Goal: Task Accomplishment & Management: Manage account settings

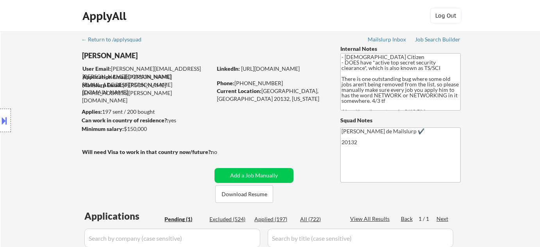
select select ""pending""
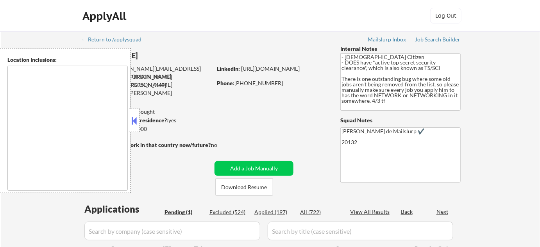
type textarea "[GEOGRAPHIC_DATA], [GEOGRAPHIC_DATA] [GEOGRAPHIC_DATA], [GEOGRAPHIC_DATA] [GEOG…"
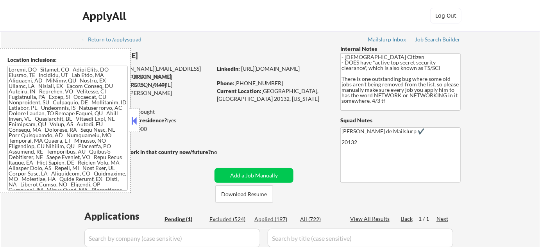
scroll to position [106, 0]
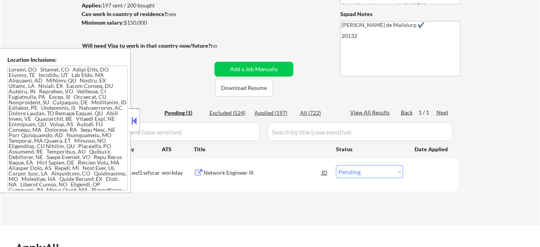
click at [138, 119] on button at bounding box center [134, 121] width 9 height 12
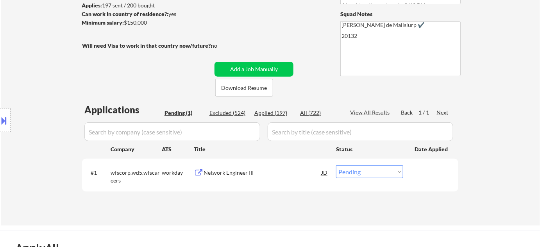
click at [210, 164] on div "#1 wfscorp.wd5.wfscareers workday Network Engineer III JD Choose an option... P…" at bounding box center [268, 175] width 369 height 26
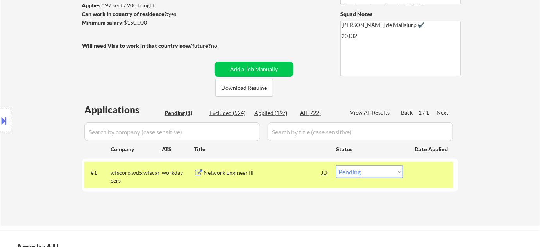
click at [213, 172] on div "Network Engineer III" at bounding box center [263, 173] width 118 height 8
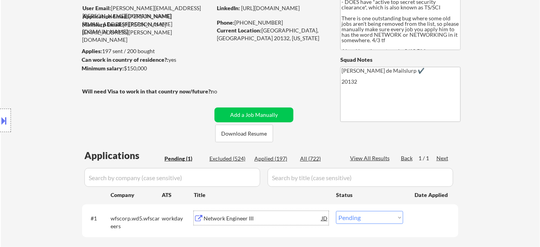
scroll to position [0, 0]
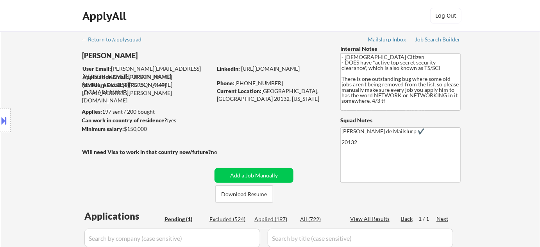
drag, startPoint x: 236, startPoint y: 83, endPoint x: 274, endPoint y: 79, distance: 38.5
click at [274, 79] on div "Phone: (620) 794-7686" at bounding box center [272, 83] width 111 height 8
copy div "(620) 794-7686"
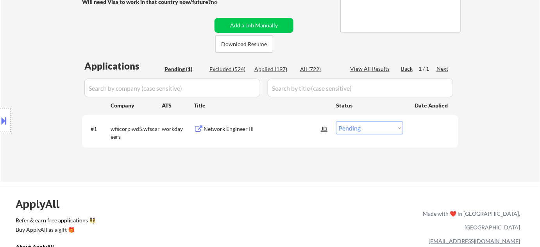
scroll to position [177, 0]
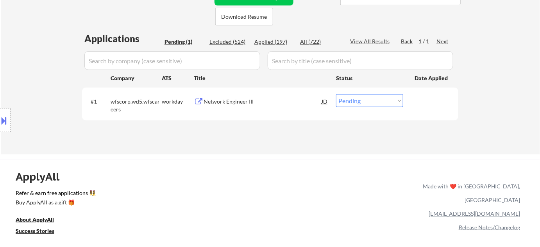
click at [348, 104] on select "Choose an option... Pending Applied Excluded (Questions) Excluded (Expired) Exc…" at bounding box center [369, 100] width 67 height 13
select select ""applied""
click at [336, 94] on select "Choose an option... Pending Applied Excluded (Questions) Excluded (Expired) Exc…" at bounding box center [369, 100] width 67 height 13
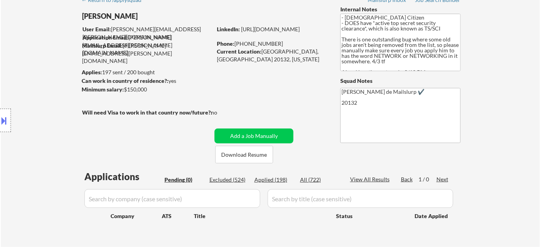
scroll to position [35, 0]
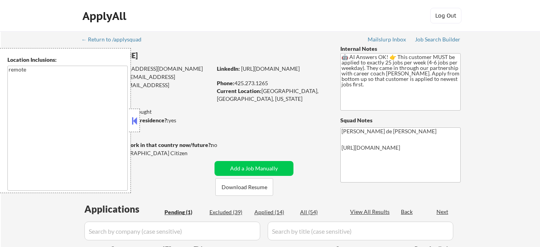
select select ""pending""
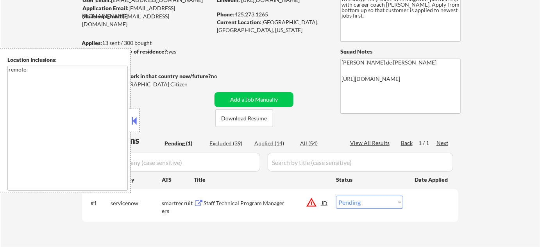
scroll to position [106, 0]
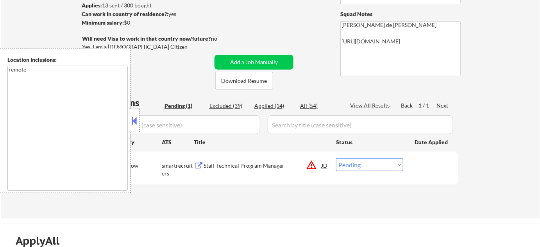
click at [135, 126] on button at bounding box center [134, 121] width 9 height 12
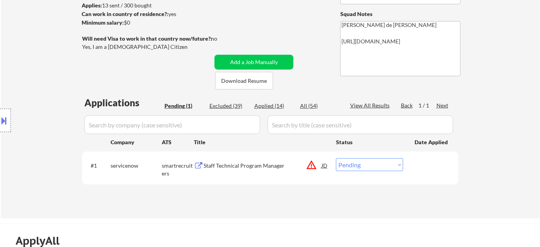
click at [313, 165] on button "warning_amber" at bounding box center [311, 164] width 11 height 11
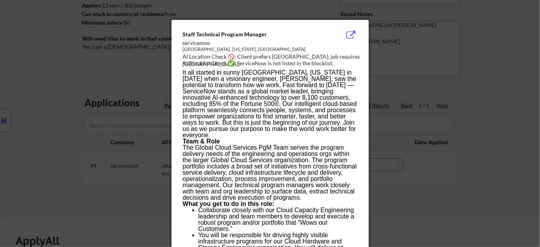
click at [431, 168] on div at bounding box center [270, 123] width 540 height 247
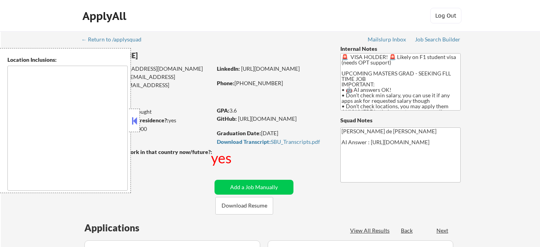
select select ""pending""
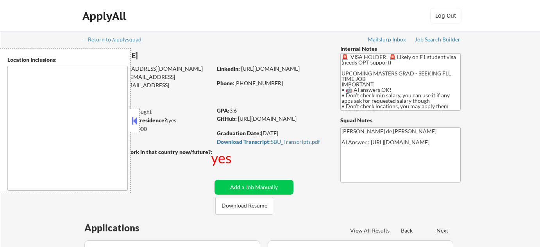
select select ""pending""
type textarea "country:US"
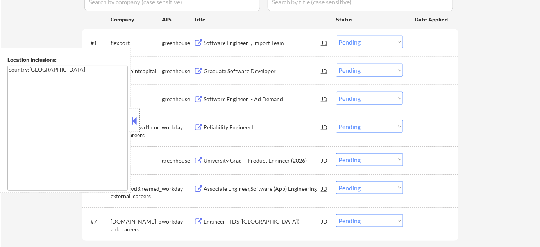
scroll to position [248, 0]
click at [132, 117] on button at bounding box center [134, 121] width 9 height 12
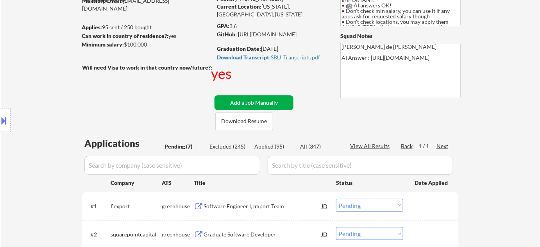
scroll to position [142, 0]
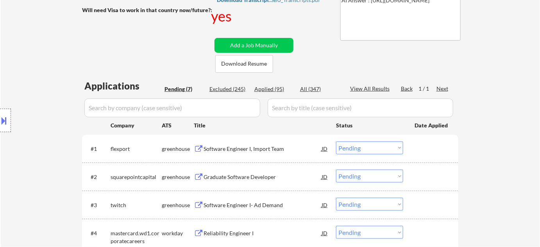
click at [241, 148] on div "Software Engineer I, Import Team" at bounding box center [263, 149] width 118 height 8
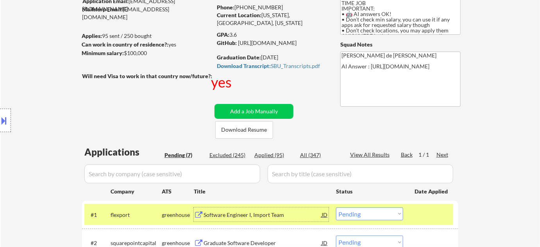
scroll to position [213, 0]
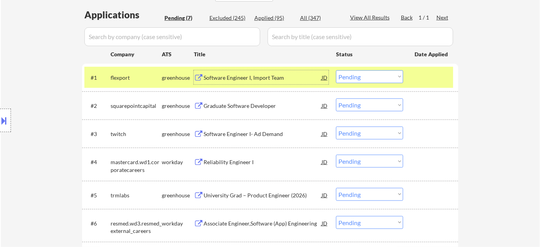
click at [399, 72] on select "Choose an option... Pending Applied Excluded (Questions) Excluded (Expired) Exc…" at bounding box center [369, 76] width 67 height 13
click at [336, 70] on select "Choose an option... Pending Applied Excluded (Questions) Excluded (Expired) Exc…" at bounding box center [369, 76] width 67 height 13
select select ""pending""
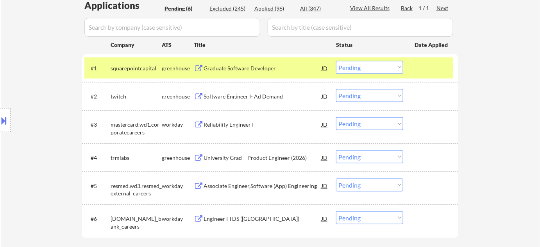
scroll to position [248, 0]
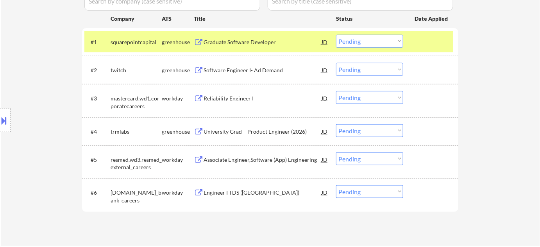
click at [246, 95] on div "Reliability Engineer I" at bounding box center [263, 99] width 118 height 8
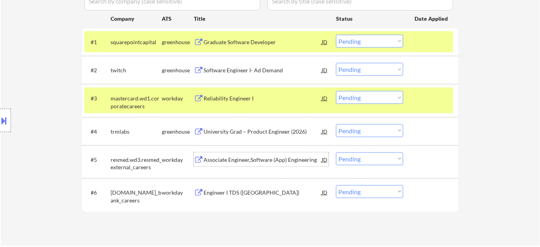
click at [240, 156] on div "Associate Engineer,Software (App) Engineering" at bounding box center [263, 160] width 118 height 8
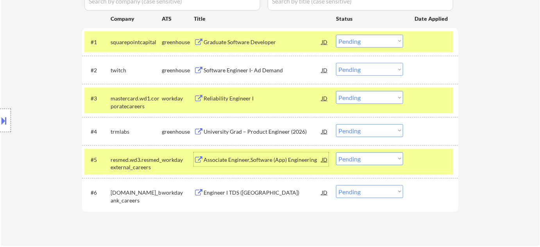
click at [210, 192] on div "Engineer I TDS (US)" at bounding box center [263, 193] width 118 height 8
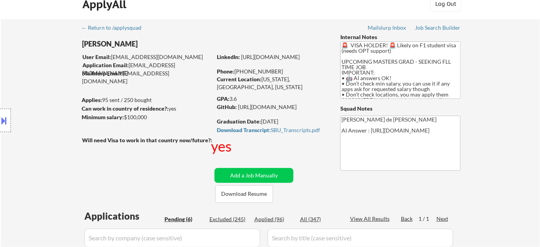
scroll to position [0, 0]
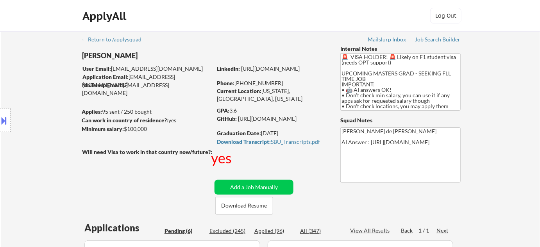
drag, startPoint x: 243, startPoint y: 83, endPoint x: 282, endPoint y: 84, distance: 39.1
click at [286, 83] on div "Phone: +1 516-434-1033" at bounding box center [272, 83] width 111 height 8
copy div "516-434-1033"
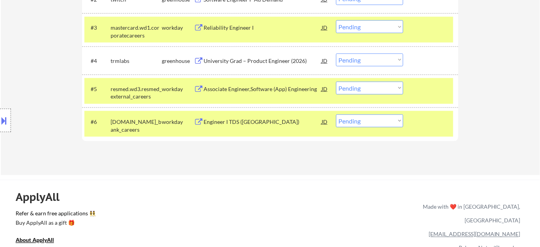
scroll to position [320, 0]
click at [357, 27] on select "Choose an option... Pending Applied Excluded (Questions) Excluded (Expired) Exc…" at bounding box center [369, 26] width 67 height 13
click at [336, 20] on select "Choose an option... Pending Applied Excluded (Questions) Excluded (Expired) Exc…" at bounding box center [369, 26] width 67 height 13
select select ""pending""
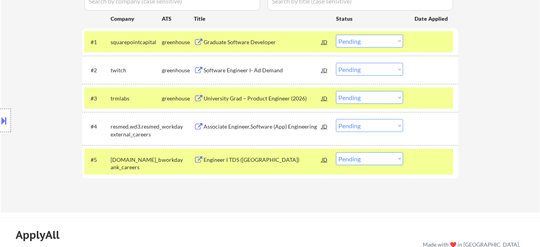
scroll to position [142, 0]
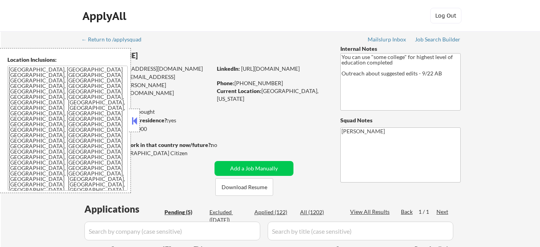
select select ""pending""
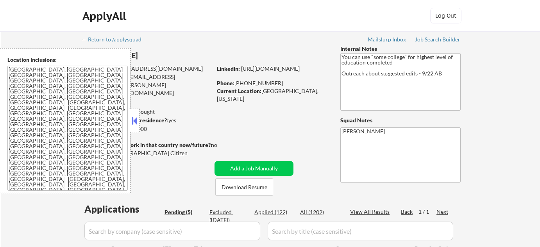
scroll to position [106, 0]
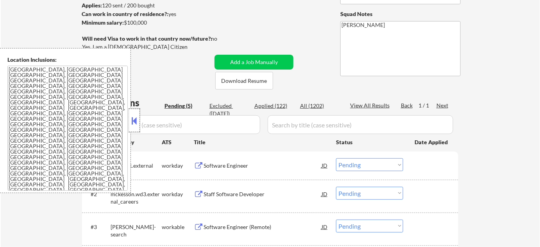
click at [133, 113] on div at bounding box center [134, 120] width 11 height 23
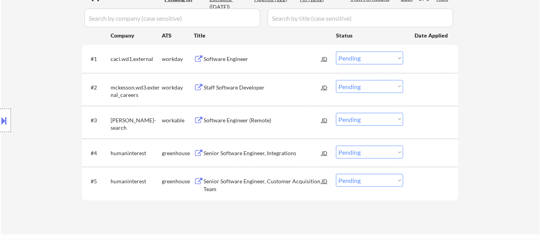
scroll to position [177, 0]
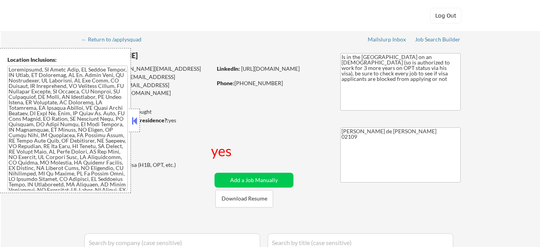
select select ""pending""
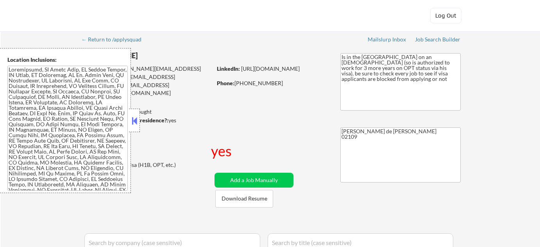
select select ""pending""
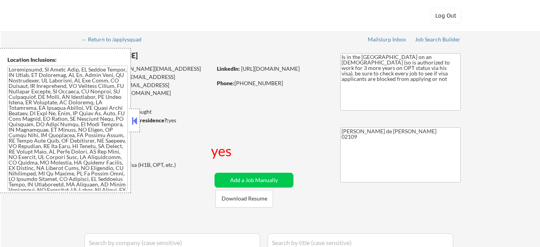
select select ""pending""
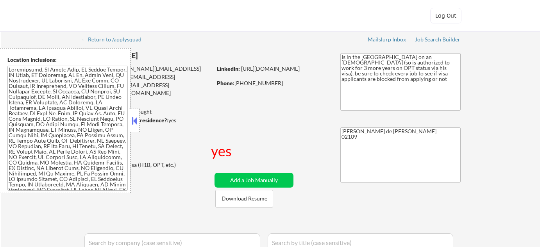
select select ""pending""
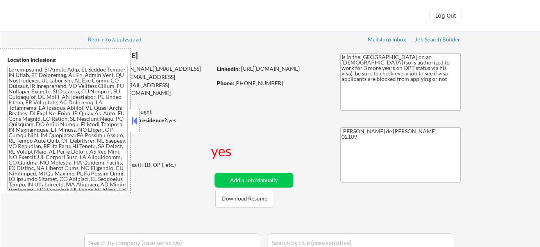
select select ""pending""
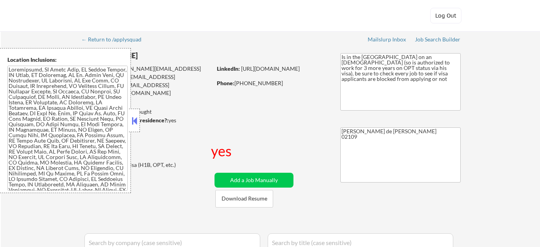
select select ""pending""
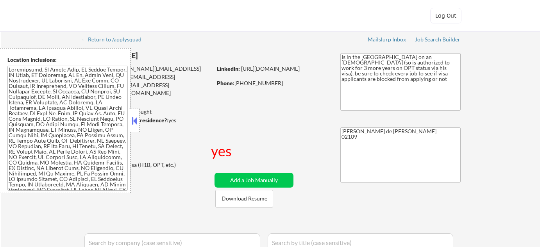
select select ""pending""
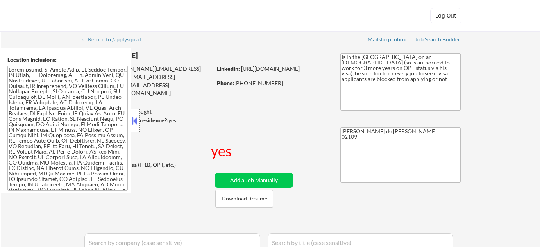
select select ""pending""
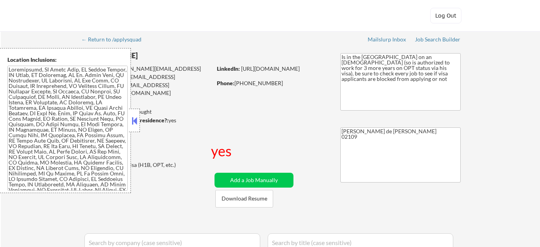
select select ""pending""
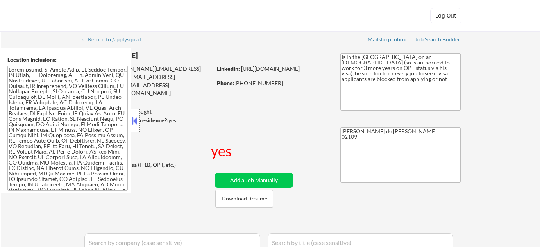
select select ""pending""
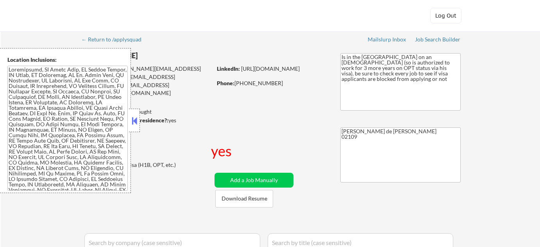
select select ""pending""
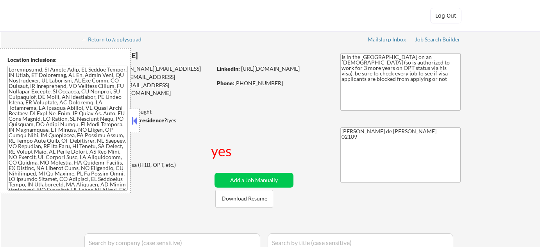
select select ""pending""
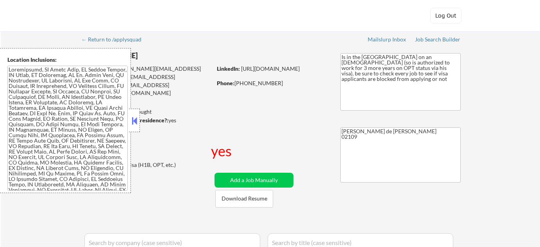
select select ""pending""
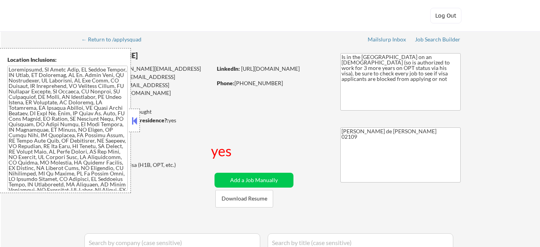
select select ""pending""
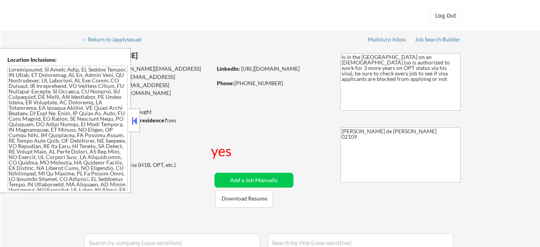
select select ""pending""
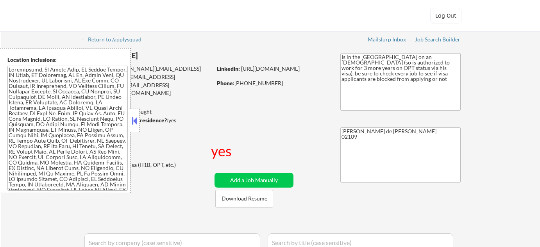
select select ""pending""
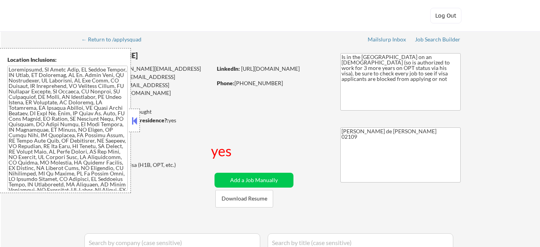
select select ""pending""
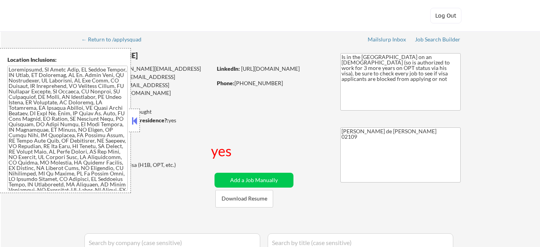
select select ""pending""
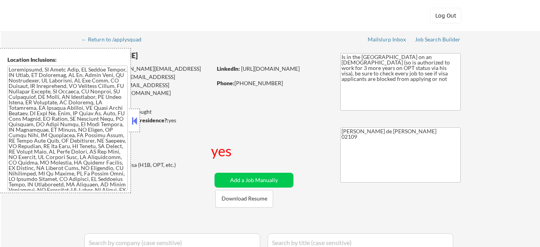
select select ""pending""
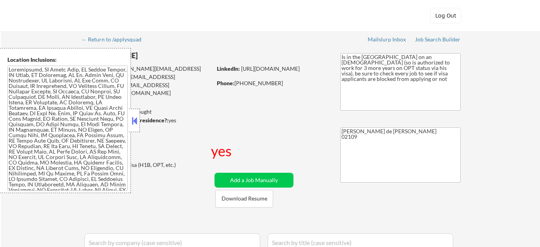
select select ""pending""
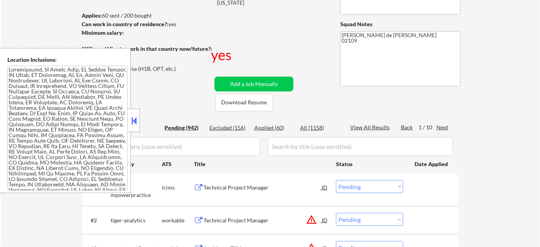
scroll to position [142, 0]
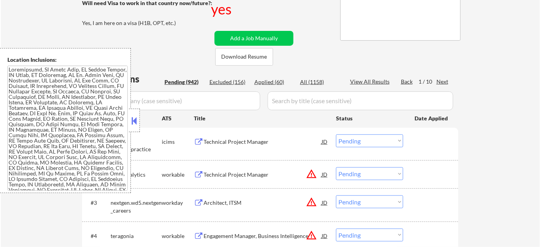
click at [135, 123] on button at bounding box center [134, 121] width 9 height 12
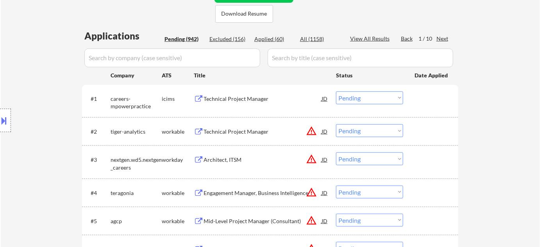
scroll to position [213, 0]
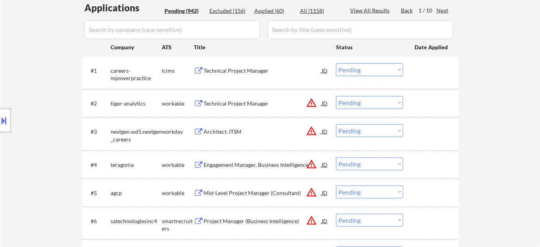
click at [250, 100] on div "Technical Project Manager" at bounding box center [263, 104] width 118 height 8
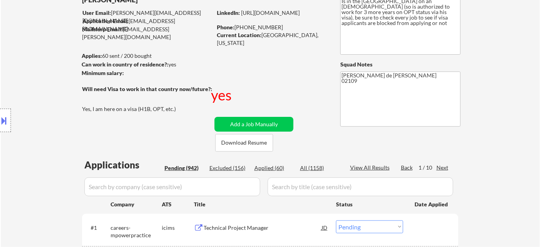
scroll to position [142, 0]
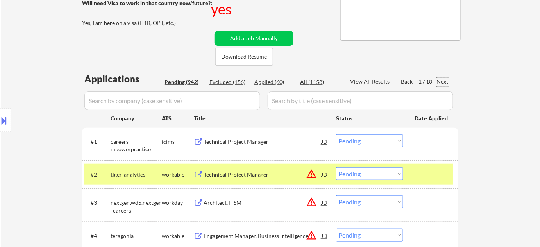
click at [445, 81] on div "Next" at bounding box center [442, 82] width 13 height 8
click at [444, 81] on div "Next" at bounding box center [442, 82] width 13 height 8
click at [444, 80] on div "Next" at bounding box center [442, 82] width 13 height 8
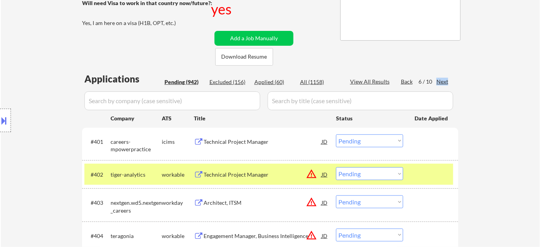
click at [444, 80] on div "Next" at bounding box center [442, 82] width 13 height 8
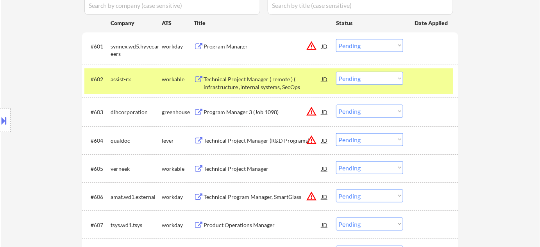
scroll to position [248, 0]
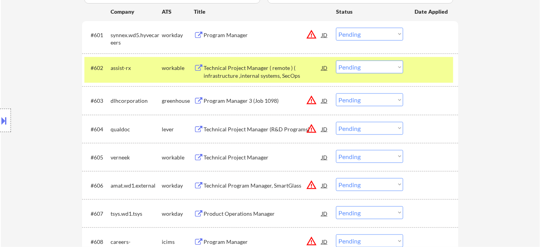
click at [255, 129] on div "Technical Project Manager (R&D Programs)" at bounding box center [263, 129] width 118 height 8
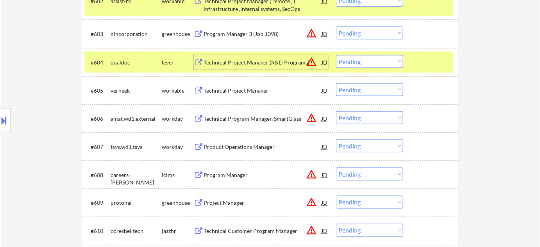
scroll to position [320, 0]
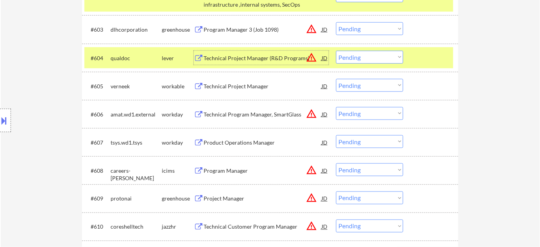
click at [235, 83] on div "Technical Project Manager" at bounding box center [263, 86] width 118 height 8
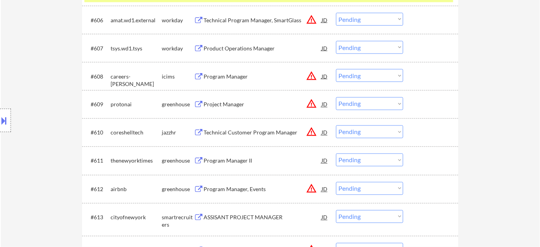
scroll to position [426, 0]
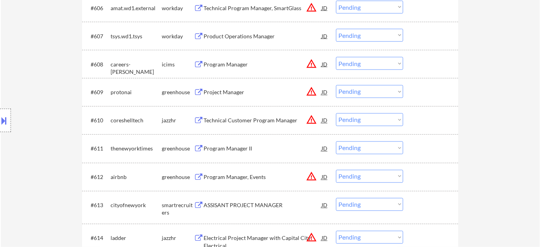
click at [230, 89] on div "Project Manager" at bounding box center [263, 93] width 118 height 8
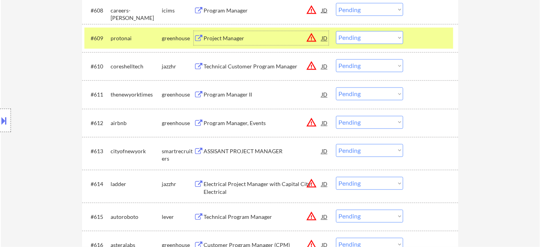
scroll to position [497, 0]
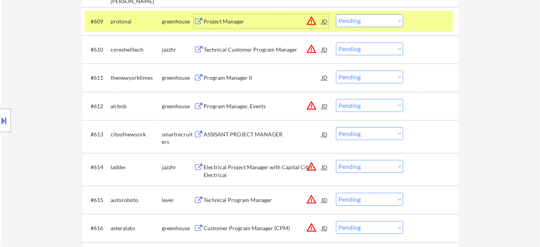
click at [236, 105] on div "Program Manager, Events" at bounding box center [263, 106] width 118 height 8
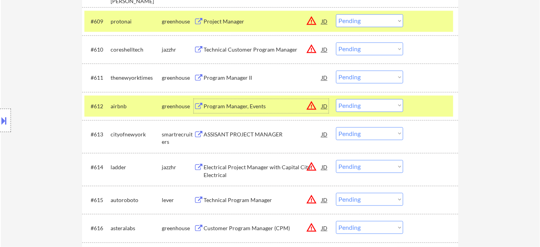
click at [372, 23] on select "Choose an option... Pending Applied Excluded (Questions) Excluded (Expired) Exc…" at bounding box center [369, 20] width 67 height 13
click at [336, 14] on select "Choose an option... Pending Applied Excluded (Questions) Excluded (Expired) Exc…" at bounding box center [369, 20] width 67 height 13
select select ""pending""
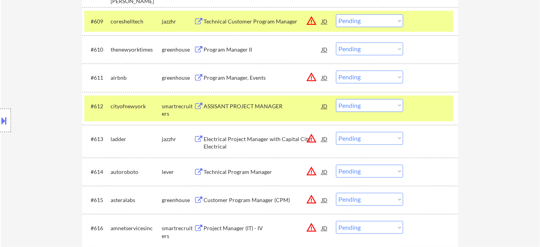
click at [4, 121] on button at bounding box center [4, 120] width 9 height 13
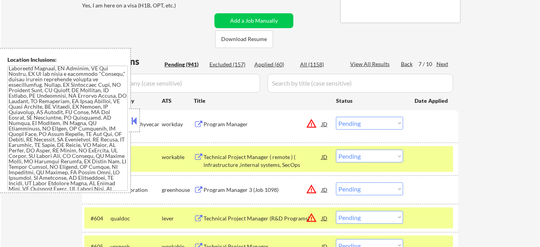
scroll to position [172, 0]
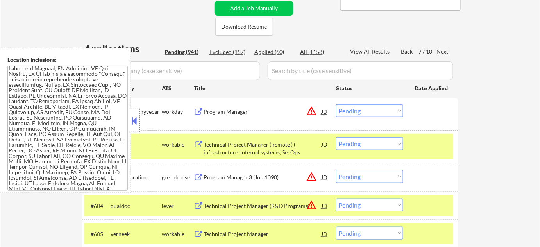
click at [138, 118] on button at bounding box center [134, 121] width 9 height 12
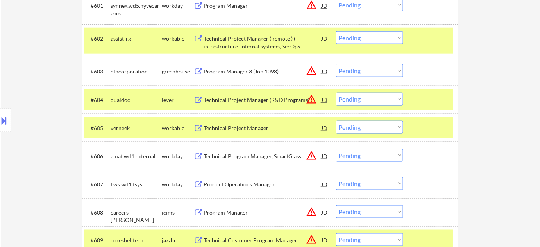
scroll to position [278, 0]
click at [364, 98] on select "Choose an option... Pending Applied Excluded (Questions) Excluded (Expired) Exc…" at bounding box center [369, 98] width 67 height 13
click at [336, 92] on select "Choose an option... Pending Applied Excluded (Questions) Excluded (Expired) Exc…" at bounding box center [369, 98] width 67 height 13
select select ""pending""
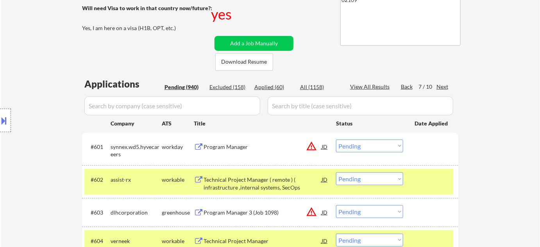
scroll to position [136, 0]
click at [196, 88] on div "Pending (940)" at bounding box center [183, 88] width 39 height 8
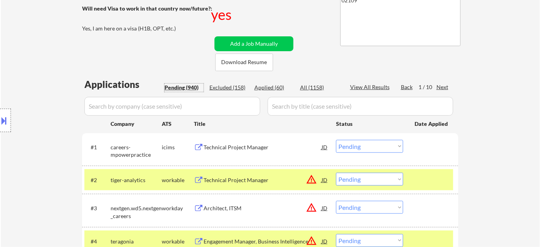
click at [350, 176] on select "Choose an option... Pending Applied Excluded (Questions) Excluded (Expired) Exc…" at bounding box center [369, 179] width 67 height 13
click at [336, 173] on select "Choose an option... Pending Applied Excluded (Questions) Excluded (Expired) Exc…" at bounding box center [369, 179] width 67 height 13
select select ""pending""
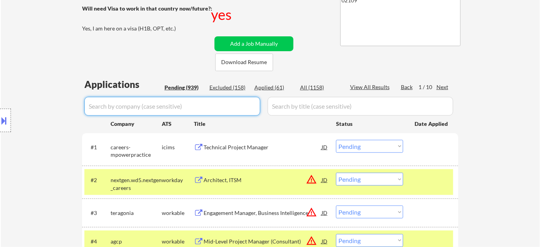
click at [157, 104] on input "input" at bounding box center [172, 106] width 176 height 19
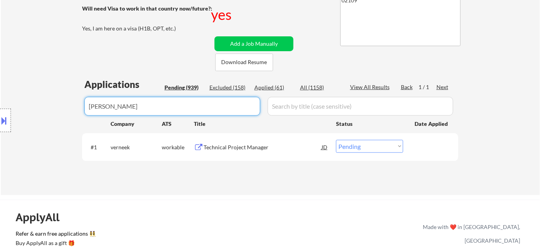
type input "vernee"
click at [363, 148] on select "Choose an option... Pending Applied Excluded (Questions) Excluded (Expired) Exc…" at bounding box center [369, 146] width 67 height 13
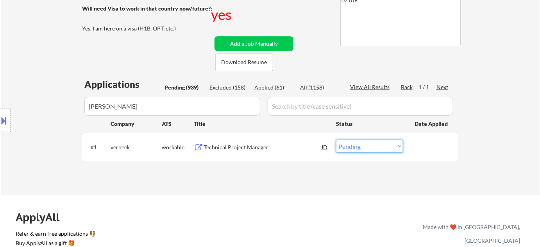
select select ""excluded""
click at [336, 140] on select "Choose an option... Pending Applied Excluded (Questions) Excluded (Expired) Exc…" at bounding box center [369, 146] width 67 height 13
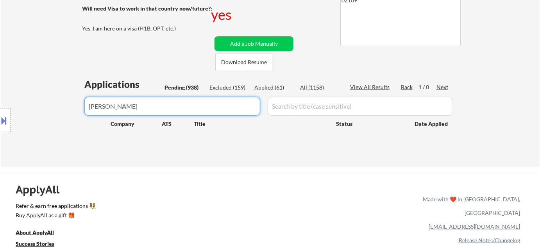
drag, startPoint x: 104, startPoint y: 104, endPoint x: 39, endPoint y: 100, distance: 64.6
select select ""pending""
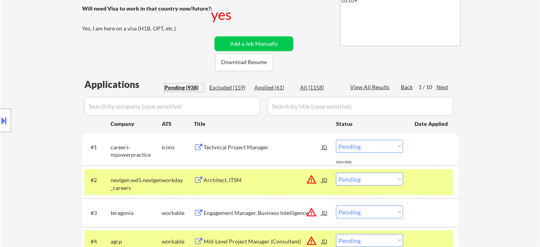
click at [190, 86] on div "Pending (938)" at bounding box center [183, 88] width 39 height 8
click at [442, 88] on div "Next" at bounding box center [442, 87] width 13 height 8
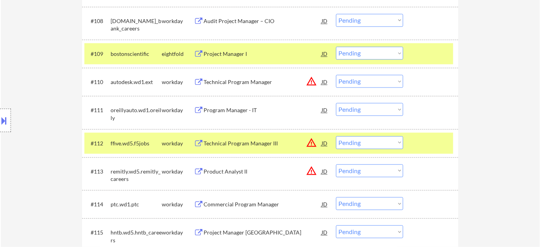
scroll to position [492, 0]
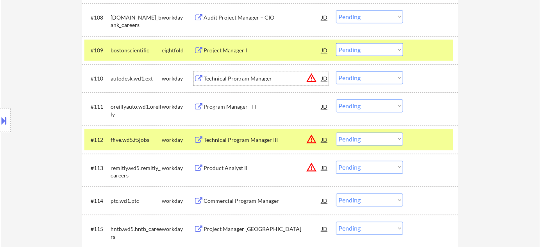
click at [230, 84] on div "Technical Program Manager" at bounding box center [263, 79] width 118 height 14
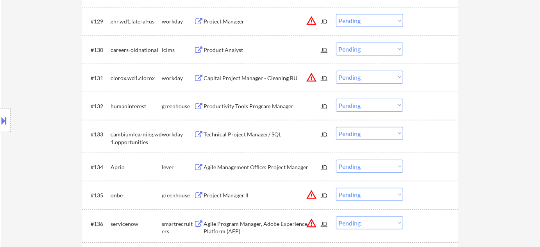
scroll to position [1166, 0]
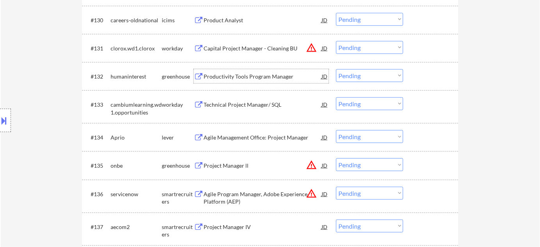
click at [259, 82] on div "Productivity Tools Program Manager" at bounding box center [263, 76] width 118 height 14
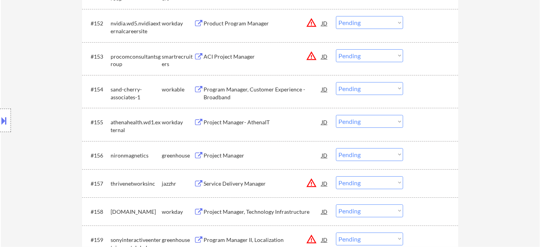
scroll to position [1841, 0]
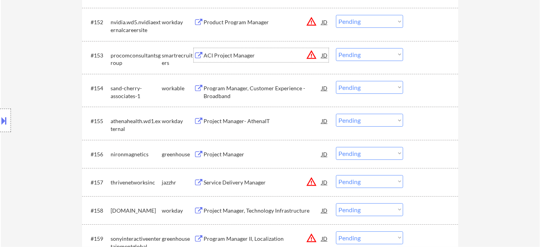
click at [231, 52] on div "ACI Project Manager" at bounding box center [263, 56] width 118 height 8
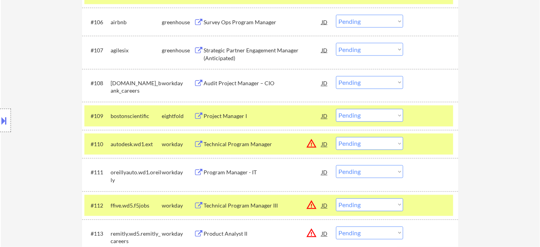
scroll to position [1119, 0]
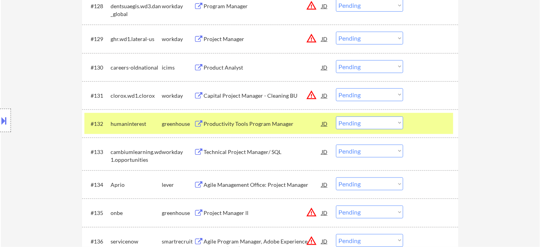
click at [355, 124] on select "Choose an option... Pending Applied Excluded (Questions) Excluded (Expired) Exc…" at bounding box center [369, 122] width 67 height 13
click at [336, 116] on select "Choose an option... Pending Applied Excluded (Questions) Excluded (Expired) Exc…" at bounding box center [369, 122] width 67 height 13
select select ""pending""
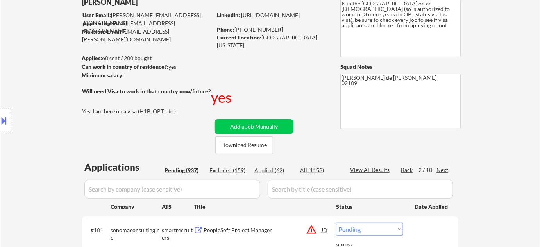
scroll to position [142, 0]
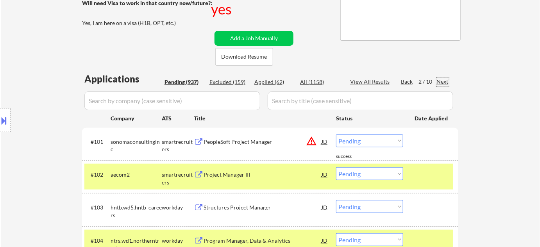
click at [443, 79] on div "Next" at bounding box center [442, 82] width 13 height 8
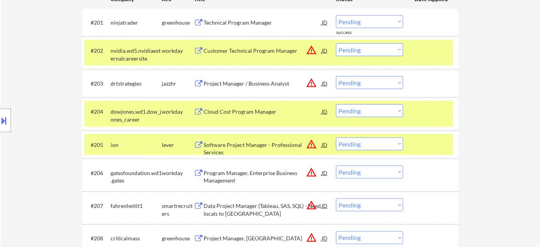
scroll to position [248, 0]
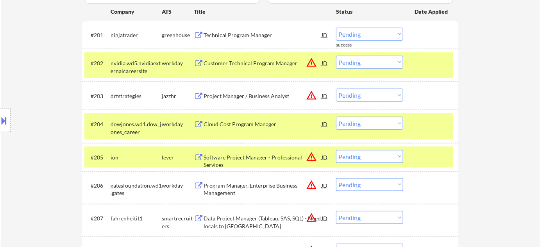
click at [235, 31] on div "Technical Program Manager" at bounding box center [263, 35] width 118 height 8
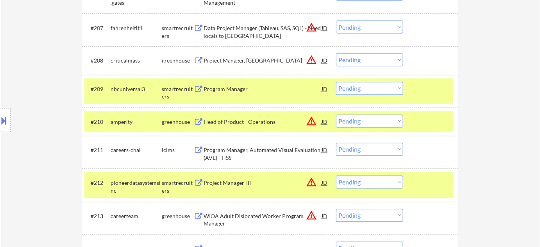
scroll to position [461, 0]
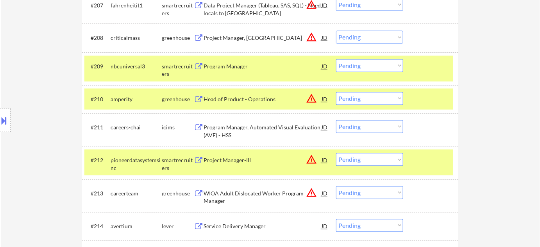
click at [240, 69] on div "Program Manager" at bounding box center [263, 67] width 118 height 8
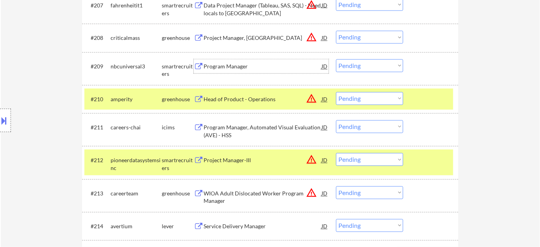
drag, startPoint x: 359, startPoint y: 65, endPoint x: 361, endPoint y: 70, distance: 5.2
click at [359, 65] on select "Choose an option... Pending Applied Excluded (Questions) Excluded (Expired) Exc…" at bounding box center [369, 65] width 67 height 13
click at [336, 59] on select "Choose an option... Pending Applied Excluded (Questions) Excluded (Expired) Exc…" at bounding box center [369, 65] width 67 height 13
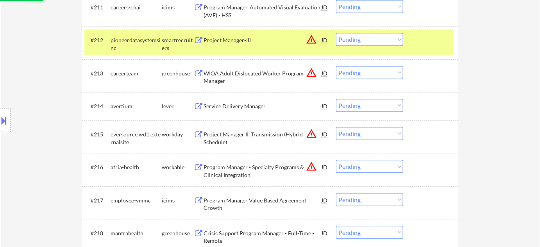
scroll to position [639, 0]
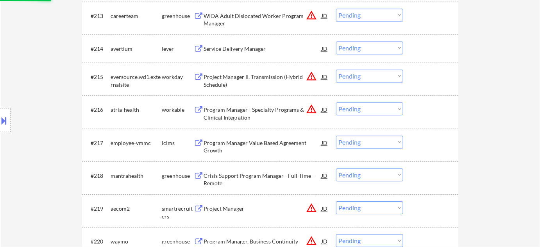
select select ""pending""
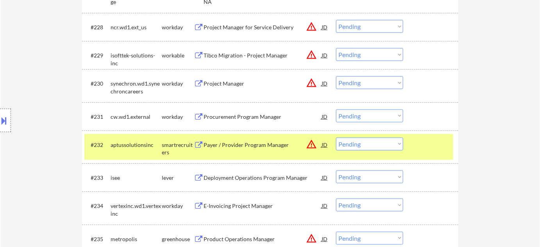
scroll to position [1101, 0]
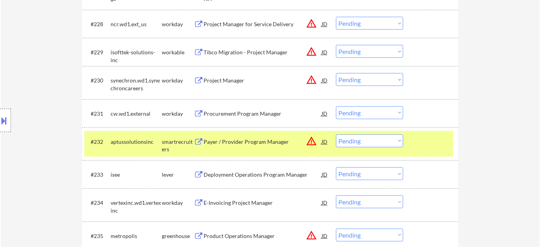
click at [245, 52] on div "Tibco Migration - Project Manager" at bounding box center [263, 52] width 118 height 8
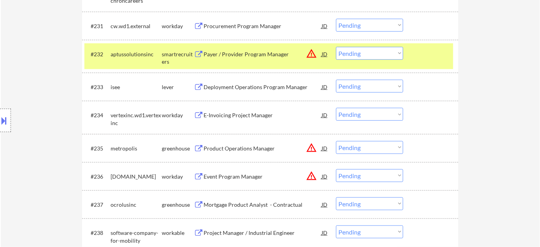
scroll to position [1207, 0]
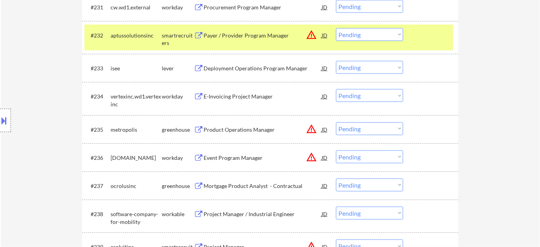
click at [233, 71] on div "Deployment Operations Program Manager" at bounding box center [263, 68] width 118 height 8
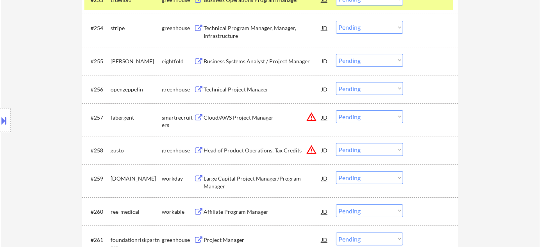
scroll to position [1883, 0]
click at [246, 87] on div "Technical Project Manager" at bounding box center [263, 89] width 118 height 8
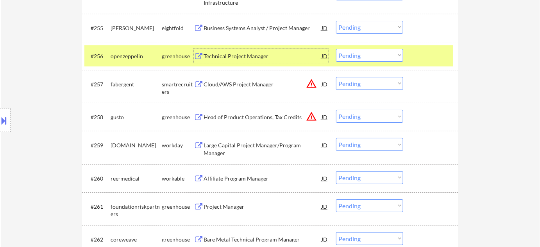
scroll to position [1954, 0]
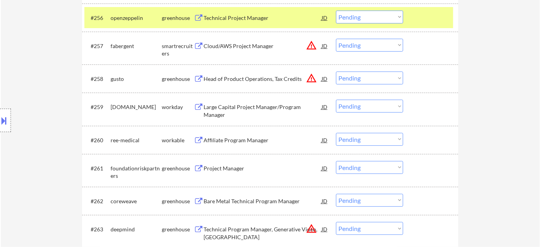
click at [14, 110] on div "Location Inclusions:" at bounding box center [70, 120] width 140 height 145
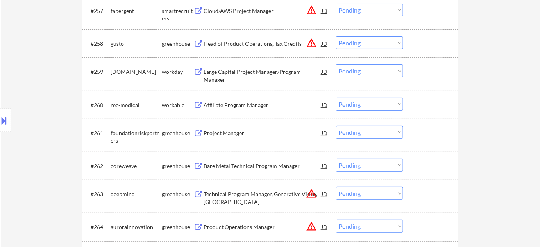
click at [219, 130] on div "Project Manager" at bounding box center [263, 133] width 118 height 8
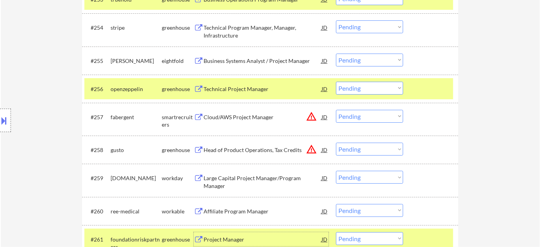
scroll to position [1811, 0]
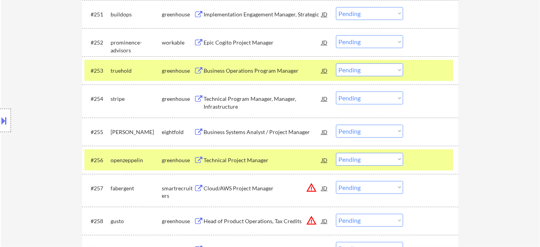
click at [360, 159] on select "Choose an option... Pending Applied Excluded (Questions) Excluded (Expired) Exc…" at bounding box center [369, 159] width 67 height 13
click at [336, 153] on select "Choose an option... Pending Applied Excluded (Questions) Excluded (Expired) Exc…" at bounding box center [369, 159] width 67 height 13
select select ""pending""
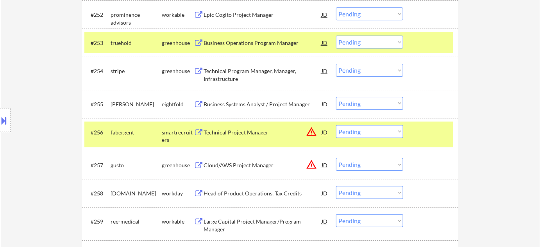
scroll to position [1883, 0]
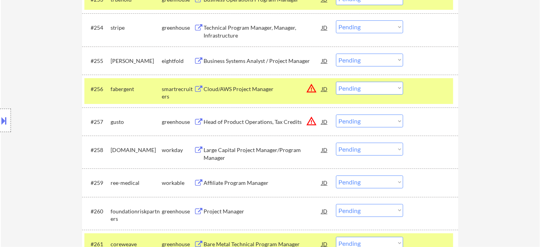
click at [72, 88] on div "Location Inclusions:" at bounding box center [70, 120] width 140 height 145
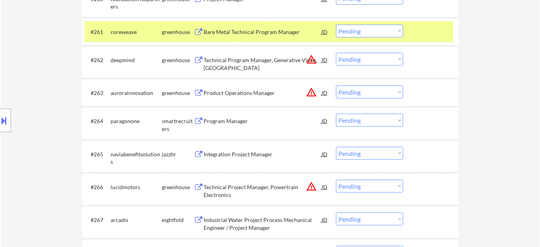
scroll to position [2131, 0]
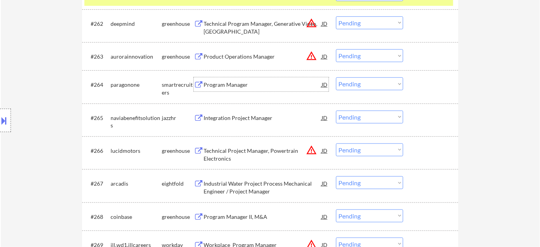
click at [238, 87] on div "Program Manager" at bounding box center [263, 85] width 118 height 8
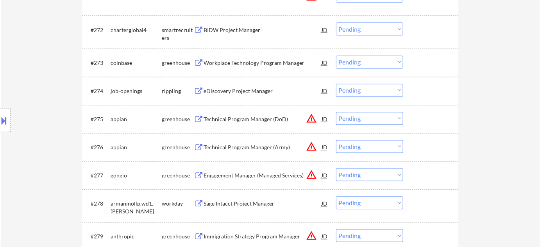
scroll to position [2451, 0]
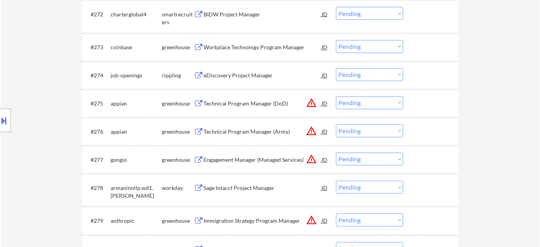
click at [365, 103] on select "Choose an option... Pending Applied Excluded (Questions) Excluded (Expired) Exc…" at bounding box center [369, 103] width 67 height 13
click at [336, 97] on select "Choose an option... Pending Applied Excluded (Questions) Excluded (Expired) Exc…" at bounding box center [369, 103] width 67 height 13
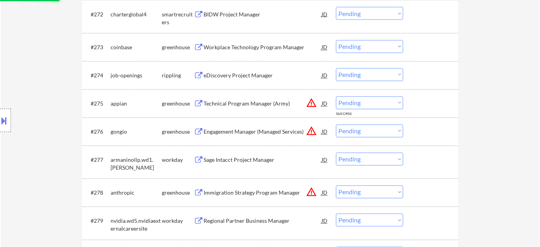
click at [385, 105] on select "Choose an option... Pending Applied Excluded (Questions) Excluded (Expired) Exc…" at bounding box center [369, 103] width 67 height 13
click at [336, 97] on select "Choose an option... Pending Applied Excluded (Questions) Excluded (Expired) Exc…" at bounding box center [369, 103] width 67 height 13
select select ""pending""
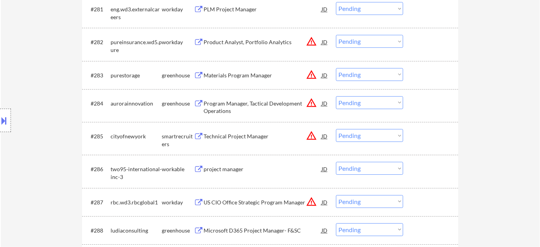
scroll to position [2628, 0]
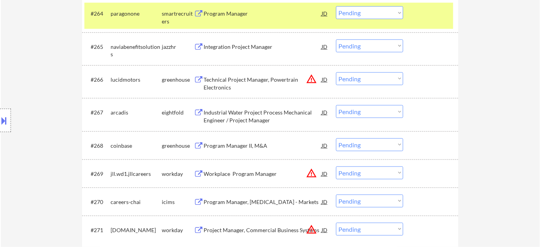
click at [445, 68] on div "#266 lucidmotors greenhouse Technical Project Manager, Powertrain Electronics J…" at bounding box center [270, 81] width 376 height 33
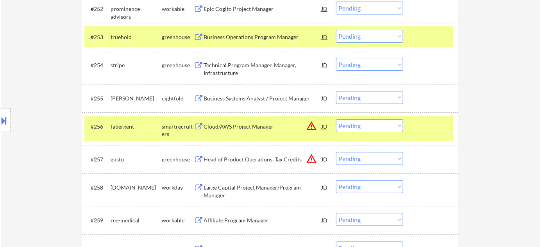
scroll to position [1705, 0]
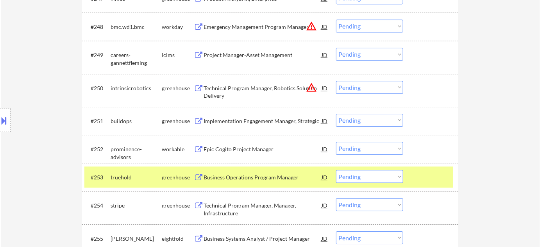
click at [469, 71] on div "← Return to /applysquad Mailslurp Inbox Job Search Builder Ankit Malviya User E…" at bounding box center [270, 5] width 539 height 3357
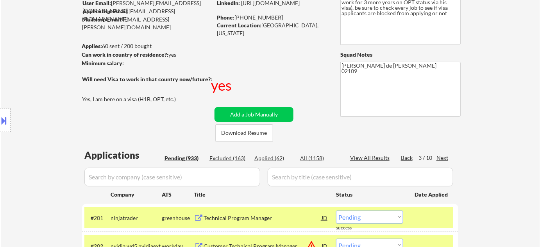
scroll to position [108, 0]
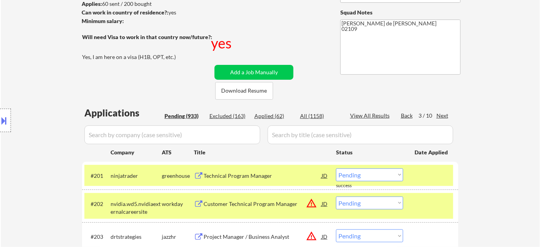
click at [441, 112] on div "Next" at bounding box center [442, 116] width 13 height 8
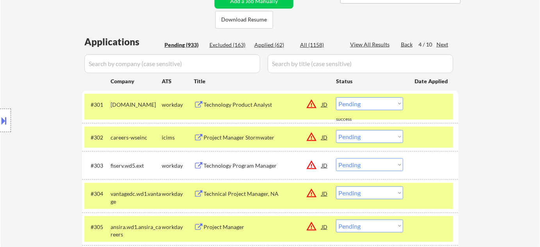
scroll to position [427, 0]
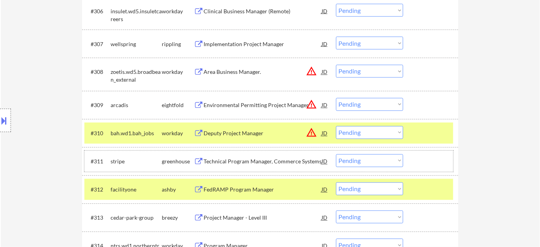
click at [276, 152] on div "#311 stripe greenhouse Technical Program Manager, Commerce Systems JD warning_a…" at bounding box center [268, 161] width 369 height 21
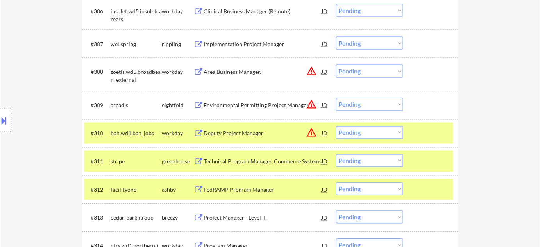
click at [271, 158] on div "Technical Program Manager, Commerce Systems" at bounding box center [263, 162] width 118 height 8
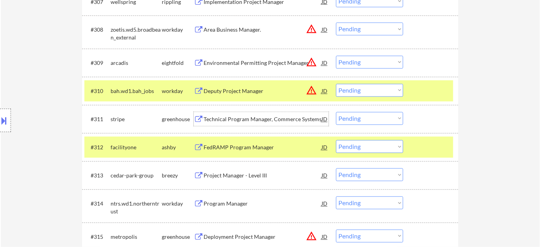
scroll to position [570, 0]
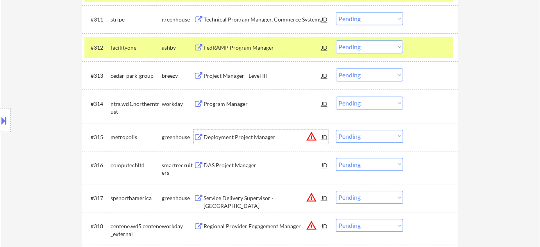
click at [250, 136] on div "Deployment Project Manager" at bounding box center [263, 137] width 118 height 8
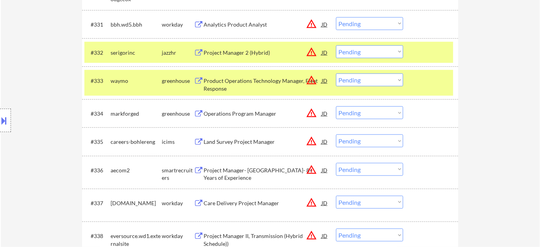
scroll to position [1209, 0]
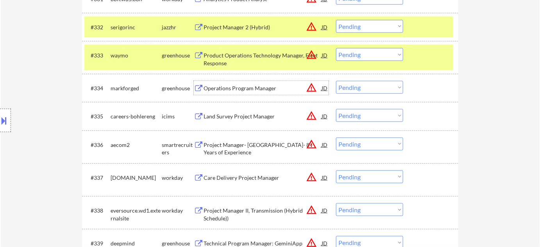
click at [252, 92] on div "Operations Program Manager" at bounding box center [263, 88] width 118 height 14
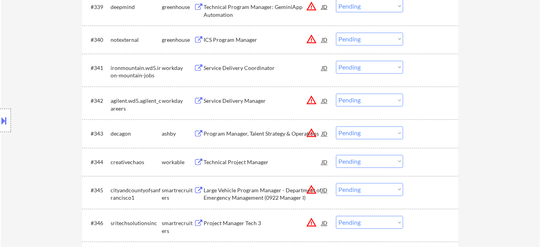
scroll to position [1457, 0]
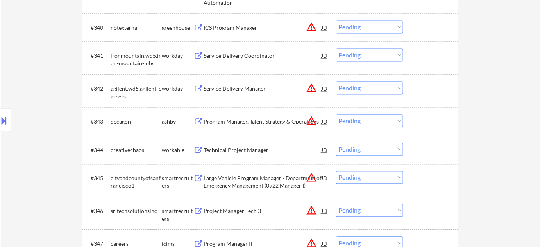
click at [277, 123] on div "Program Manager, Talent Strategy & Operations" at bounding box center [263, 122] width 118 height 8
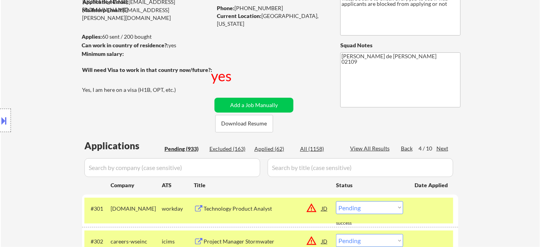
scroll to position [583, 0]
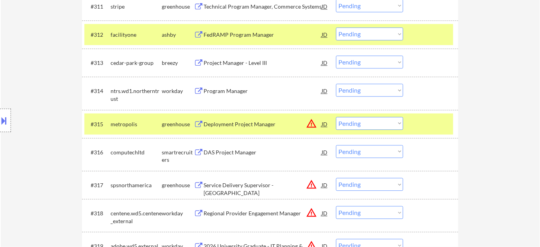
click at [348, 125] on select "Choose an option... Pending Applied Excluded (Questions) Excluded (Expired) Exc…" at bounding box center [369, 123] width 67 height 13
click at [336, 117] on select "Choose an option... Pending Applied Excluded (Questions) Excluded (Expired) Exc…" at bounding box center [369, 123] width 67 height 13
select select ""pending""
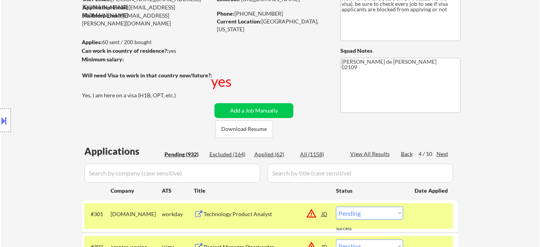
scroll to position [106, 0]
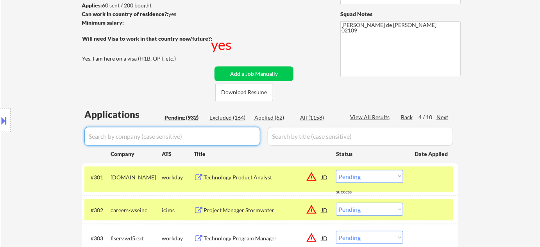
click at [217, 136] on input "input" at bounding box center [172, 136] width 176 height 19
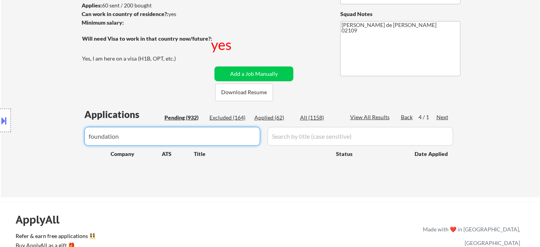
drag, startPoint x: 195, startPoint y: 141, endPoint x: 0, endPoint y: 138, distance: 194.6
click at [0, 138] on body "← Return to /applysquad Mailslurp Inbox Job Search Builder Ankit Malviya User E…" at bounding box center [270, 17] width 540 height 247
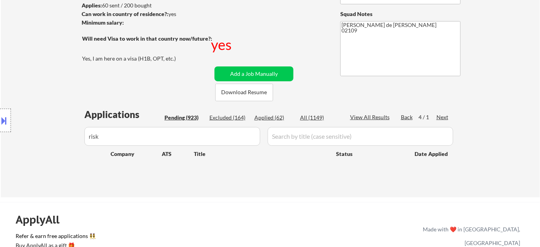
drag, startPoint x: 71, startPoint y: 138, endPoint x: 28, endPoint y: 138, distance: 42.6
click at [28, 138] on body "← Return to /applysquad Mailslurp Inbox Job Search Builder Ankit Malviya User E…" at bounding box center [270, 17] width 540 height 247
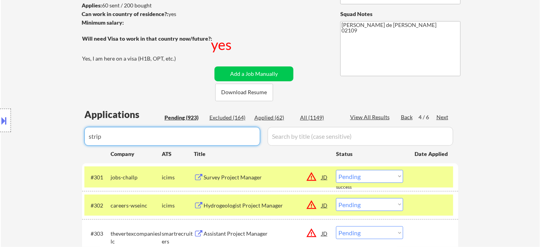
type input "stripe"
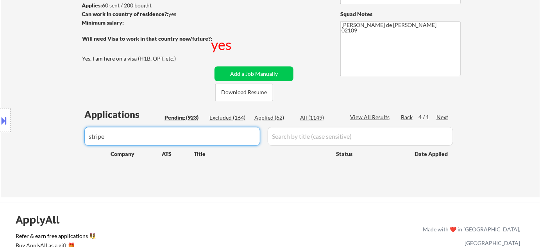
drag, startPoint x: 180, startPoint y: 142, endPoint x: 0, endPoint y: 141, distance: 179.7
click at [0, 141] on body "← Return to /applysquad Mailslurp Inbox Job Search Builder Ankit Malviya User E…" at bounding box center [270, 17] width 540 height 247
type input "str"
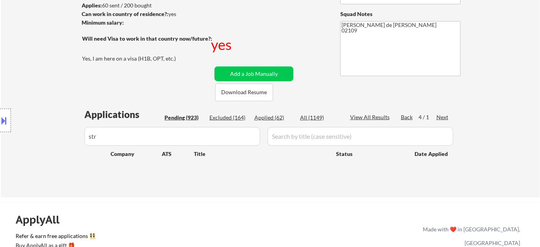
drag, startPoint x: 223, startPoint y: 133, endPoint x: 0, endPoint y: 131, distance: 223.1
click at [0, 131] on body "← Return to /applysquad Mailslurp Inbox Job Search Builder Ankit Malviya User E…" at bounding box center [270, 17] width 540 height 247
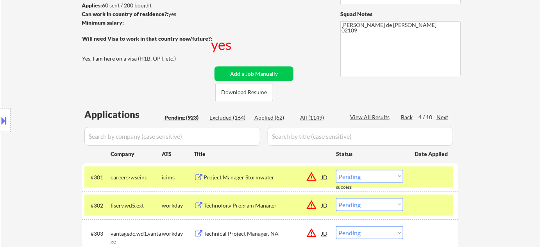
scroll to position [399, 0]
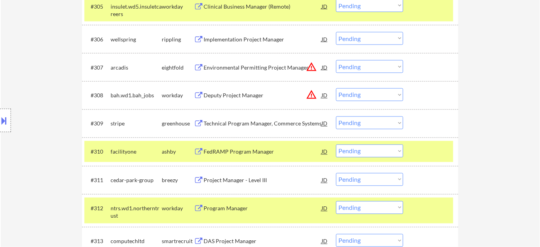
drag, startPoint x: 371, startPoint y: 124, endPoint x: 368, endPoint y: 129, distance: 5.2
click at [371, 124] on select "Choose an option... Pending Applied Excluded (Questions) Excluded (Expired) Exc…" at bounding box center [369, 122] width 67 height 13
click at [336, 116] on select "Choose an option... Pending Applied Excluded (Questions) Excluded (Expired) Exc…" at bounding box center [369, 122] width 67 height 13
select select ""pending""
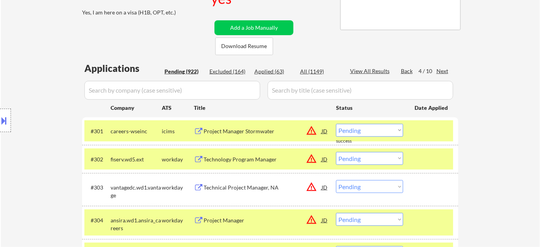
scroll to position [92, 0]
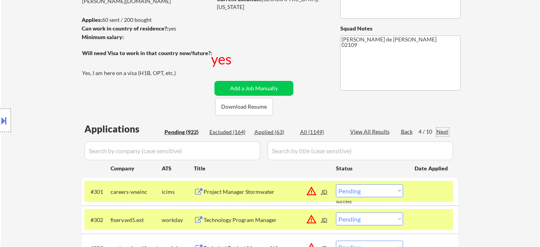
click at [445, 129] on div "Next" at bounding box center [442, 132] width 13 height 8
click at [444, 129] on div "Next" at bounding box center [442, 132] width 13 height 8
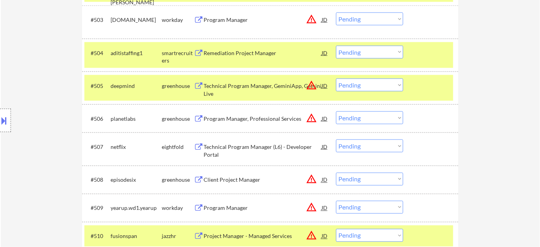
scroll to position [341, 0]
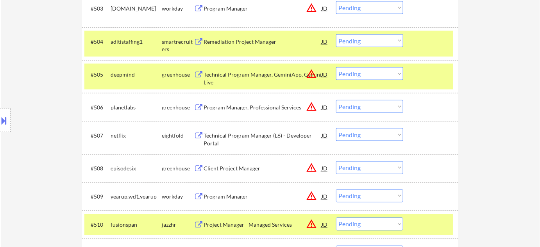
click at [249, 111] on div "Program Manager, Professional Services" at bounding box center [263, 107] width 118 height 14
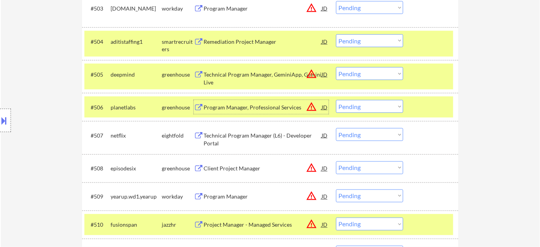
click at [365, 105] on select "Choose an option... Pending Applied Excluded (Questions) Excluded (Expired) Exc…" at bounding box center [369, 106] width 67 height 13
click at [336, 100] on select "Choose an option... Pending Applied Excluded (Questions) Excluded (Expired) Exc…" at bounding box center [369, 106] width 67 height 13
select select ""pending""
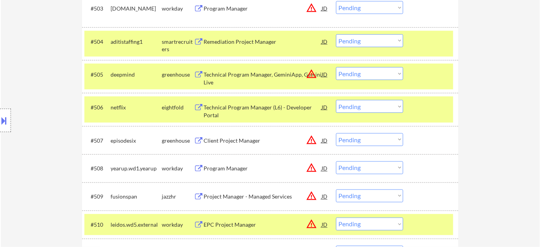
click at [250, 145] on div "Client Project Manager" at bounding box center [263, 140] width 118 height 14
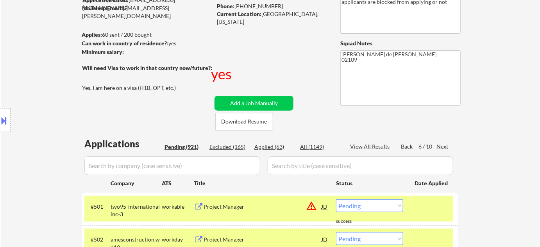
scroll to position [163, 0]
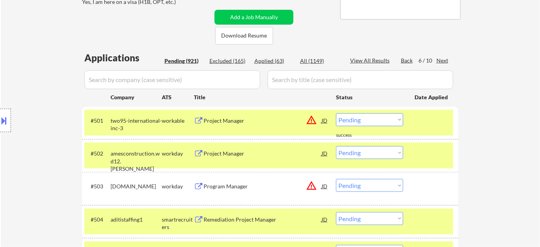
click at [175, 86] on input "input" at bounding box center [172, 79] width 176 height 19
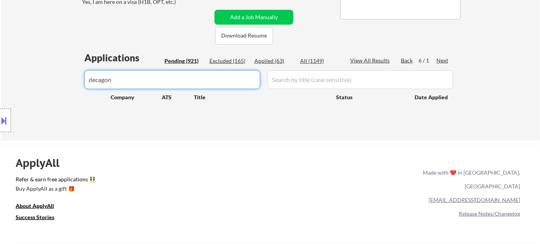
type input "decagon"
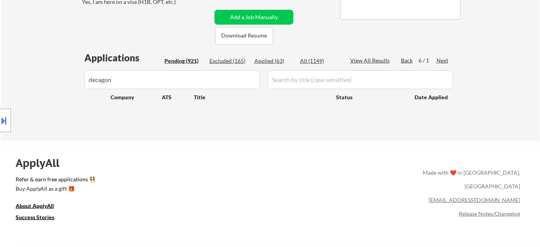
drag, startPoint x: 179, startPoint y: 82, endPoint x: 76, endPoint y: 81, distance: 102.8
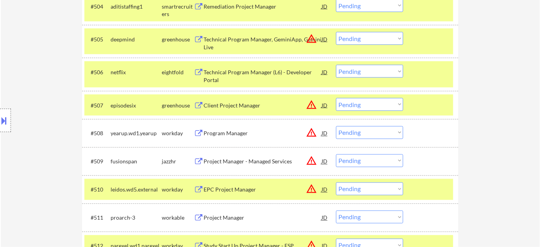
scroll to position [447, 0]
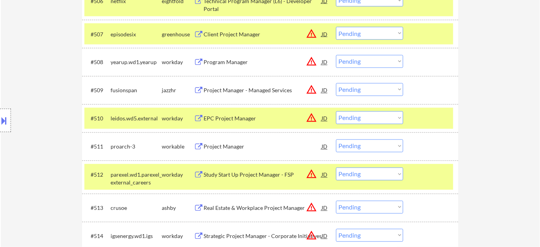
click at [236, 87] on div "Project Manager - Managed Services" at bounding box center [263, 91] width 118 height 8
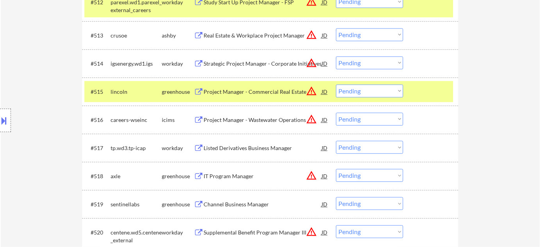
scroll to position [660, 0]
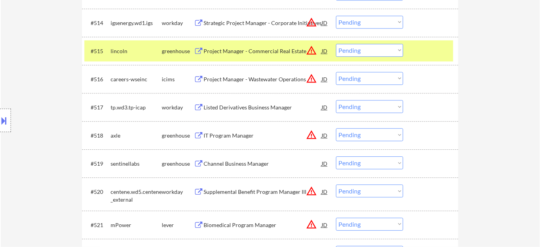
click at [248, 136] on div "IT Program Manager" at bounding box center [263, 136] width 118 height 8
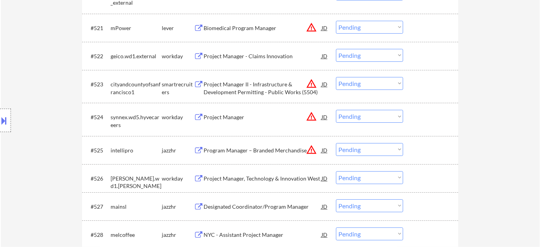
scroll to position [873, 0]
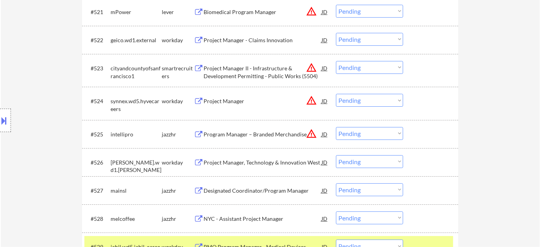
click at [251, 138] on div "Program Manager – Branded Merchandise" at bounding box center [263, 134] width 118 height 14
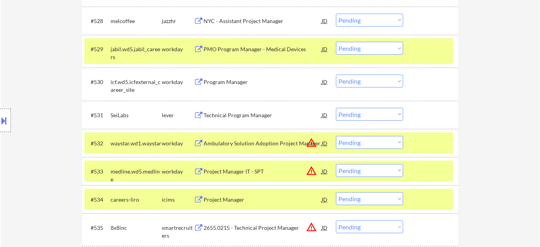
scroll to position [1087, 0]
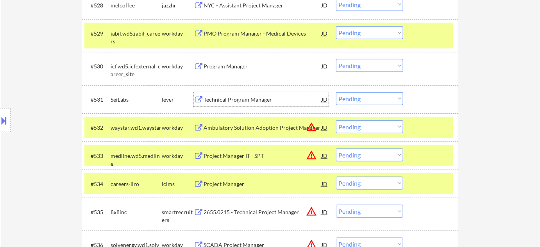
click at [252, 98] on div "Technical Program Manager" at bounding box center [263, 100] width 118 height 8
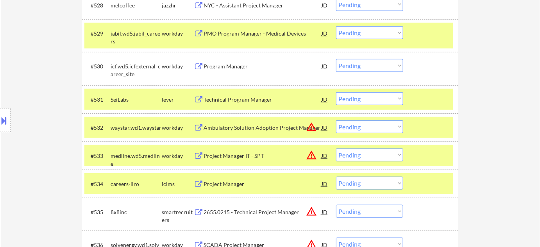
scroll to position [413, 0]
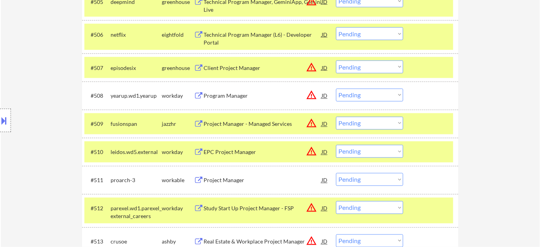
click at [356, 126] on select "Choose an option... Pending Applied Excluded (Questions) Excluded (Expired) Exc…" at bounding box center [369, 123] width 67 height 13
click at [336, 117] on select "Choose an option... Pending Applied Excluded (Questions) Excluded (Expired) Exc…" at bounding box center [369, 123] width 67 height 13
select select ""pending""
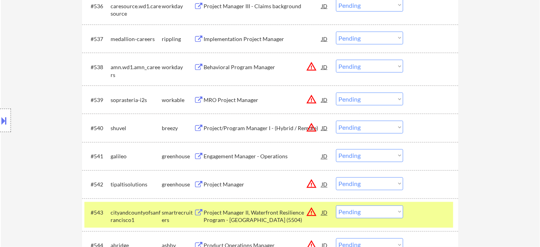
scroll to position [1373, 0]
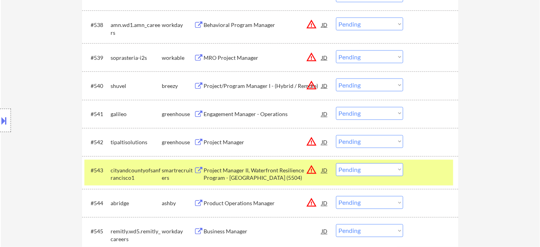
click at [216, 140] on div "Project Manager" at bounding box center [263, 143] width 118 height 8
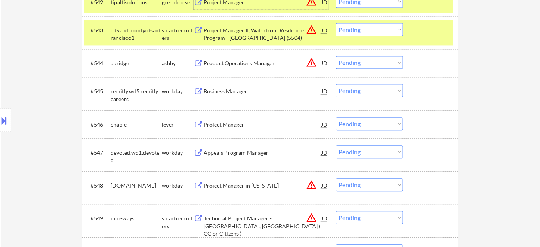
scroll to position [1515, 0]
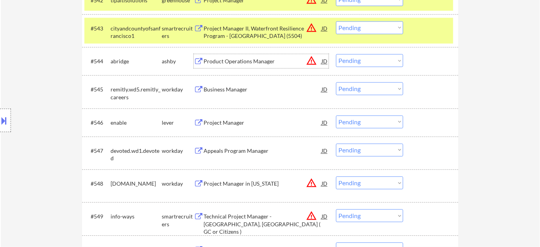
click at [243, 64] on div "Product Operations Manager" at bounding box center [263, 61] width 118 height 8
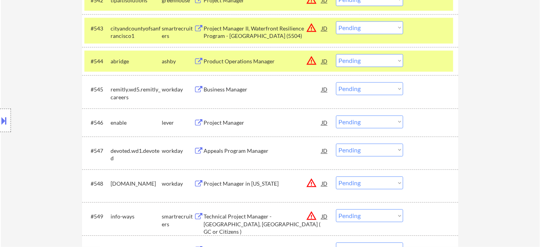
scroll to position [1034, 0]
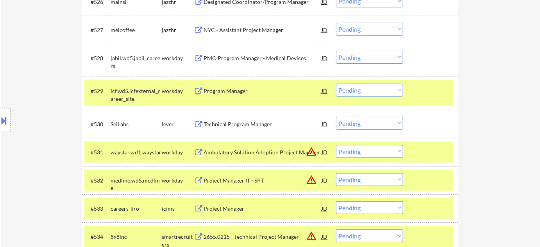
drag, startPoint x: 348, startPoint y: 117, endPoint x: 351, endPoint y: 127, distance: 9.9
click at [348, 117] on select "Choose an option... Pending Applied Excluded (Questions) Excluded (Expired) Exc…" at bounding box center [369, 123] width 67 height 13
click at [336, 117] on select "Choose an option... Pending Applied Excluded (Questions) Excluded (Expired) Exc…" at bounding box center [369, 123] width 67 height 13
select select ""pending""
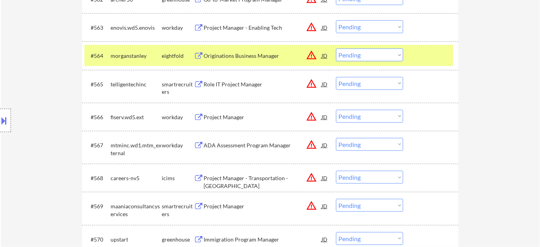
scroll to position [2135, 0]
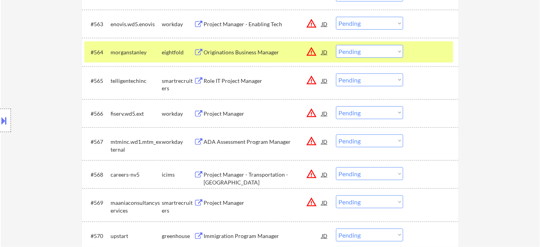
click at [240, 84] on div "Role IT Project Manager" at bounding box center [263, 81] width 118 height 8
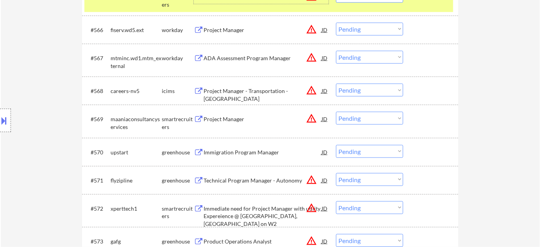
scroll to position [2384, 0]
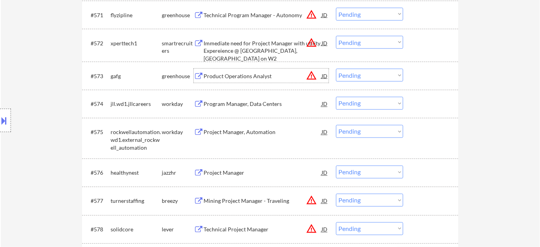
click at [241, 82] on div "Product Operations Analyst" at bounding box center [263, 76] width 118 height 14
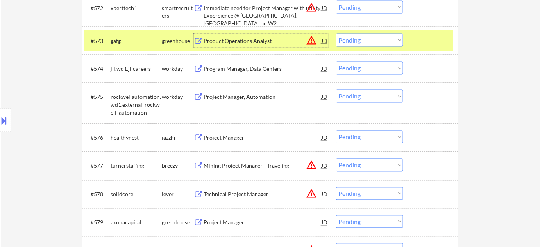
scroll to position [2455, 0]
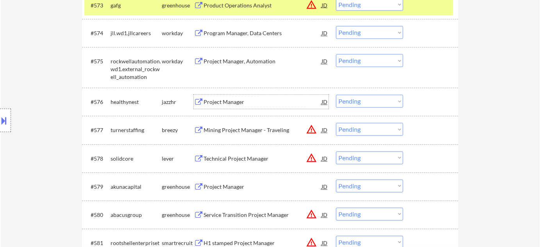
click at [231, 102] on div "Project Manager" at bounding box center [263, 102] width 118 height 8
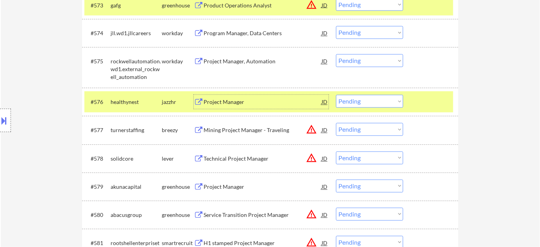
scroll to position [2526, 0]
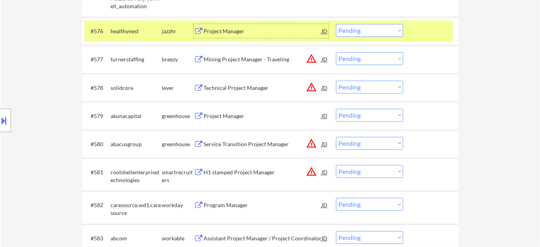
click at [231, 85] on div "Technical Project Manager" at bounding box center [263, 88] width 118 height 8
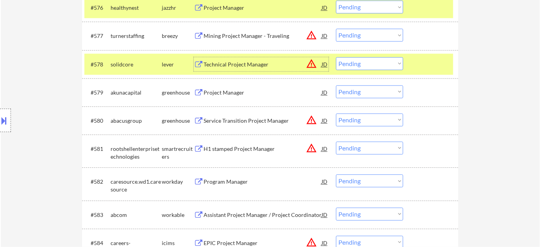
scroll to position [2561, 0]
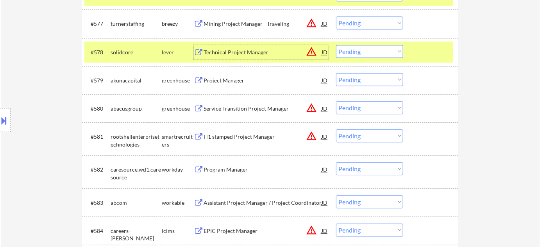
click at [223, 79] on div "Project Manager" at bounding box center [263, 81] width 118 height 8
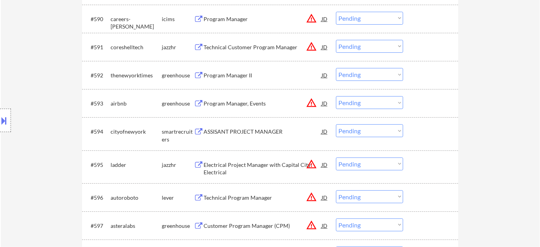
scroll to position [2952, 0]
click at [223, 46] on div "Technical Customer Program Manager" at bounding box center [263, 47] width 118 height 8
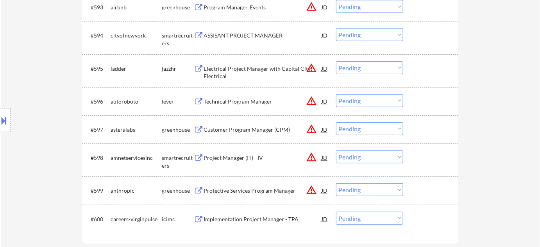
scroll to position [3059, 0]
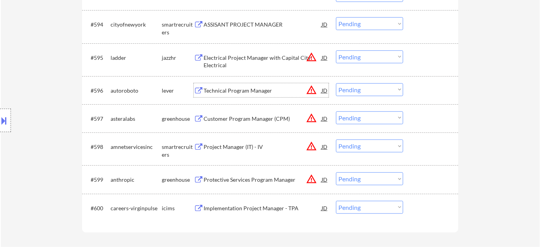
click at [246, 88] on div "Technical Program Manager" at bounding box center [263, 91] width 118 height 8
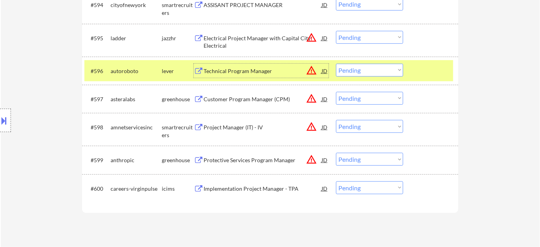
scroll to position [3094, 0]
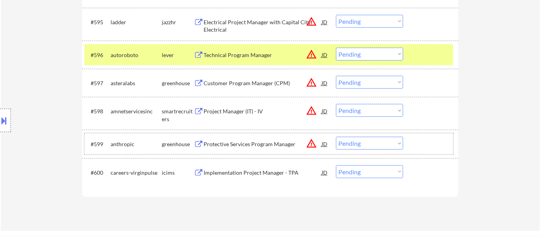
click at [163, 143] on div "greenhouse" at bounding box center [178, 144] width 32 height 8
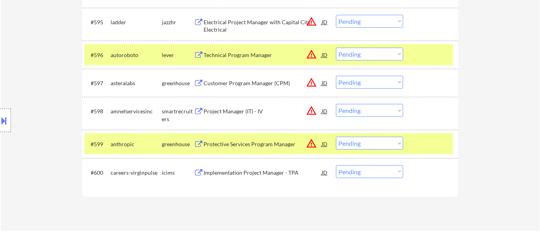
click at [239, 84] on div "Customer Program Manager (CPM)" at bounding box center [263, 83] width 118 height 8
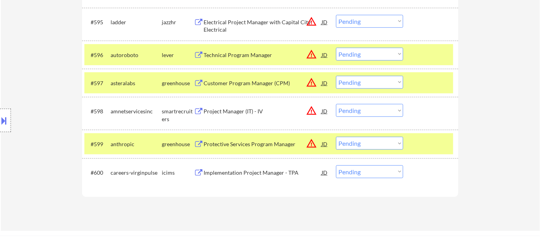
scroll to position [2336, 0]
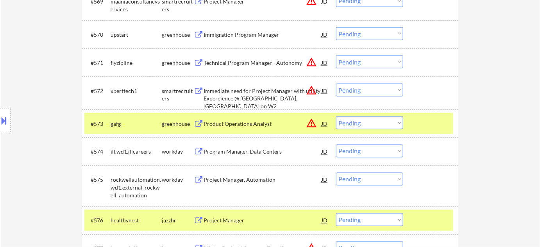
click at [347, 120] on select "Choose an option... Pending Applied Excluded (Questions) Excluded (Expired) Exc…" at bounding box center [369, 122] width 67 height 13
click at [336, 116] on select "Choose an option... Pending Applied Excluded (Questions) Excluded (Expired) Exc…" at bounding box center [369, 122] width 67 height 13
select select ""pending""
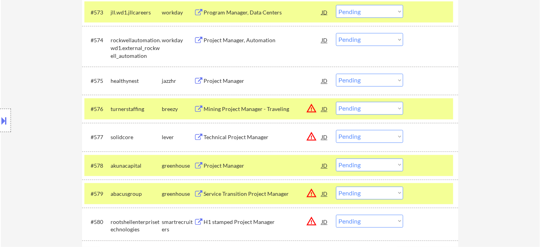
scroll to position [2847, 0]
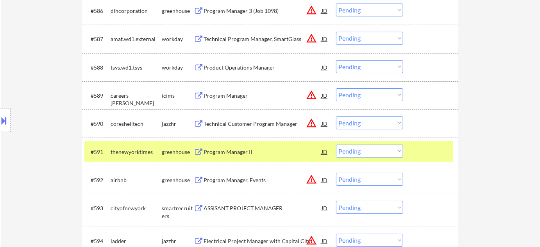
click at [363, 123] on select "Choose an option... Pending Applied Excluded (Questions) Excluded (Expired) Exc…" at bounding box center [369, 122] width 67 height 13
click at [336, 116] on select "Choose an option... Pending Applied Excluded (Questions) Excluded (Expired) Exc…" at bounding box center [369, 122] width 67 height 13
select select ""pending""
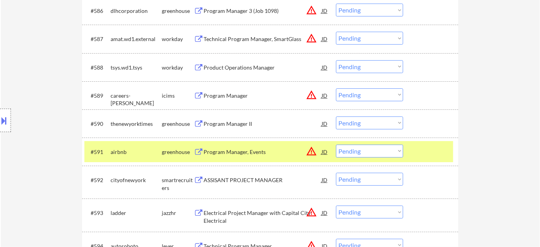
click at [0, 125] on button at bounding box center [4, 120] width 9 height 13
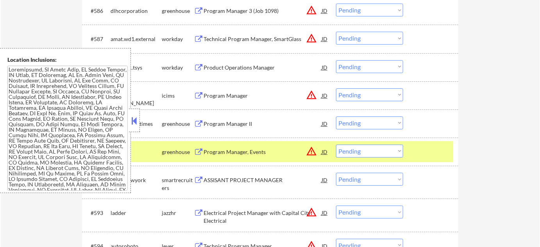
scroll to position [264, 0]
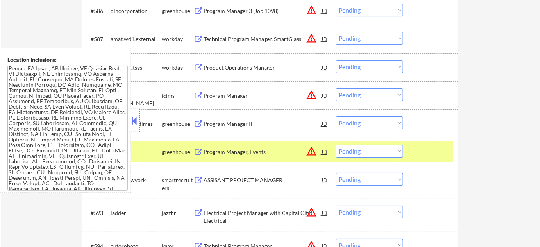
click at [131, 112] on div at bounding box center [134, 120] width 11 height 23
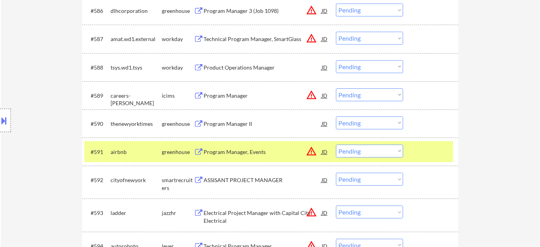
scroll to position [2405, 0]
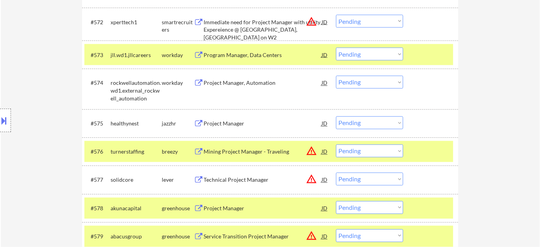
drag, startPoint x: 352, startPoint y: 123, endPoint x: 352, endPoint y: 129, distance: 5.9
click at [352, 123] on select "Choose an option... Pending Applied Excluded (Questions) Excluded (Expired) Exc…" at bounding box center [369, 122] width 67 height 13
click at [336, 116] on select "Choose an option... Pending Applied Excluded (Questions) Excluded (Expired) Exc…" at bounding box center [369, 122] width 67 height 13
select select ""pending""
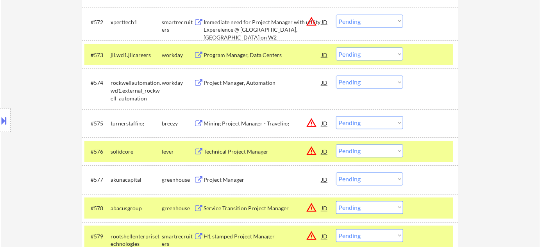
click at [363, 179] on select "Choose an option... Pending Applied Excluded (Questions) Excluded (Expired) Exc…" at bounding box center [369, 179] width 67 height 13
click at [336, 173] on select "Choose an option... Pending Applied Excluded (Questions) Excluded (Expired) Exc…" at bounding box center [369, 179] width 67 height 13
select select ""pending""
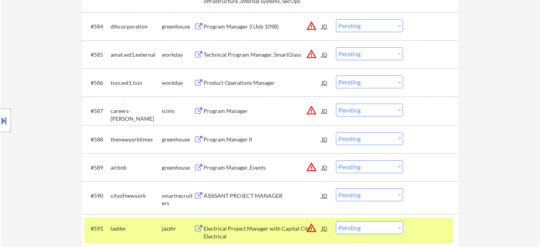
scroll to position [2796, 0]
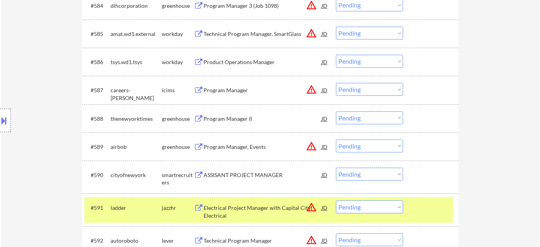
click at [239, 142] on div "Program Manager, Events" at bounding box center [263, 146] width 118 height 14
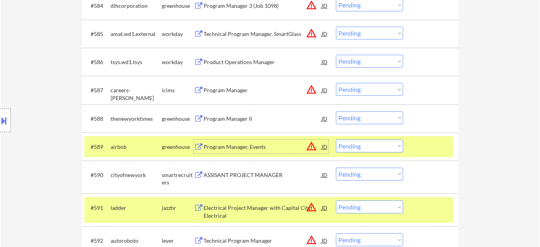
click at [357, 145] on select "Choose an option... Pending Applied Excluded (Questions) Excluded (Expired) Exc…" at bounding box center [369, 145] width 67 height 13
click at [336, 139] on select "Choose an option... Pending Applied Excluded (Questions) Excluded (Expired) Exc…" at bounding box center [369, 145] width 67 height 13
select select ""pending""
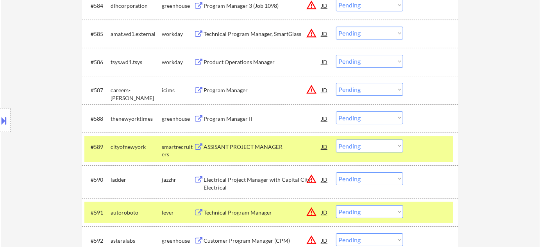
click at [352, 214] on select "Choose an option... Pending Applied Excluded (Questions) Excluded (Expired) Exc…" at bounding box center [369, 211] width 67 height 13
click at [336, 205] on select "Choose an option... Pending Applied Excluded (Questions) Excluded (Expired) Exc…" at bounding box center [369, 211] width 67 height 13
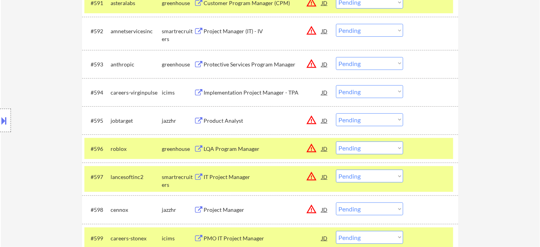
scroll to position [3009, 0]
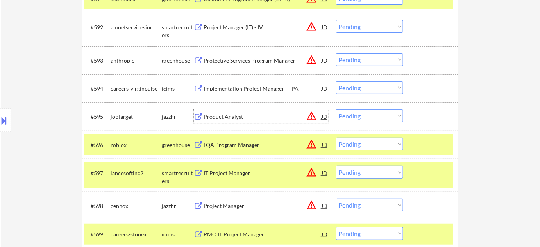
click at [239, 119] on div "Product Analyst" at bounding box center [263, 117] width 118 height 8
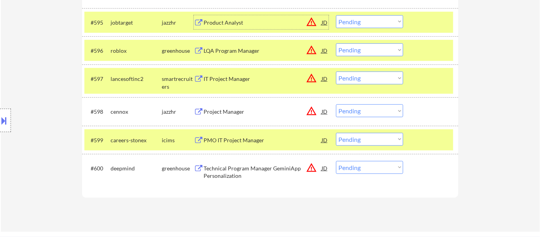
scroll to position [3115, 0]
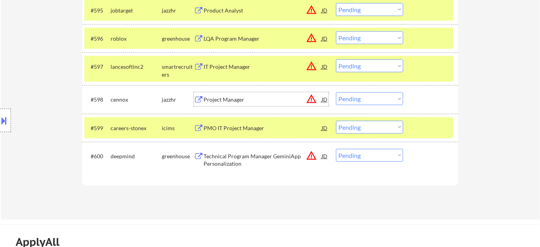
click at [234, 98] on div "Project Manager" at bounding box center [263, 100] width 118 height 8
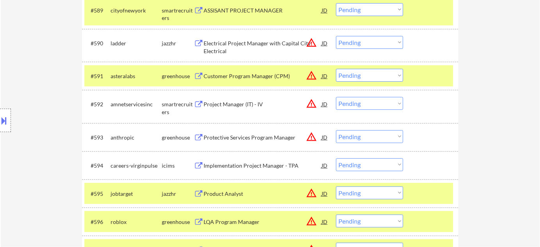
scroll to position [2912, 0]
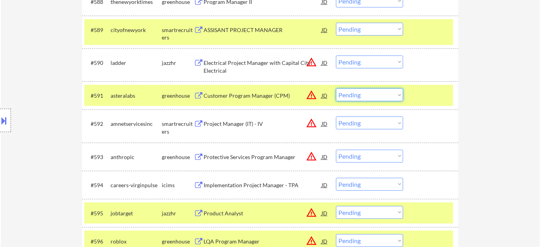
drag, startPoint x: 361, startPoint y: 93, endPoint x: 363, endPoint y: 100, distance: 7.1
click at [361, 93] on select "Choose an option... Pending Applied Excluded (Questions) Excluded (Expired) Exc…" at bounding box center [369, 94] width 67 height 13
click at [336, 88] on select "Choose an option... Pending Applied Excluded (Questions) Excluded (Expired) Exc…" at bounding box center [369, 94] width 67 height 13
select select ""pending""
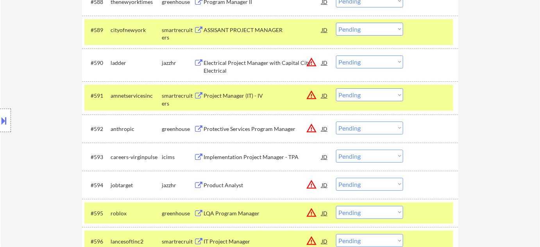
scroll to position [3063, 0]
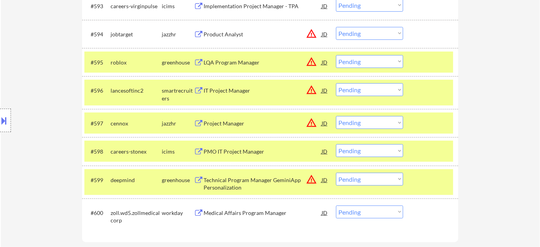
click at [354, 132] on div "#597 cennox jazzhr Project Manager JD warning_amber Choose an option... Pending…" at bounding box center [268, 123] width 369 height 21
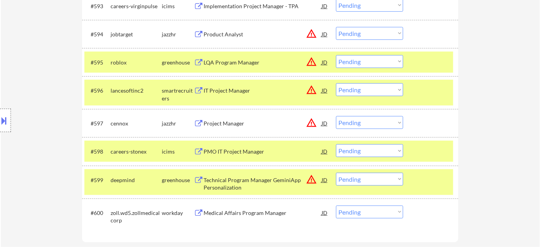
click at [359, 129] on select "Choose an option... Pending Applied Excluded (Questions) Excluded (Expired) Exc…" at bounding box center [369, 122] width 67 height 13
click at [336, 116] on select "Choose an option... Pending Applied Excluded (Questions) Excluded (Expired) Exc…" at bounding box center [369, 122] width 67 height 13
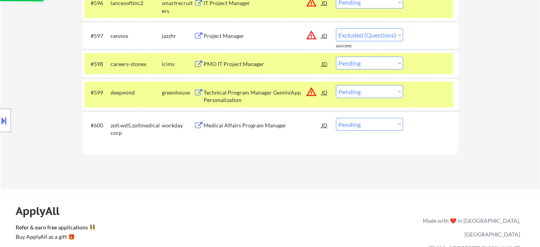
scroll to position [3170, 0]
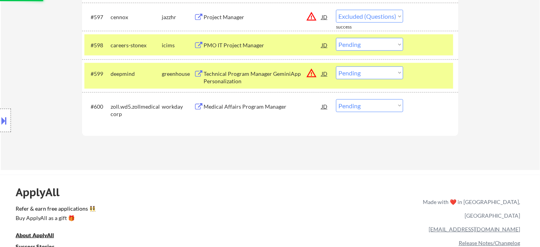
select select ""pending""
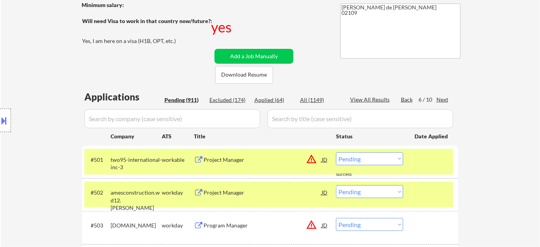
scroll to position [56, 0]
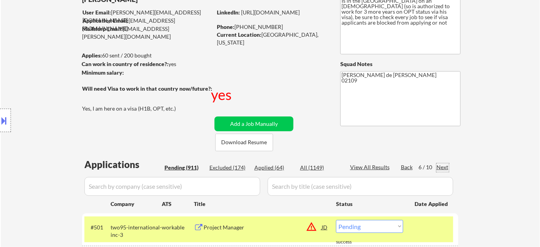
click at [442, 165] on div "Next" at bounding box center [442, 167] width 13 height 8
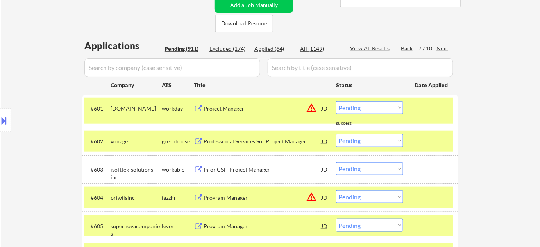
scroll to position [270, 0]
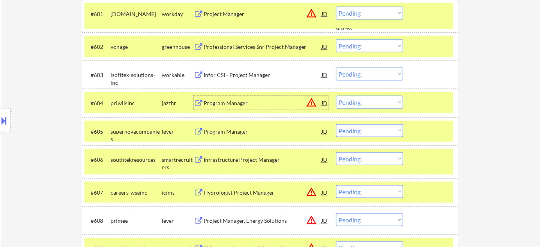
click at [234, 103] on div "Program Manager" at bounding box center [263, 103] width 118 height 8
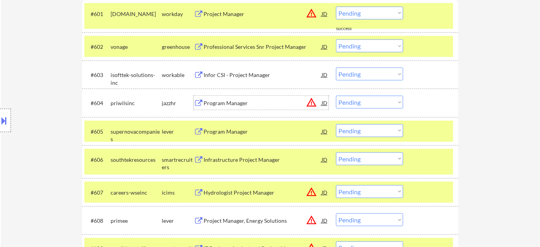
click at [232, 131] on div "Program Manager" at bounding box center [263, 132] width 118 height 8
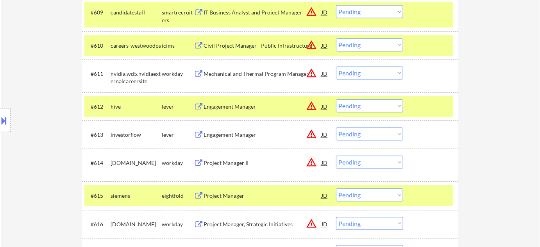
scroll to position [518, 0]
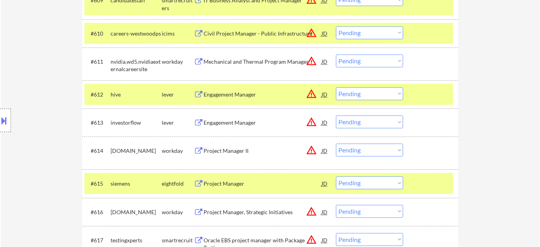
click at [238, 122] on div "Engagement Manager" at bounding box center [263, 123] width 118 height 8
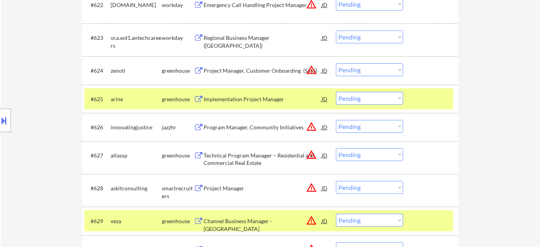
scroll to position [909, 0]
click at [281, 70] on div "Project Manager, Customer Onboarding (SaaS)" at bounding box center [263, 70] width 118 height 8
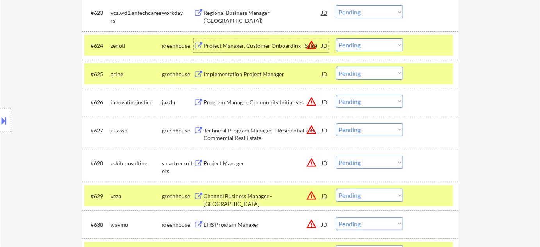
scroll to position [944, 0]
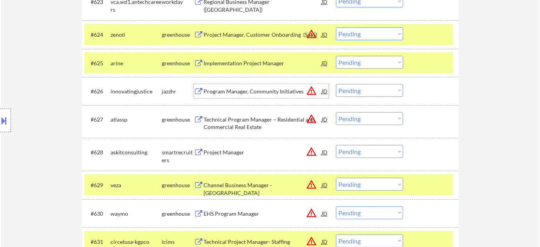
click at [257, 91] on div "Program Manager, Community Initiatives" at bounding box center [263, 92] width 118 height 8
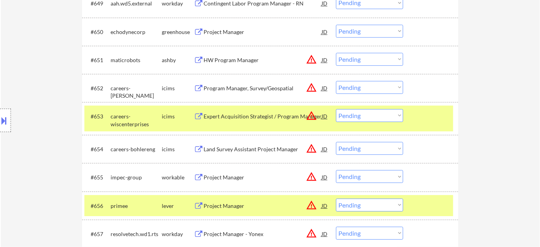
scroll to position [249, 0]
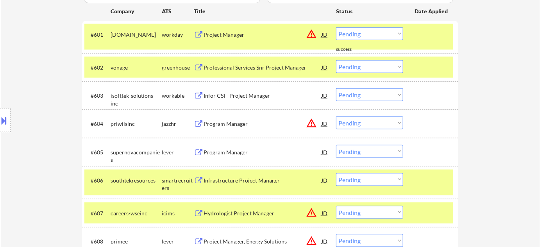
click at [380, 124] on select "Choose an option... Pending Applied Excluded (Questions) Excluded (Expired) Exc…" at bounding box center [369, 122] width 67 height 13
click at [336, 116] on select "Choose an option... Pending Applied Excluded (Questions) Excluded (Expired) Exc…" at bounding box center [369, 122] width 67 height 13
select select ""pending""
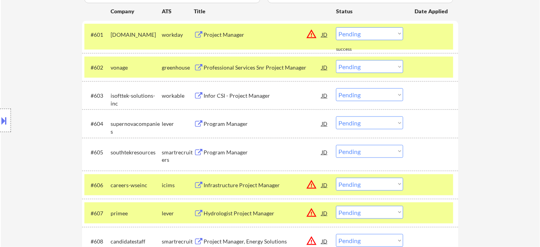
click at [1, 116] on button at bounding box center [4, 120] width 9 height 13
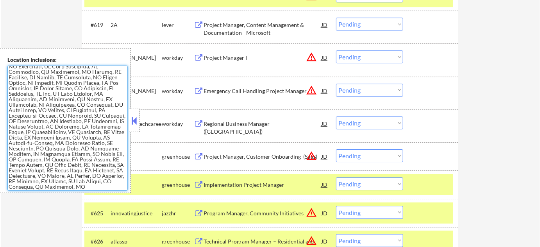
scroll to position [0, 0]
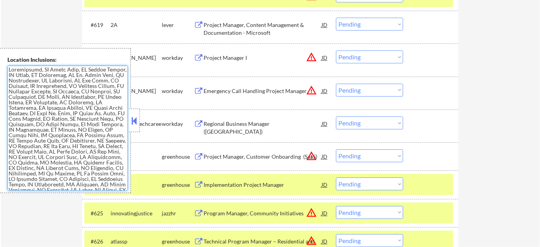
click at [134, 123] on button at bounding box center [134, 121] width 9 height 12
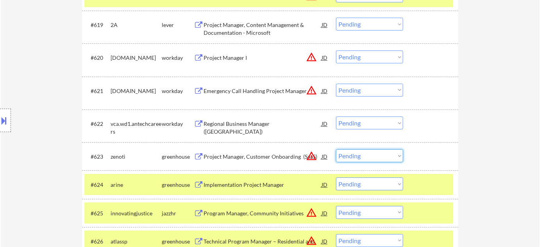
click at [353, 157] on select "Choose an option... Pending Applied Excluded (Questions) Excluded (Expired) Exc…" at bounding box center [369, 155] width 67 height 13
click at [336, 149] on select "Choose an option... Pending Applied Excluded (Questions) Excluded (Expired) Exc…" at bounding box center [369, 155] width 67 height 13
select select ""pending""
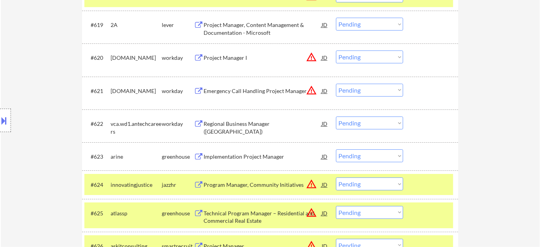
click at [357, 190] on select "Choose an option... Pending Applied Excluded (Questions) Excluded (Expired) Exc…" at bounding box center [369, 183] width 67 height 13
click at [336, 177] on select "Choose an option... Pending Applied Excluded (Questions) Excluded (Expired) Exc…" at bounding box center [369, 183] width 67 height 13
select select ""pending""
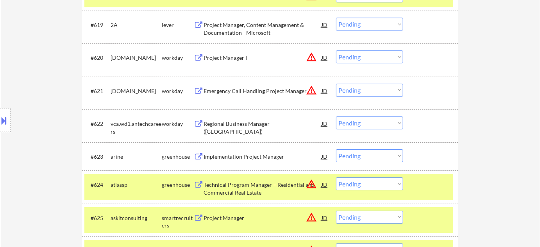
scroll to position [249, 0]
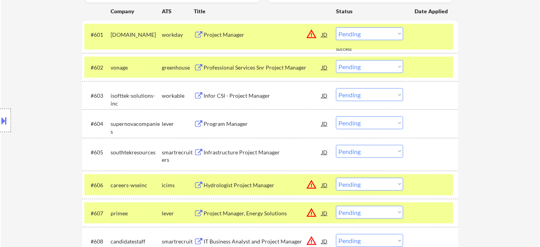
click at [353, 120] on select "Choose an option... Pending Applied Excluded (Questions) Excluded (Expired) Exc…" at bounding box center [369, 122] width 67 height 13
click at [336, 116] on select "Choose an option... Pending Applied Excluded (Questions) Excluded (Expired) Exc…" at bounding box center [369, 122] width 67 height 13
select select ""pending""
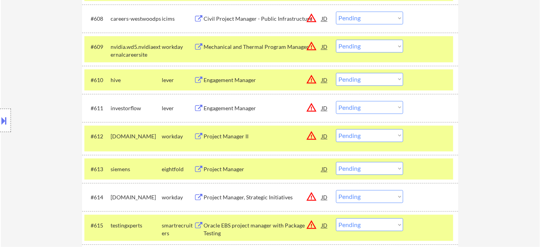
scroll to position [498, 0]
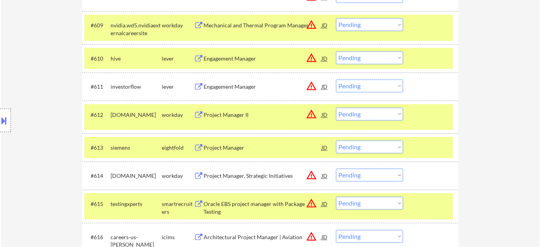
click at [243, 55] on div "Engagement Manager" at bounding box center [263, 59] width 118 height 8
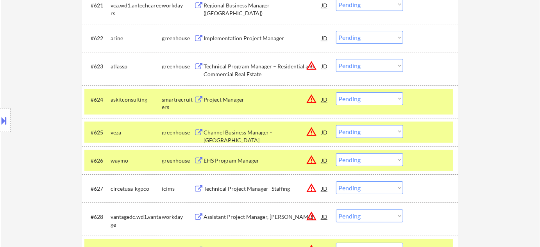
scroll to position [889, 0]
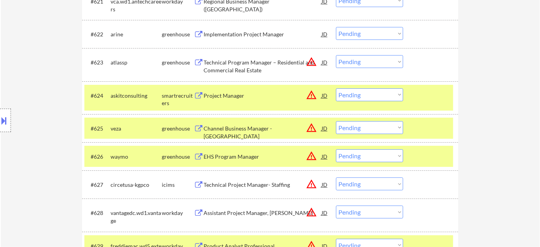
click at [241, 66] on div "Technical Program Manager – Residential and Commercial Real Estate" at bounding box center [263, 66] width 118 height 15
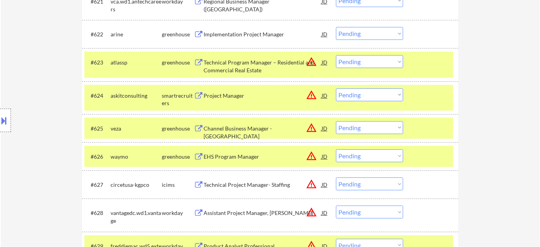
scroll to position [460, 0]
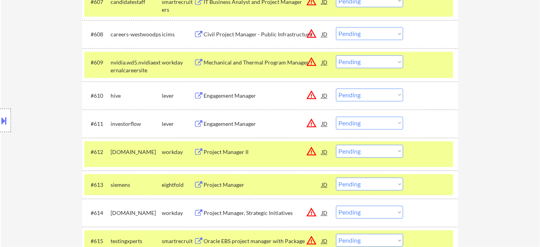
click at [346, 120] on select "Choose an option... Pending Applied Excluded (Questions) Excluded (Expired) Exc…" at bounding box center [369, 123] width 67 height 13
click at [336, 117] on select "Choose an option... Pending Applied Excluded (Questions) Excluded (Expired) Exc…" at bounding box center [369, 123] width 67 height 13
select select ""pending""
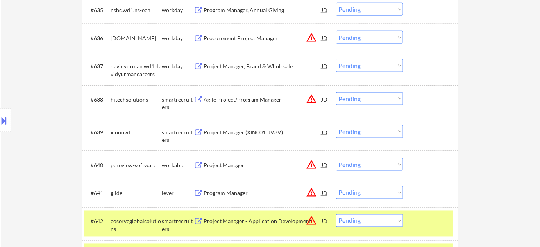
scroll to position [1313, 0]
click at [250, 128] on div "Project Manager (XIN001_JV8V)" at bounding box center [263, 132] width 118 height 8
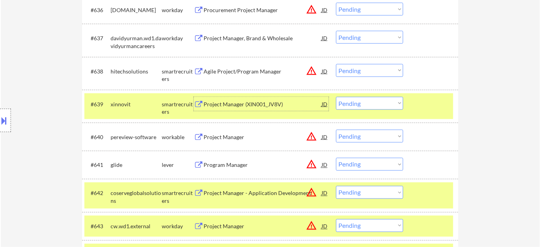
scroll to position [1384, 0]
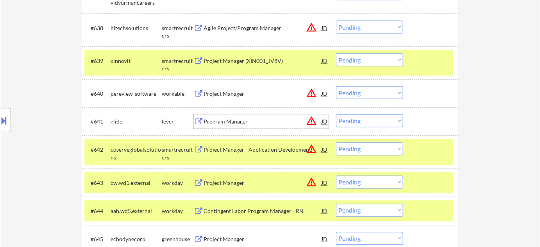
click at [234, 118] on div "Program Manager" at bounding box center [263, 122] width 118 height 8
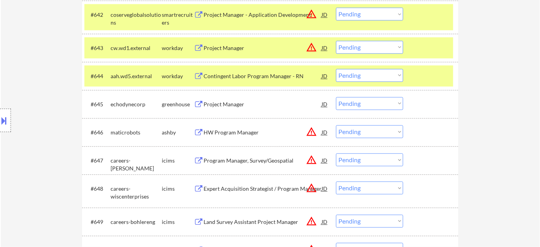
scroll to position [1562, 0]
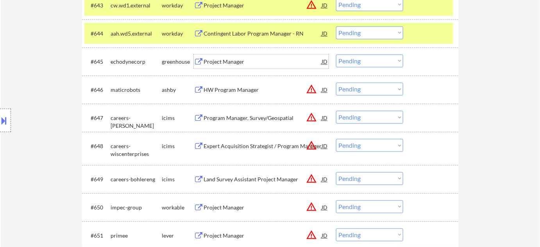
click at [232, 62] on div "Project Manager" at bounding box center [263, 62] width 118 height 8
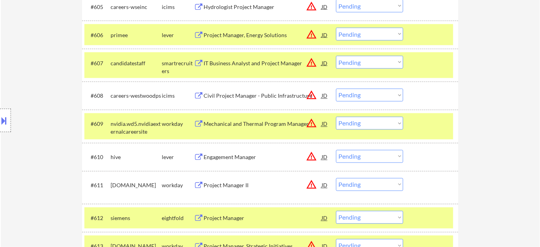
scroll to position [451, 0]
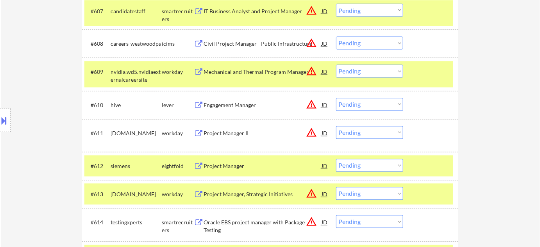
click at [374, 103] on select "Choose an option... Pending Applied Excluded (Questions) Excluded (Expired) Exc…" at bounding box center [369, 104] width 67 height 13
click at [336, 98] on select "Choose an option... Pending Applied Excluded (Questions) Excluded (Expired) Exc…" at bounding box center [369, 104] width 67 height 13
select select ""pending""
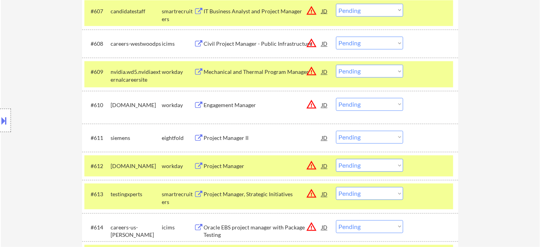
click at [4, 123] on button at bounding box center [4, 120] width 9 height 13
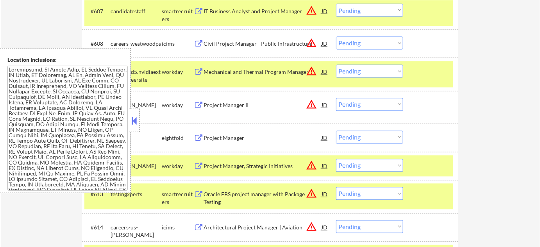
scroll to position [1293, 0]
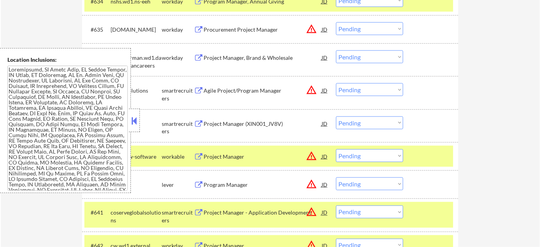
click at [131, 124] on button at bounding box center [134, 121] width 9 height 12
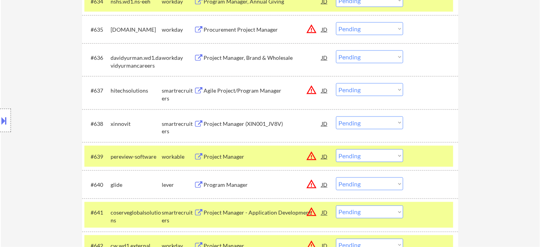
click at [358, 128] on select "Choose an option... Pending Applied Excluded (Questions) Excluded (Expired) Exc…" at bounding box center [369, 122] width 67 height 13
click at [336, 116] on select "Choose an option... Pending Applied Excluded (Questions) Excluded (Expired) Exc…" at bounding box center [369, 122] width 67 height 13
select select ""pending""
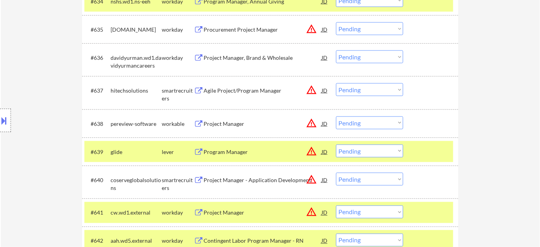
click at [366, 150] on select "Choose an option... Pending Applied Excluded (Questions) Excluded (Expired) Exc…" at bounding box center [369, 151] width 67 height 13
click at [336, 145] on select "Choose an option... Pending Applied Excluded (Questions) Excluded (Expired) Exc…" at bounding box center [369, 151] width 67 height 13
select select ""pending""
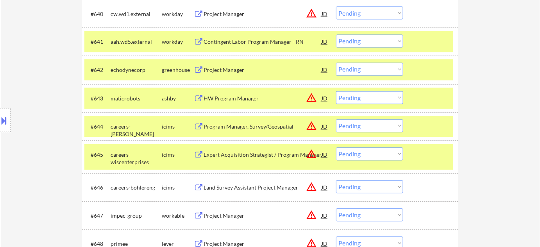
scroll to position [1470, 0]
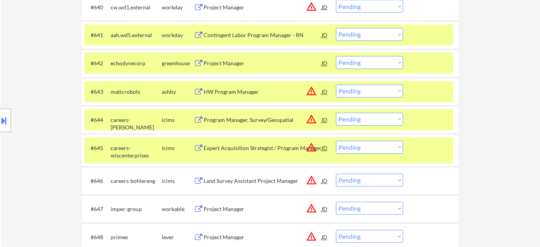
click at [382, 63] on select "Choose an option... Pending Applied Excluded (Questions) Excluded (Expired) Exc…" at bounding box center [369, 62] width 67 height 13
click at [336, 56] on select "Choose an option... Pending Applied Excluded (Questions) Excluded (Expired) Exc…" at bounding box center [369, 62] width 67 height 13
select select ""pending""
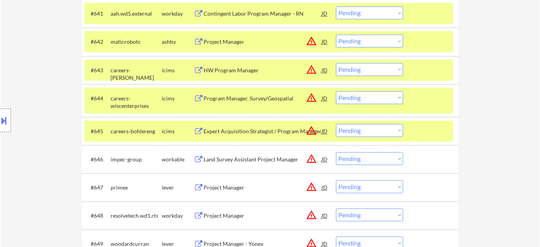
scroll to position [1648, 0]
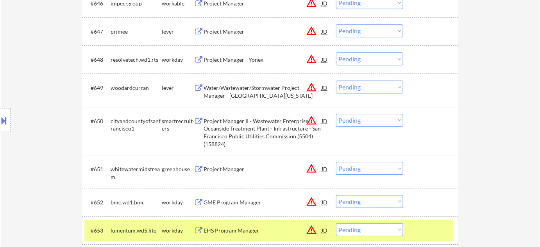
click at [226, 32] on div "Project Manager" at bounding box center [263, 32] width 118 height 8
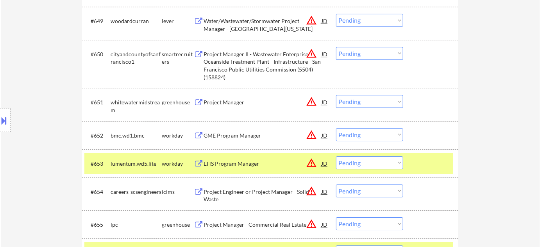
scroll to position [1719, 0]
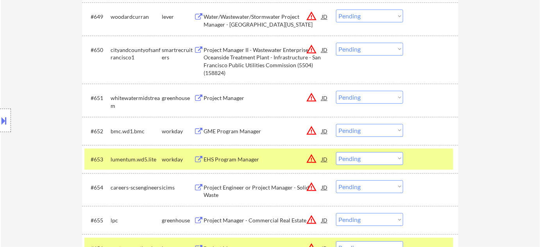
click at [237, 95] on div "Project Manager" at bounding box center [263, 98] width 118 height 8
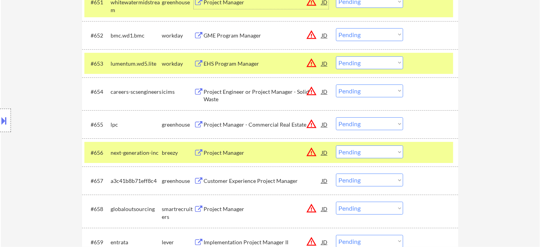
scroll to position [1825, 0]
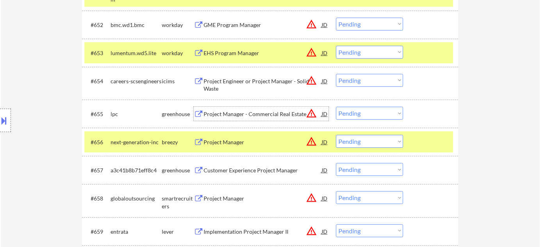
click at [260, 118] on div "Project Manager - Commercial Real Estate" at bounding box center [263, 114] width 118 height 14
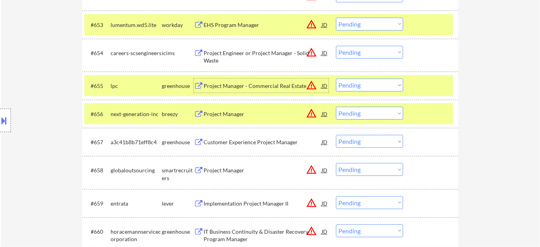
scroll to position [1897, 0]
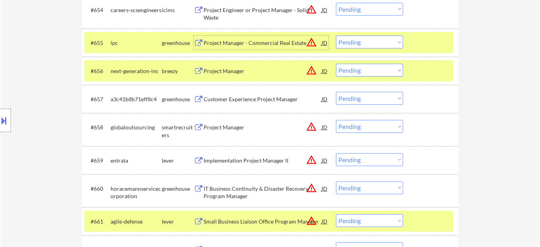
click at [223, 126] on div "Project Manager" at bounding box center [263, 127] width 118 height 8
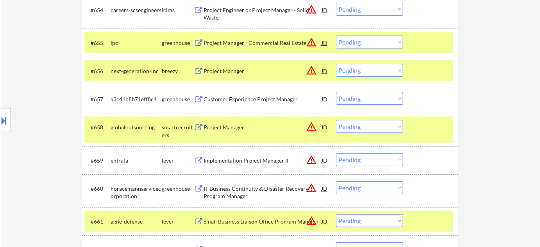
scroll to position [310, 0]
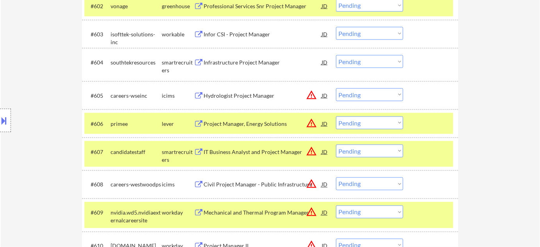
click at [357, 120] on select "Choose an option... Pending Applied Excluded (Questions) Excluded (Expired) Exc…" at bounding box center [369, 122] width 67 height 13
click at [336, 116] on select "Choose an option... Pending Applied Excluded (Questions) Excluded (Expired) Exc…" at bounding box center [369, 122] width 67 height 13
select select ""pending""
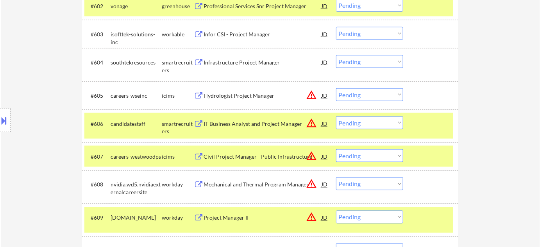
scroll to position [1665, 0]
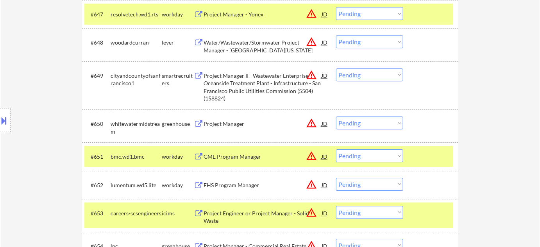
click at [382, 127] on select "Choose an option... Pending Applied Excluded (Questions) Excluded (Expired) Exc…" at bounding box center [369, 122] width 67 height 13
click at [336, 116] on select "Choose an option... Pending Applied Excluded (Questions) Excluded (Expired) Exc…" at bounding box center [369, 122] width 67 height 13
select select ""pending""
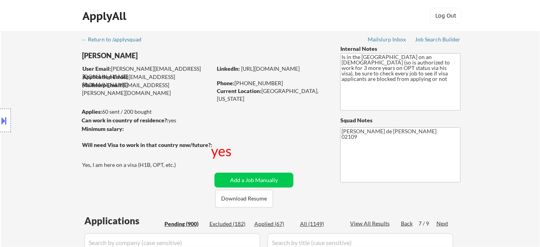
scroll to position [1754, 0]
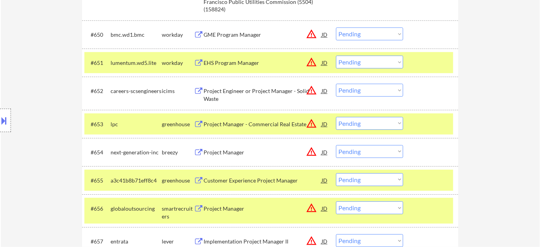
click at [377, 121] on select "Choose an option... Pending Applied Excluded (Questions) Excluded (Expired) Exc…" at bounding box center [369, 123] width 67 height 13
click at [336, 117] on select "Choose an option... Pending Applied Excluded (Questions) Excluded (Expired) Exc…" at bounding box center [369, 123] width 67 height 13
select select ""pending""
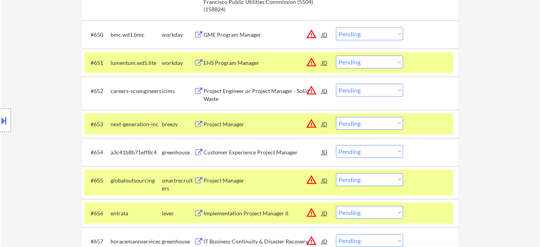
click at [354, 177] on select "Choose an option... Pending Applied Excluded (Questions) Excluded (Expired) Exc…" at bounding box center [369, 179] width 67 height 13
click at [336, 173] on select "Choose an option... Pending Applied Excluded (Questions) Excluded (Expired) Exc…" at bounding box center [369, 179] width 67 height 13
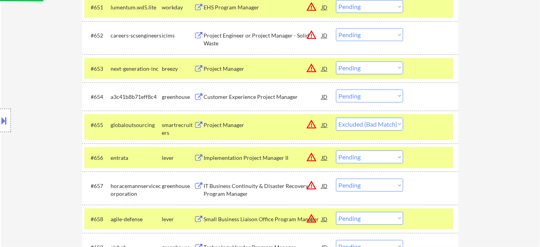
scroll to position [1861, 0]
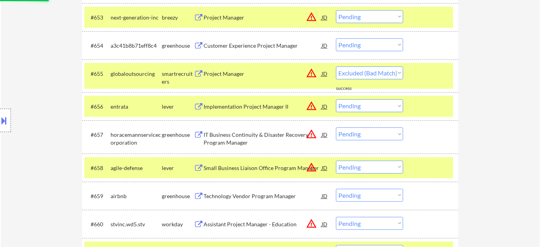
select select ""pending""
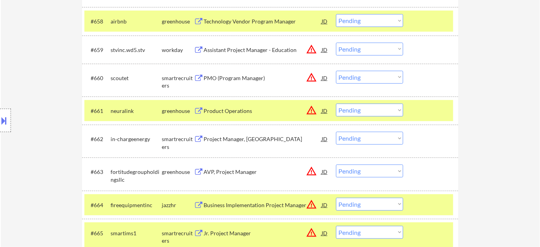
scroll to position [2003, 0]
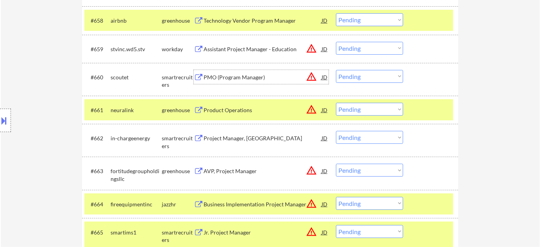
click at [244, 77] on div "PMO (Program Manager)" at bounding box center [263, 77] width 118 height 8
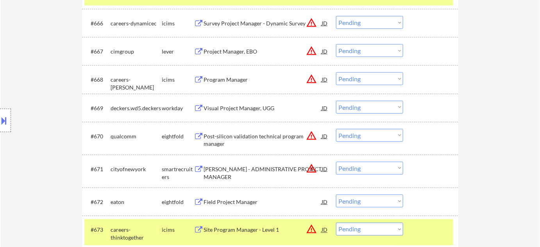
scroll to position [2181, 0]
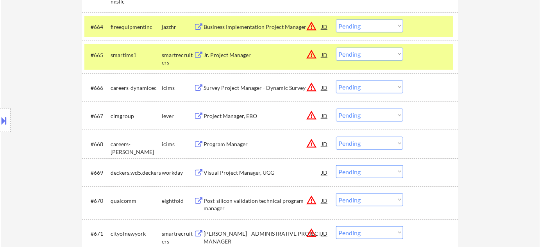
click at [246, 115] on div "Project Manager, EBO" at bounding box center [263, 116] width 118 height 8
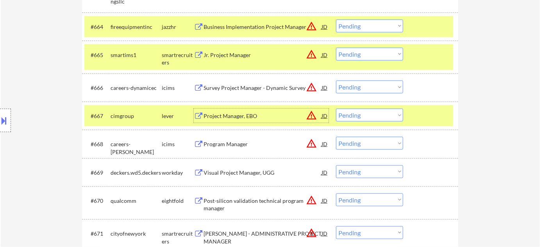
click at [3, 118] on button at bounding box center [4, 120] width 9 height 13
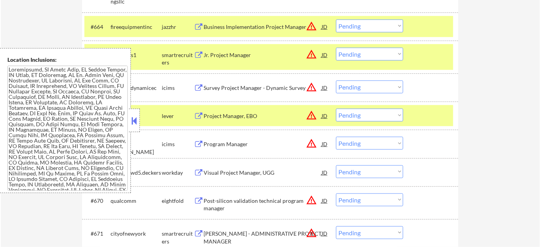
scroll to position [275, 0]
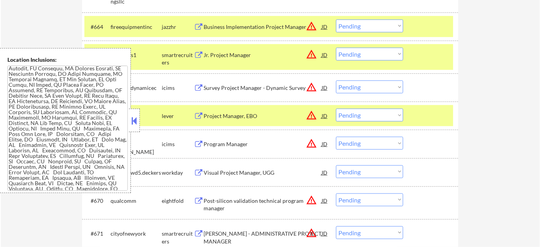
click at [133, 117] on button at bounding box center [134, 121] width 9 height 12
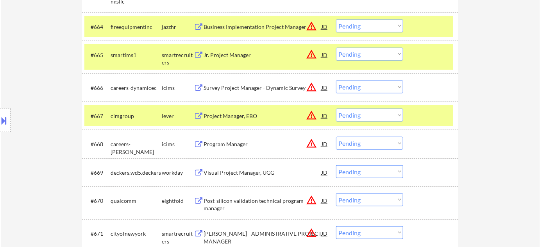
scroll to position [1957, 0]
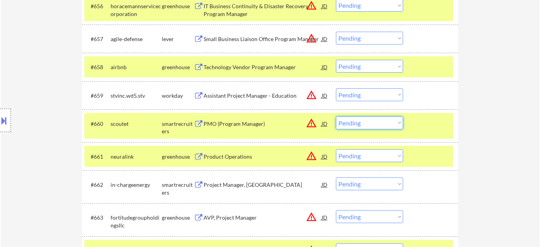
click at [366, 123] on select "Choose an option... Pending Applied Excluded (Questions) Excluded (Expired) Exc…" at bounding box center [369, 122] width 67 height 13
click at [336, 116] on select "Choose an option... Pending Applied Excluded (Questions) Excluded (Expired) Exc…" at bounding box center [369, 122] width 67 height 13
select select ""pending""
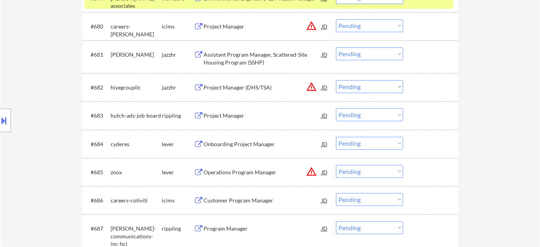
scroll to position [2667, 0]
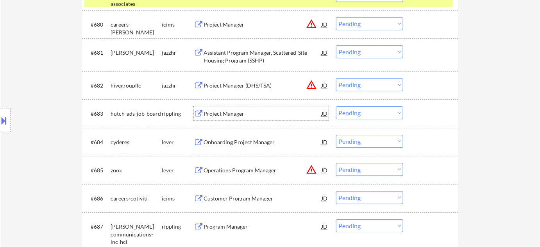
click at [232, 112] on div "Project Manager" at bounding box center [263, 114] width 118 height 8
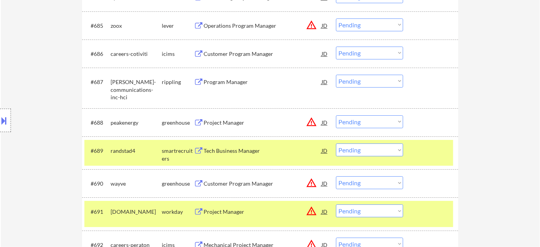
scroll to position [2844, 0]
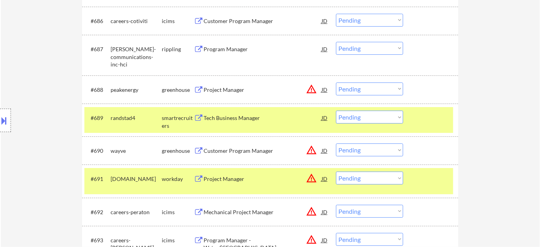
click at [228, 84] on div "Project Manager" at bounding box center [263, 89] width 118 height 14
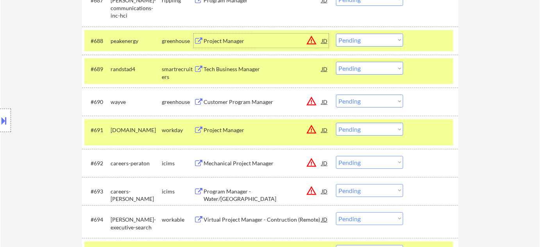
scroll to position [2916, 0]
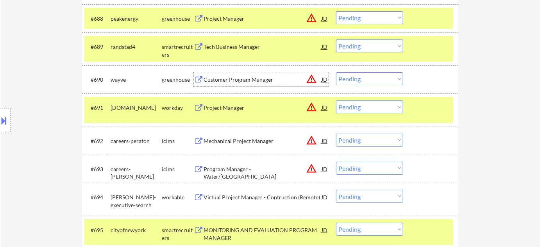
click at [246, 78] on div "Customer Program Manager" at bounding box center [263, 80] width 118 height 8
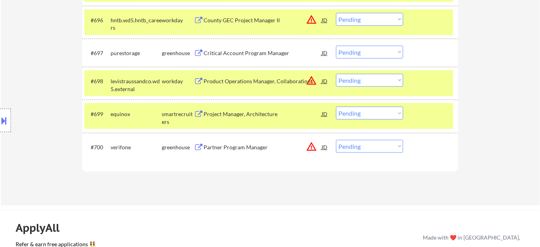
scroll to position [3164, 0]
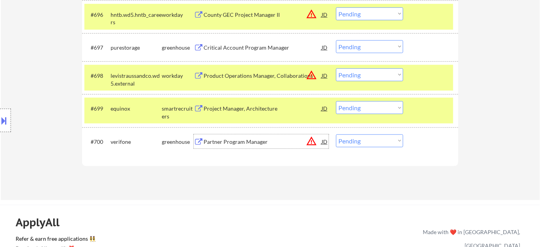
click at [254, 141] on div "Partner Program Manager" at bounding box center [263, 142] width 118 height 8
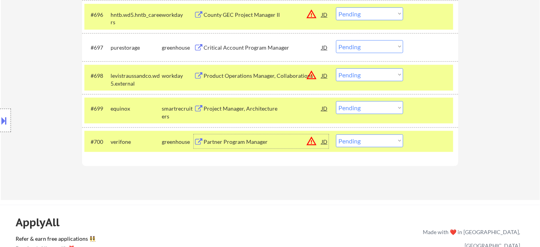
click at [0, 125] on button at bounding box center [4, 120] width 9 height 13
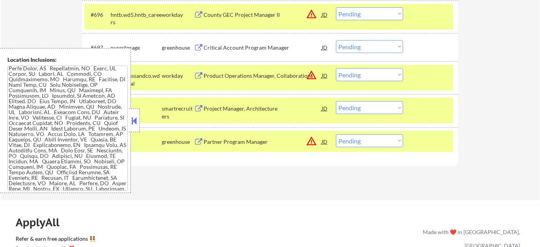
scroll to position [2140, 0]
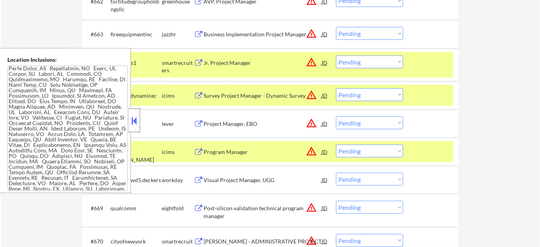
click at [138, 116] on div at bounding box center [134, 120] width 11 height 23
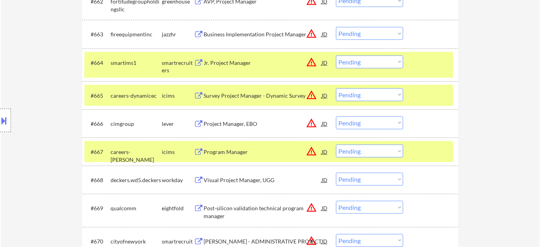
drag, startPoint x: 359, startPoint y: 122, endPoint x: 359, endPoint y: 125, distance: 3.9
click at [359, 122] on select "Choose an option... Pending Applied Excluded (Questions) Excluded (Expired) Exc…" at bounding box center [369, 122] width 67 height 13
click at [336, 116] on select "Choose an option... Pending Applied Excluded (Questions) Excluded (Expired) Exc…" at bounding box center [369, 122] width 67 height 13
select select ""pending""
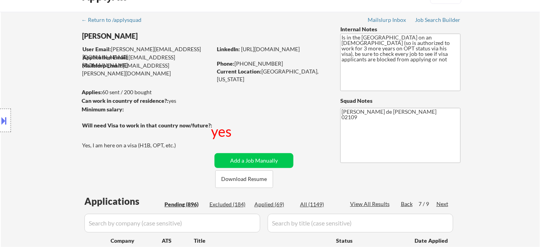
scroll to position [0, 0]
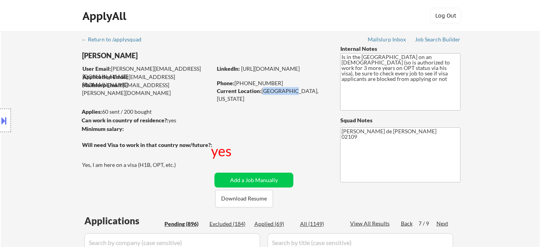
drag, startPoint x: 263, startPoint y: 92, endPoint x: 288, endPoint y: 95, distance: 25.1
click at [288, 95] on div "Current Location: Boston, Massachusetts" at bounding box center [272, 94] width 111 height 15
copy div "Boston, Ma"
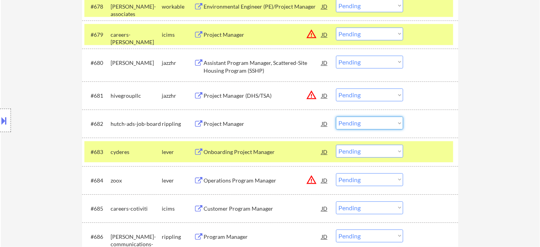
click at [386, 125] on select "Choose an option... Pending Applied Excluded (Questions) Excluded (Expired) Exc…" at bounding box center [369, 122] width 67 height 13
click at [336, 116] on select "Choose an option... Pending Applied Excluded (Questions) Excluded (Expired) Exc…" at bounding box center [369, 122] width 67 height 13
select select ""pending""
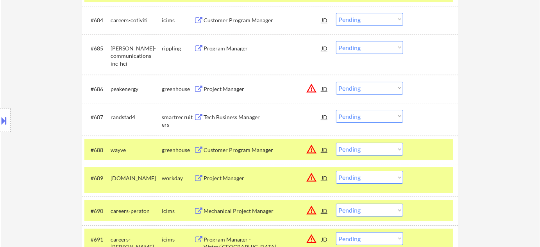
scroll to position [2812, 0]
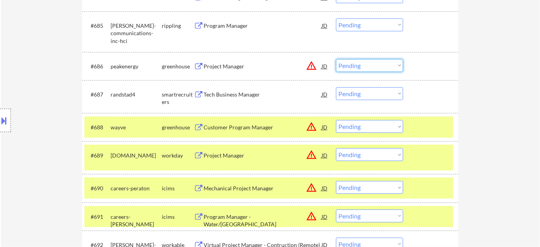
click at [391, 63] on select "Choose an option... Pending Applied Excluded (Questions) Excluded (Expired) Exc…" at bounding box center [369, 65] width 67 height 13
click at [336, 59] on select "Choose an option... Pending Applied Excluded (Questions) Excluded (Expired) Exc…" at bounding box center [369, 65] width 67 height 13
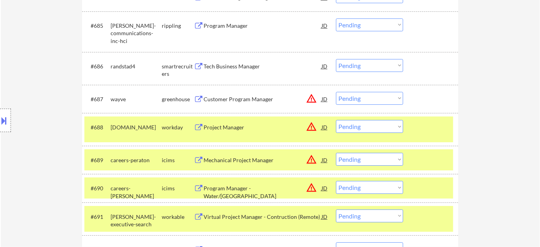
click at [232, 65] on div "Tech Business Manager" at bounding box center [263, 67] width 118 height 8
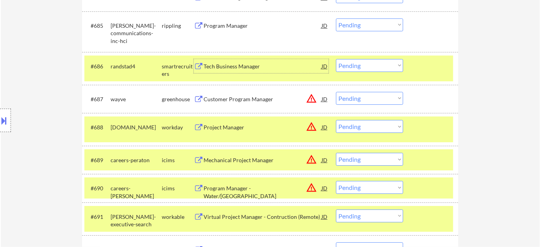
click at [384, 63] on select "Choose an option... Pending Applied Excluded (Questions) Excluded (Expired) Exc…" at bounding box center [369, 65] width 67 height 13
click at [336, 59] on select "Choose an option... Pending Applied Excluded (Questions) Excluded (Expired) Exc…" at bounding box center [369, 65] width 67 height 13
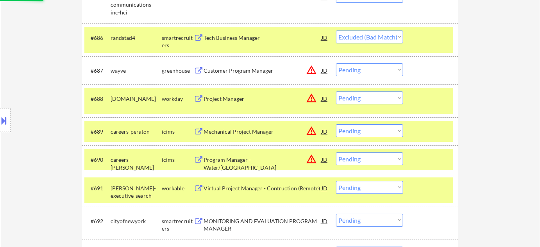
scroll to position [2883, 0]
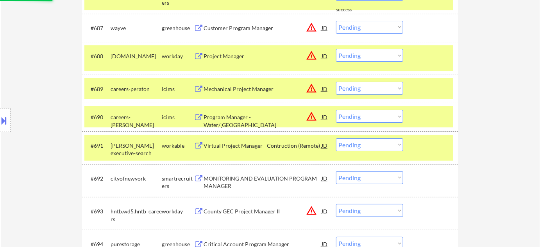
select select ""pending""
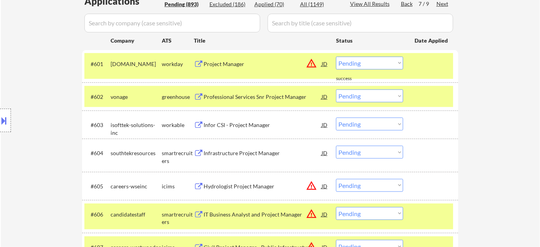
scroll to position [211, 0]
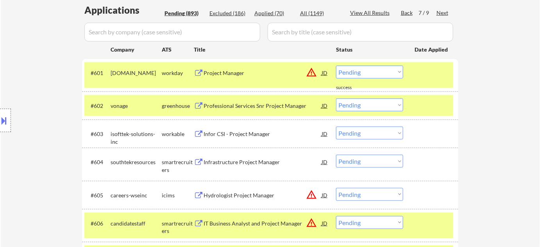
click at [442, 10] on div "Next" at bounding box center [442, 13] width 13 height 8
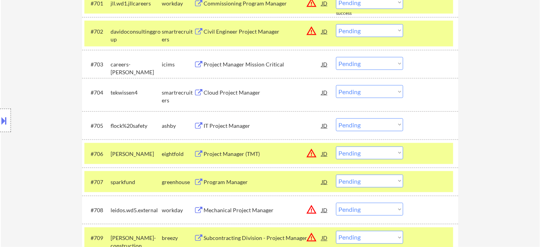
scroll to position [282, 0]
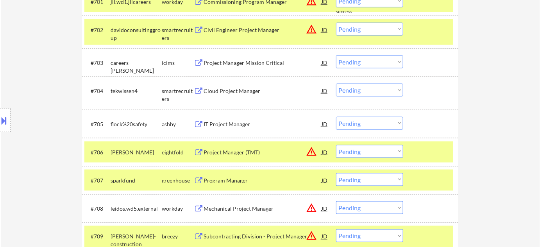
click at [236, 177] on div "Program Manager" at bounding box center [263, 181] width 118 height 8
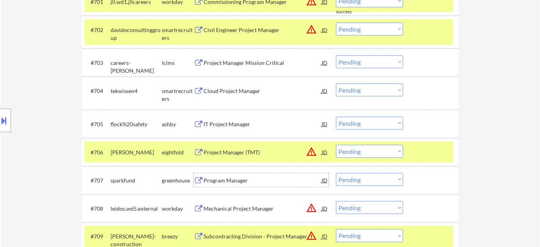
click at [232, 124] on div "IT Project Manager" at bounding box center [263, 124] width 118 height 8
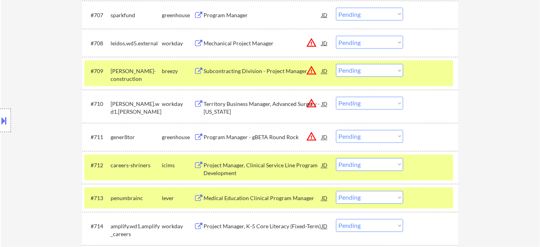
scroll to position [459, 0]
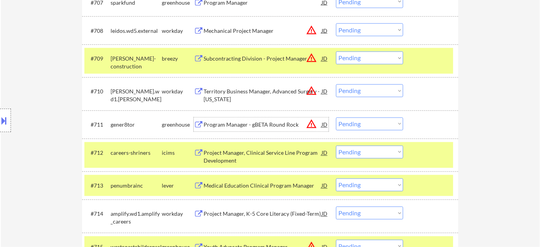
click at [257, 125] on div "Program Manager - gBETA Round Rock" at bounding box center [263, 125] width 118 height 8
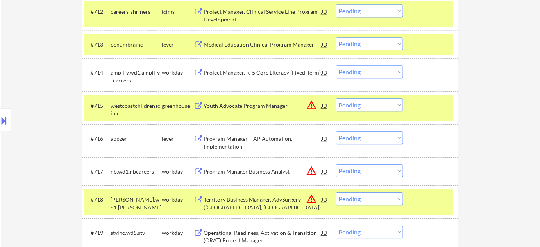
scroll to position [601, 0]
click at [227, 140] on div "Program Manager – AP Automation, Implementation" at bounding box center [263, 141] width 118 height 15
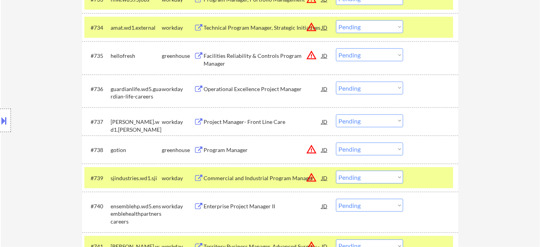
scroll to position [1383, 0]
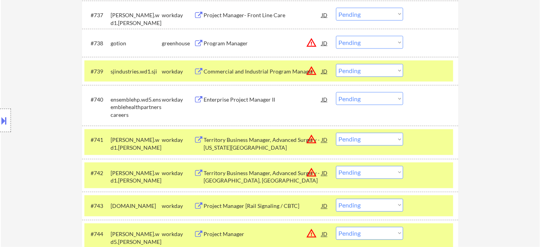
click at [241, 43] on div "Program Manager" at bounding box center [263, 43] width 118 height 8
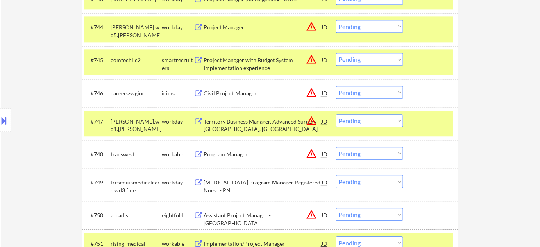
scroll to position [1632, 0]
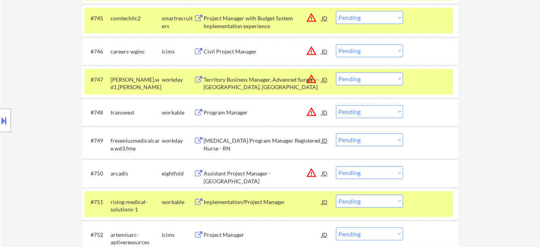
click at [242, 112] on div "Program Manager" at bounding box center [263, 113] width 118 height 8
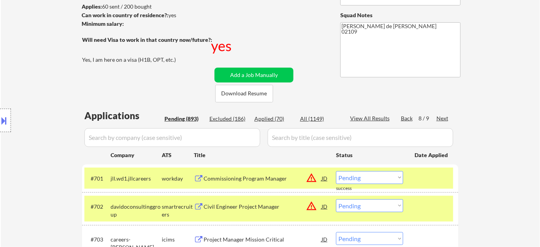
scroll to position [106, 0]
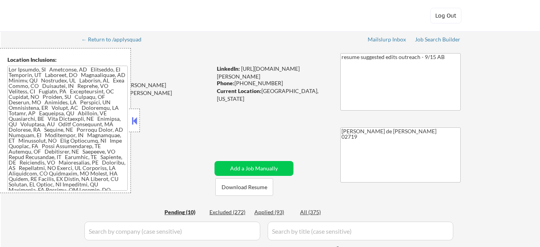
select select ""pending""
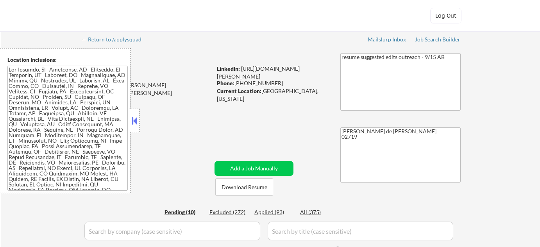
select select ""pending""
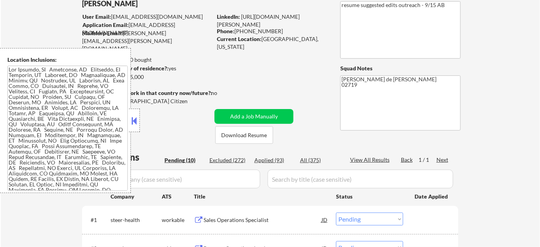
scroll to position [177, 0]
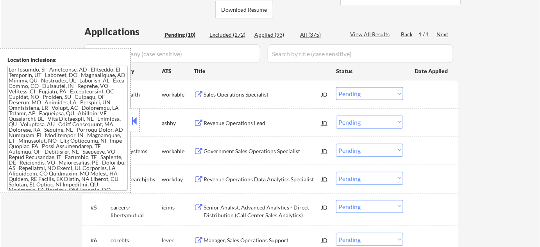
click at [135, 116] on button at bounding box center [134, 121] width 9 height 12
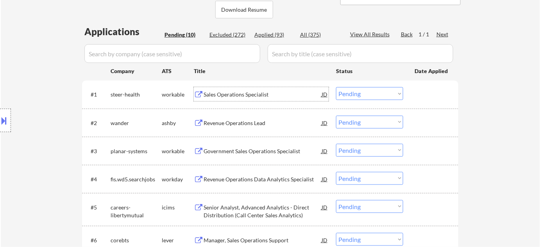
click at [227, 95] on div "Sales Operations Specialist" at bounding box center [263, 95] width 118 height 8
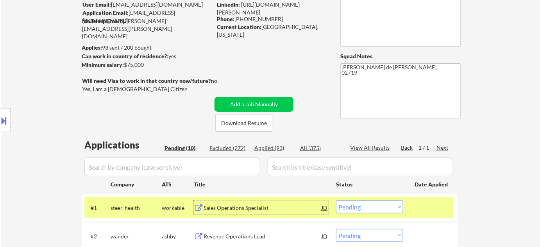
scroll to position [106, 0]
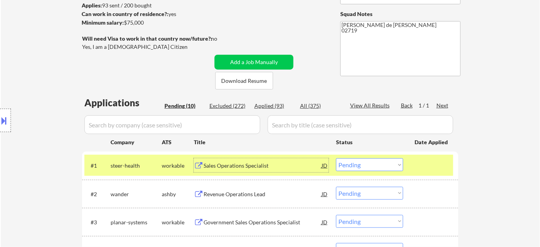
click at [352, 165] on select "Choose an option... Pending Applied Excluded (Questions) Excluded (Expired) Exc…" at bounding box center [369, 164] width 67 height 13
click at [336, 158] on select "Choose an option... Pending Applied Excluded (Questions) Excluded (Expired) Exc…" at bounding box center [369, 164] width 67 height 13
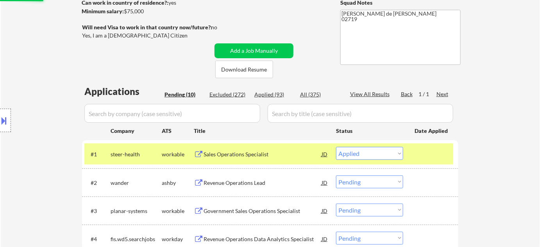
scroll to position [177, 0]
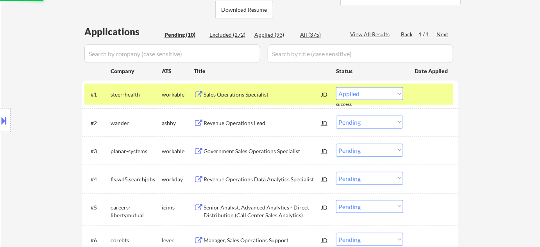
click at [223, 121] on div "Revenue Operations Lead" at bounding box center [263, 123] width 118 height 8
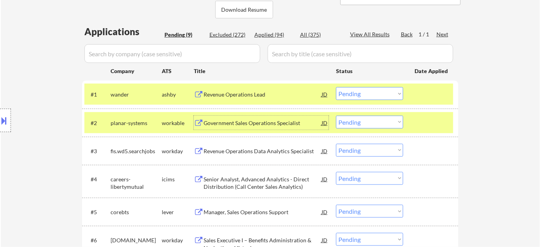
click at [369, 98] on select "Choose an option... Pending Applied Excluded (Questions) Excluded (Expired) Exc…" at bounding box center [369, 93] width 67 height 13
click at [336, 87] on select "Choose an option... Pending Applied Excluded (Questions) Excluded (Expired) Exc…" at bounding box center [369, 93] width 67 height 13
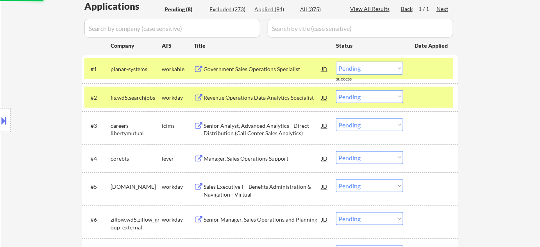
scroll to position [213, 0]
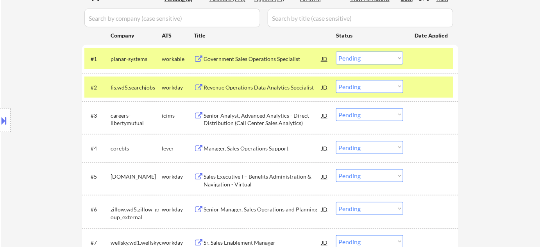
click at [246, 64] on div "Government Sales Operations Specialist" at bounding box center [263, 59] width 118 height 14
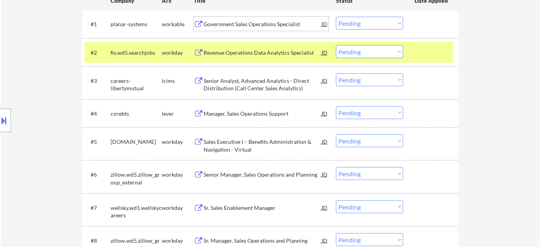
scroll to position [248, 0]
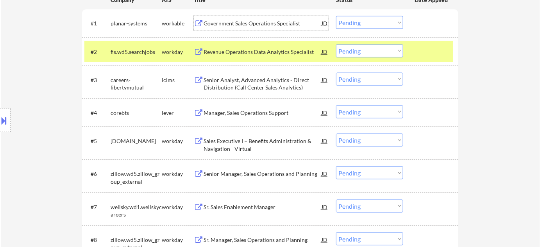
click at [244, 57] on div "Revenue Operations Data Analytics Specialist" at bounding box center [263, 52] width 118 height 14
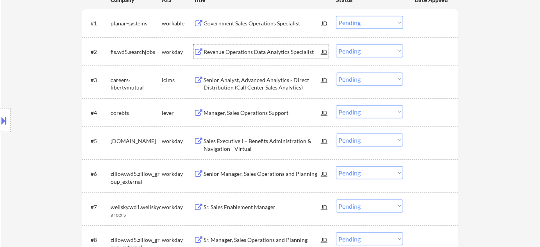
click at [369, 20] on select "Choose an option... Pending Applied Excluded (Questions) Excluded (Expired) Exc…" at bounding box center [369, 22] width 67 height 13
click at [336, 16] on select "Choose an option... Pending Applied Excluded (Questions) Excluded (Expired) Exc…" at bounding box center [369, 22] width 67 height 13
select select ""pending""
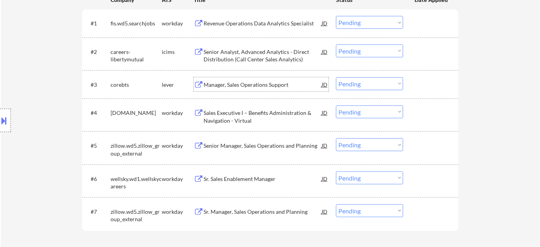
click at [247, 81] on div "Manager, Sales Operations Support" at bounding box center [263, 85] width 118 height 8
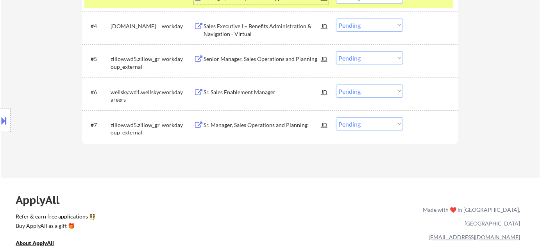
scroll to position [355, 0]
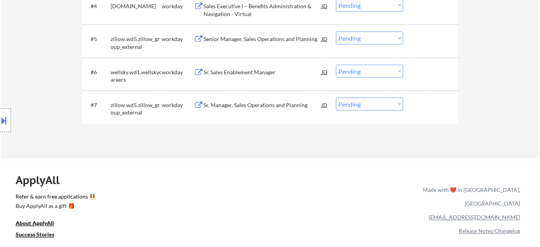
click at [244, 100] on div "Sr. Manager, Sales Operations and Planning" at bounding box center [263, 105] width 118 height 14
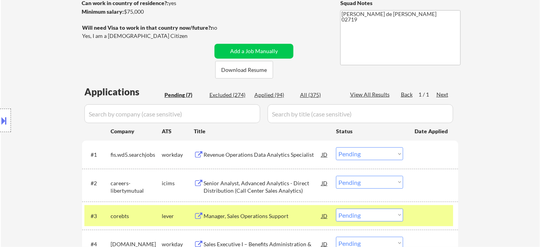
scroll to position [177, 0]
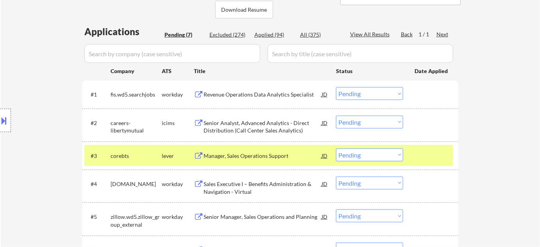
click at [355, 159] on select "Choose an option... Pending Applied Excluded (Questions) Excluded (Expired) Exc…" at bounding box center [369, 154] width 67 height 13
click at [336, 148] on select "Choose an option... Pending Applied Excluded (Questions) Excluded (Expired) Exc…" at bounding box center [369, 154] width 67 height 13
select select ""pending""
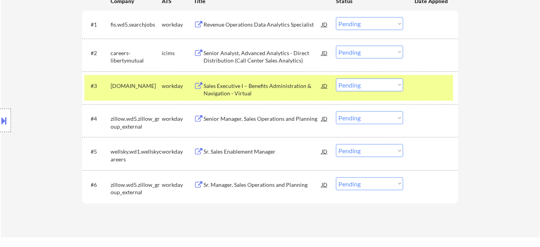
scroll to position [248, 0]
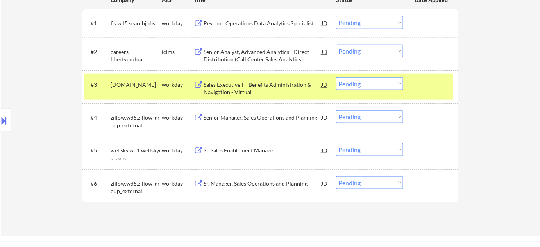
click at [260, 56] on div "Senior Analyst, Advanced Analytics - Direct Distribution (Call Center Sales Ana…" at bounding box center [263, 55] width 118 height 15
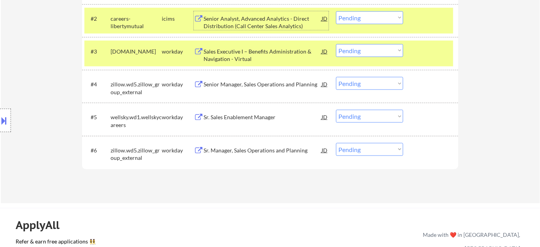
scroll to position [320, 0]
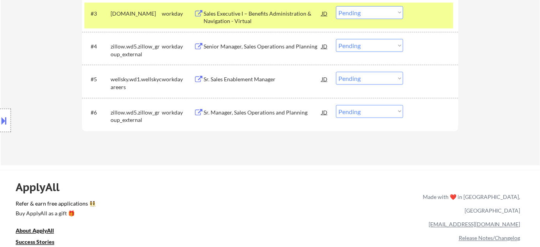
click at [232, 78] on div "Sr. Sales Enablement Manager" at bounding box center [263, 79] width 118 height 8
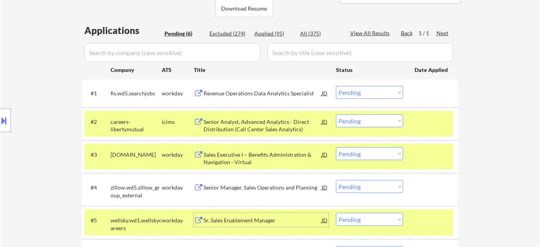
scroll to position [142, 0]
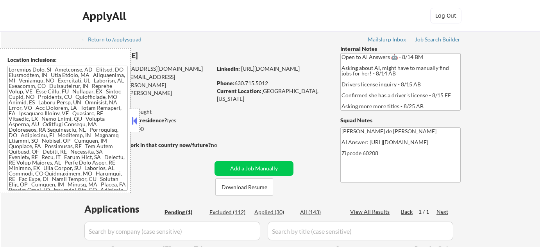
select select ""pending""
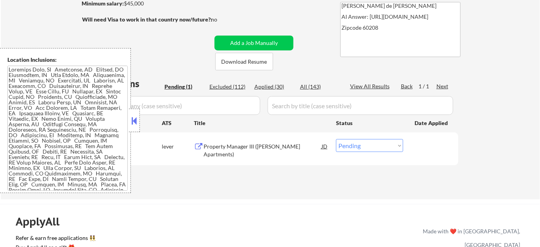
scroll to position [142, 0]
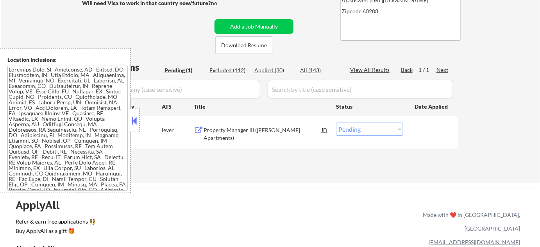
click at [136, 119] on button at bounding box center [134, 121] width 9 height 12
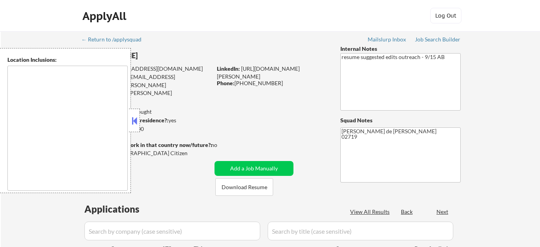
select select ""pending""
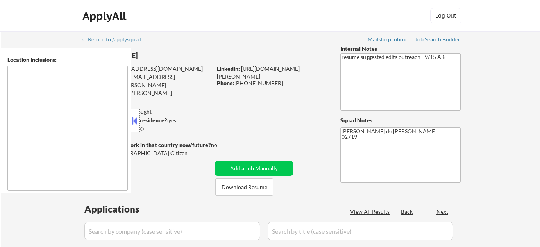
select select ""pending""
type textarea "New Bedford, MA Fairhaven, MA Dartmouth, MA Acushnet, MA Freetown, MA Mattapois…"
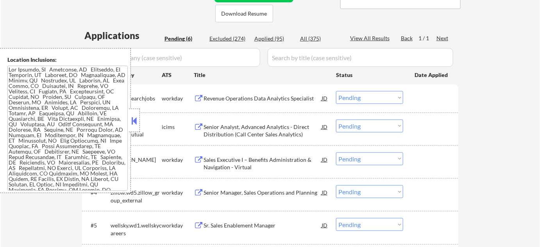
scroll to position [213, 0]
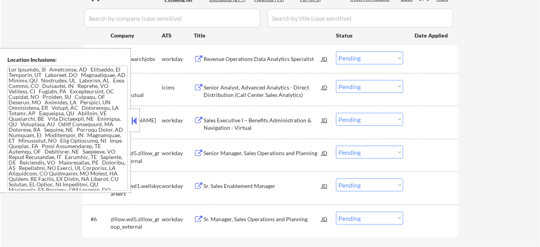
click at [138, 125] on button at bounding box center [134, 121] width 9 height 12
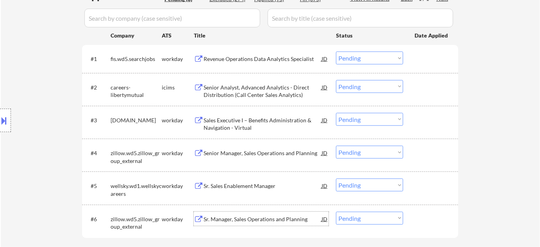
click at [232, 215] on div "Sr. Manager, Sales Operations and Planning" at bounding box center [263, 219] width 118 height 8
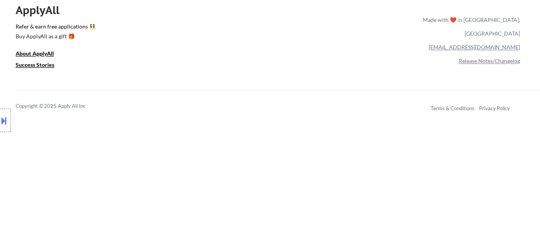
scroll to position [320, 0]
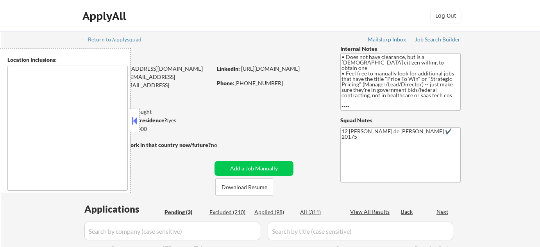
select select ""pending""
type textarea "[GEOGRAPHIC_DATA], [GEOGRAPHIC_DATA] [GEOGRAPHIC_DATA], [GEOGRAPHIC_DATA] [GEOG…"
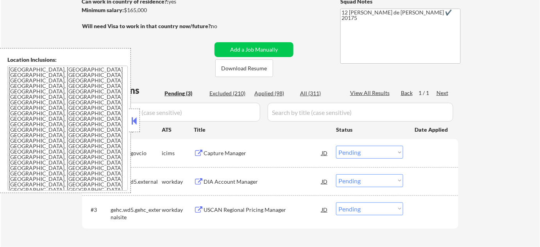
scroll to position [142, 0]
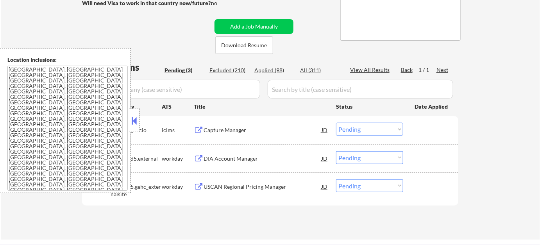
click at [136, 127] on div at bounding box center [134, 120] width 11 height 23
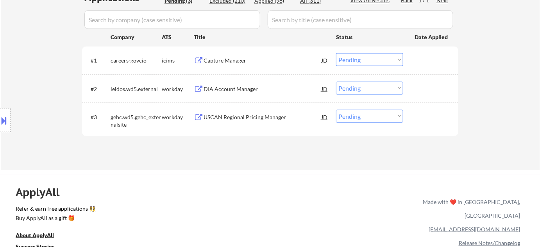
scroll to position [213, 0]
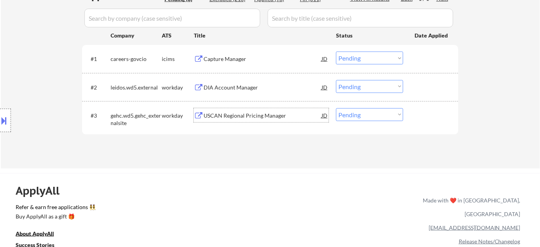
click at [235, 109] on div "USCAN Regional Pricing Manager" at bounding box center [263, 115] width 118 height 14
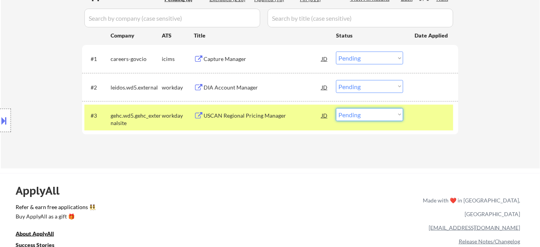
drag, startPoint x: 358, startPoint y: 115, endPoint x: 360, endPoint y: 120, distance: 5.1
click at [358, 115] on select "Choose an option... Pending Applied Excluded (Questions) Excluded (Expired) Exc…" at bounding box center [369, 114] width 67 height 13
select select ""excluded__salary_""
click at [336, 108] on select "Choose an option... Pending Applied Excluded (Questions) Excluded (Expired) Exc…" at bounding box center [369, 114] width 67 height 13
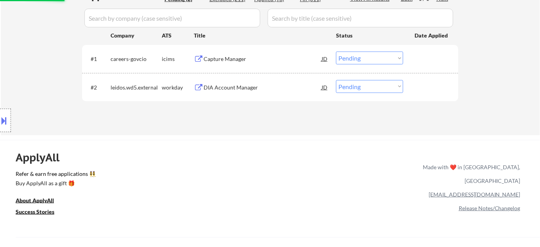
click at [231, 88] on div "DIA Account Manager" at bounding box center [263, 88] width 118 height 8
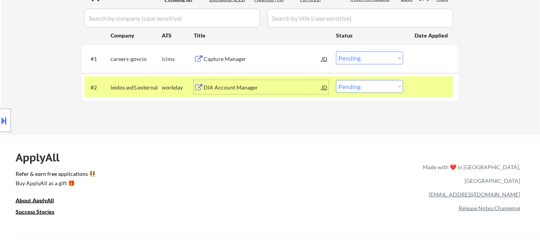
click at [357, 86] on select "Choose an option... Pending Applied Excluded (Questions) Excluded (Expired) Exc…" at bounding box center [369, 86] width 67 height 13
select select ""excluded__bad_match_""
click at [336, 80] on select "Choose an option... Pending Applied Excluded (Questions) Excluded (Expired) Exc…" at bounding box center [369, 86] width 67 height 13
click at [227, 58] on div "Capture Manager" at bounding box center [263, 59] width 118 height 8
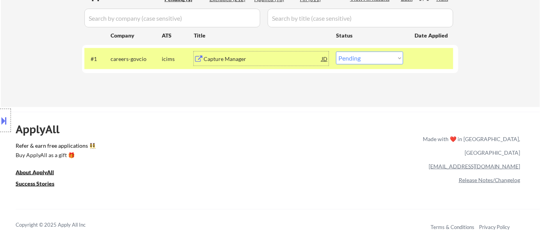
click at [384, 50] on div "#1 careers-govcio icims Capture Manager JD Choose an option... Pending Applied …" at bounding box center [268, 58] width 369 height 21
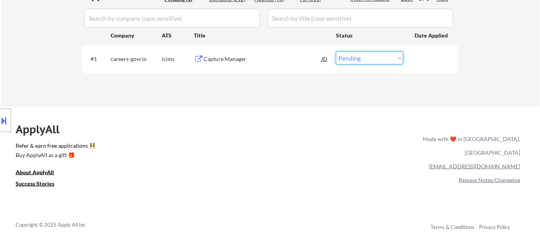
drag, startPoint x: 390, startPoint y: 52, endPoint x: 389, endPoint y: 62, distance: 9.8
click at [390, 52] on select "Choose an option... Pending Applied Excluded (Questions) Excluded (Expired) Exc…" at bounding box center [369, 58] width 67 height 13
select select ""excluded__expired_""
click at [336, 52] on select "Choose an option... Pending Applied Excluded (Questions) Excluded (Expired) Exc…" at bounding box center [369, 58] width 67 height 13
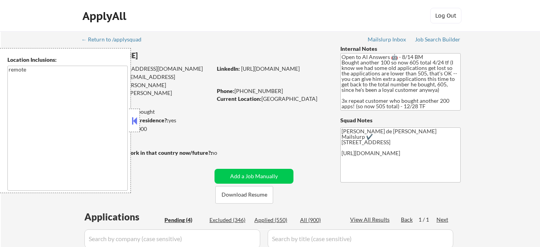
select select ""pending""
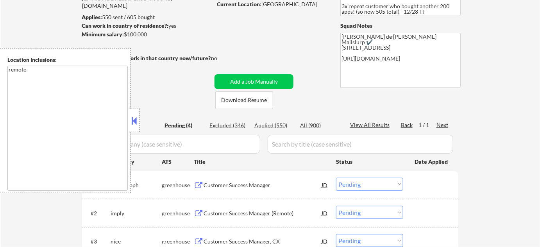
scroll to position [248, 0]
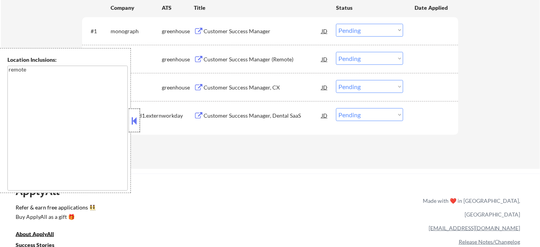
click at [138, 125] on div at bounding box center [134, 120] width 11 height 23
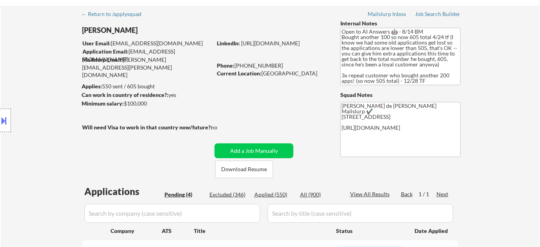
scroll to position [106, 0]
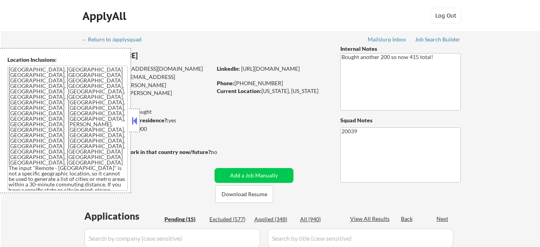
select select ""pending""
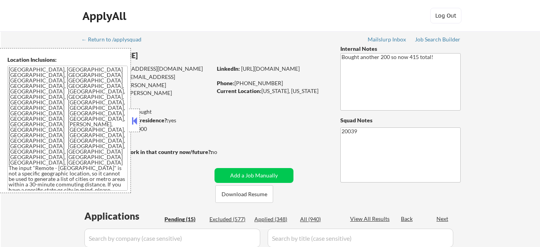
select select ""pending""
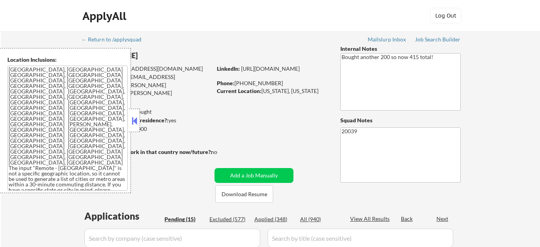
select select ""pending""
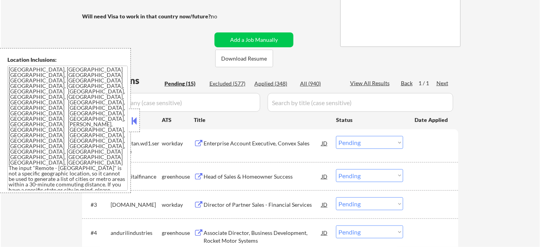
scroll to position [177, 0]
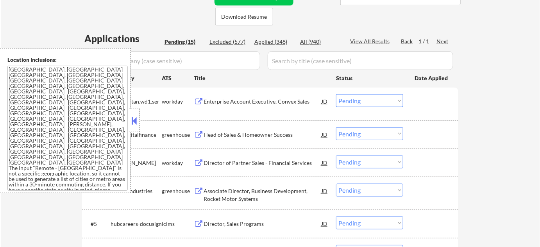
click at [135, 123] on button at bounding box center [134, 121] width 9 height 12
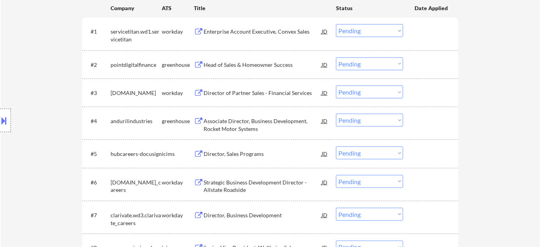
scroll to position [248, 0]
click at [275, 30] on div "Enterprise Account Executive, Convex Sales" at bounding box center [263, 31] width 118 height 8
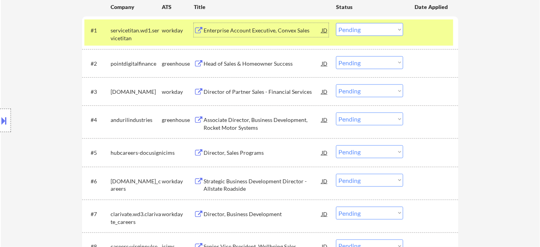
click at [250, 63] on div "Head of Sales & Homeowner Success" at bounding box center [263, 64] width 118 height 8
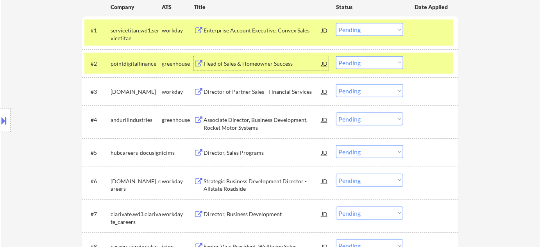
click at [364, 68] on select "Choose an option... Pending Applied Excluded (Questions) Excluded (Expired) Exc…" at bounding box center [369, 62] width 67 height 13
click at [336, 56] on select "Choose an option... Pending Applied Excluded (Questions) Excluded (Expired) Exc…" at bounding box center [369, 62] width 67 height 13
select select ""pending""
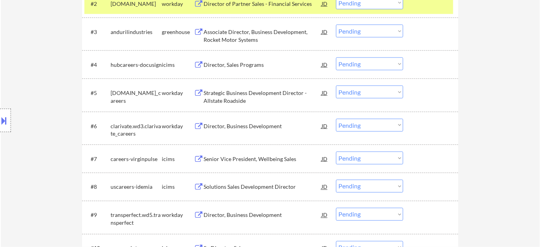
scroll to position [320, 0]
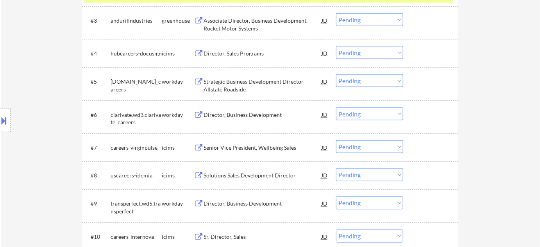
click at [233, 116] on div "Director, Business Development" at bounding box center [263, 115] width 118 height 8
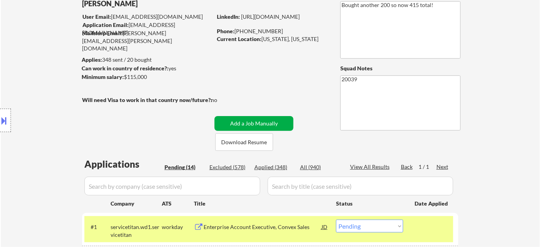
scroll to position [0, 0]
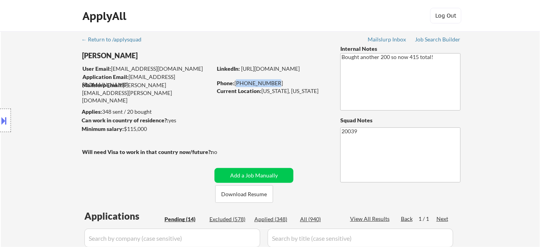
drag, startPoint x: 236, startPoint y: 82, endPoint x: 271, endPoint y: 84, distance: 35.2
click at [271, 84] on div "Phone: 336-803-1541" at bounding box center [272, 83] width 111 height 8
copy div "336-803-1541"
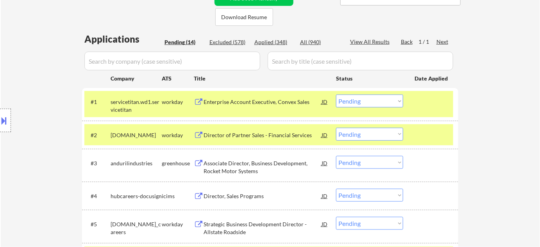
scroll to position [177, 0]
click at [380, 103] on select "Choose an option... Pending Applied Excluded (Questions) Excluded (Expired) Exc…" at bounding box center [369, 100] width 67 height 13
click at [336, 94] on select "Choose an option... Pending Applied Excluded (Questions) Excluded (Expired) Exc…" at bounding box center [369, 100] width 67 height 13
select select ""pending""
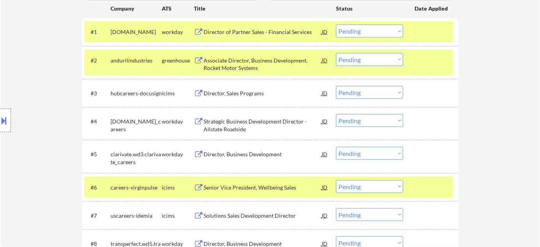
scroll to position [248, 0]
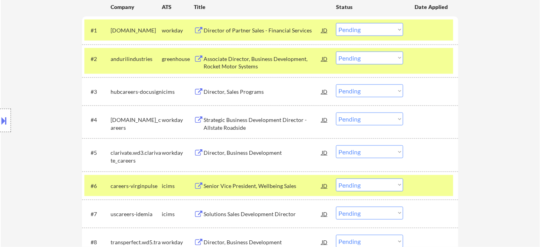
click at [253, 53] on div "Associate Director, Business Development, Rocket Motor Systems" at bounding box center [263, 61] width 118 height 19
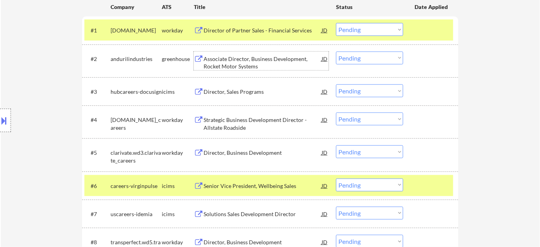
click at [224, 151] on div "Director, Business Development" at bounding box center [263, 153] width 118 height 8
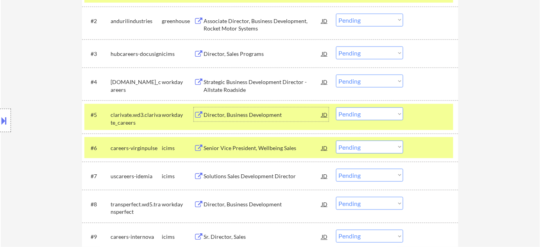
scroll to position [320, 0]
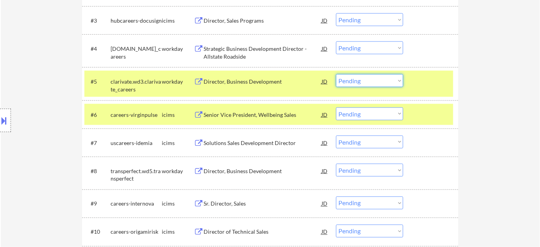
click at [344, 82] on select "Choose an option... Pending Applied Excluded (Questions) Excluded (Expired) Exc…" at bounding box center [369, 80] width 67 height 13
click at [336, 74] on select "Choose an option... Pending Applied Excluded (Questions) Excluded (Expired) Exc…" at bounding box center [369, 80] width 67 height 13
select select ""pending""
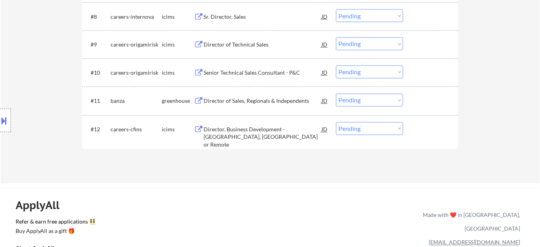
scroll to position [461, 0]
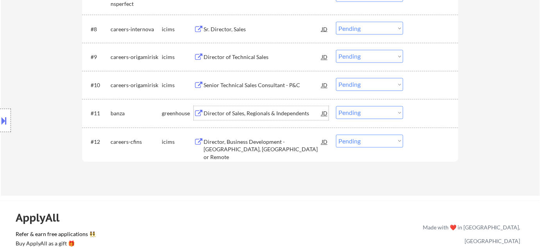
click at [241, 112] on div "Director of Sales, Regionals & Independents" at bounding box center [263, 114] width 118 height 8
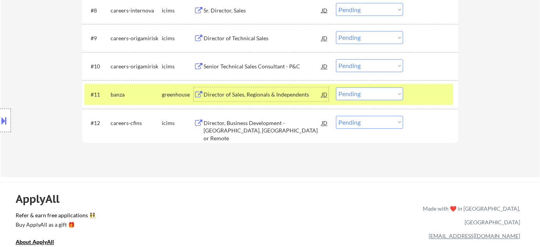
scroll to position [497, 0]
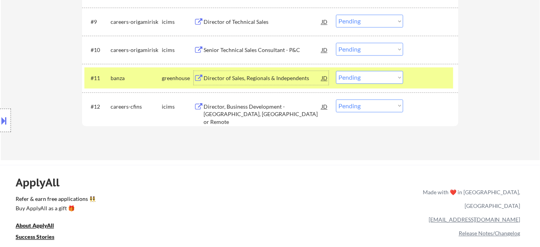
click at [381, 81] on select "Choose an option... Pending Applied Excluded (Questions) Excluded (Expired) Exc…" at bounding box center [369, 77] width 67 height 13
click at [336, 71] on select "Choose an option... Pending Applied Excluded (Questions) Excluded (Expired) Exc…" at bounding box center [369, 77] width 67 height 13
select select ""pending""
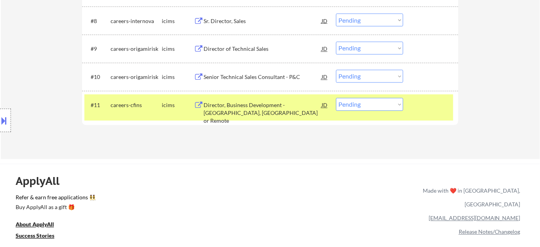
scroll to position [426, 0]
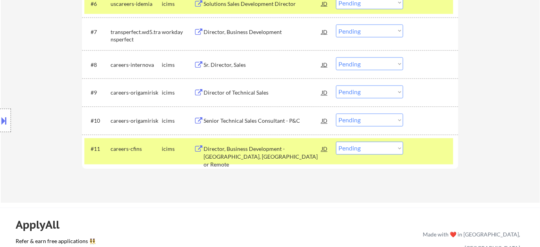
click at [265, 122] on div "Senior Technical Sales Consultant - P&C" at bounding box center [263, 121] width 118 height 8
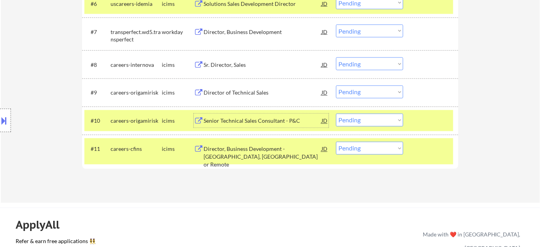
click at [230, 90] on div "Director of Technical Sales" at bounding box center [263, 93] width 118 height 8
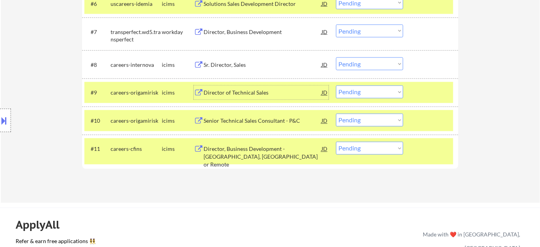
click at [219, 62] on div "Sr. Director, Sales" at bounding box center [263, 65] width 118 height 8
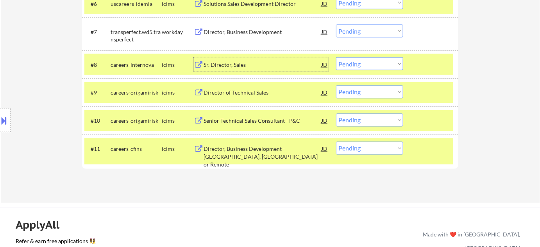
click at [223, 62] on div "Sr. Director, Sales" at bounding box center [263, 65] width 118 height 8
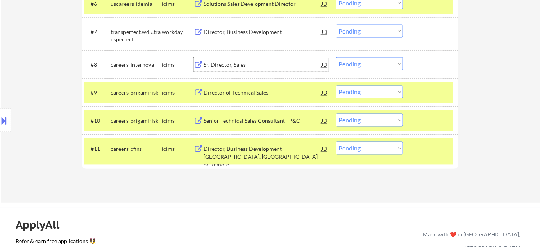
click at [371, 91] on select "Choose an option... Pending Applied Excluded (Questions) Excluded (Expired) Exc…" at bounding box center [369, 92] width 67 height 13
click at [336, 86] on select "Choose an option... Pending Applied Excluded (Questions) Excluded (Expired) Exc…" at bounding box center [369, 92] width 67 height 13
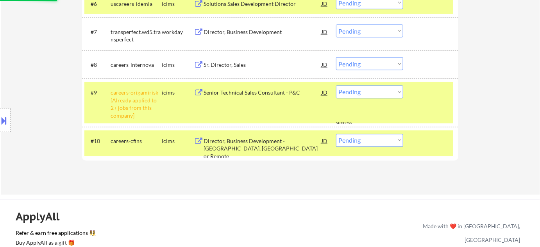
click at [383, 94] on select "Choose an option... Pending Applied Excluded (Questions) Excluded (Expired) Exc…" at bounding box center [369, 92] width 67 height 13
click at [336, 86] on select "Choose an option... Pending Applied Excluded (Questions) Excluded (Expired) Exc…" at bounding box center [369, 92] width 67 height 13
select select ""pending""
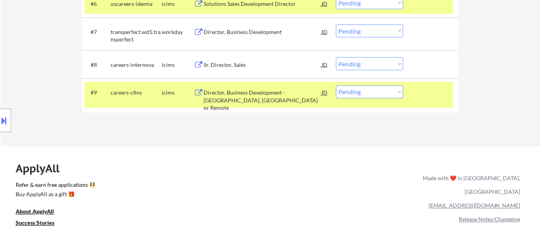
click at [233, 64] on div "Sr. Director, Sales" at bounding box center [263, 65] width 118 height 8
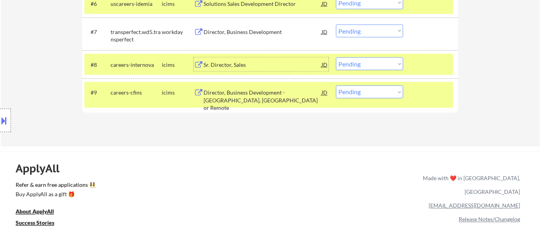
click at [260, 28] on div "Director, Business Development" at bounding box center [263, 32] width 118 height 8
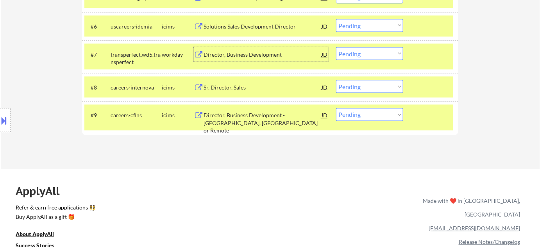
scroll to position [391, 0]
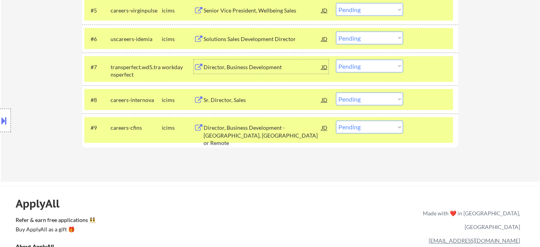
click at [356, 64] on select "Choose an option... Pending Applied Excluded (Questions) Excluded (Expired) Exc…" at bounding box center [369, 66] width 67 height 13
click at [336, 60] on select "Choose an option... Pending Applied Excluded (Questions) Excluded (Expired) Exc…" at bounding box center [369, 66] width 67 height 13
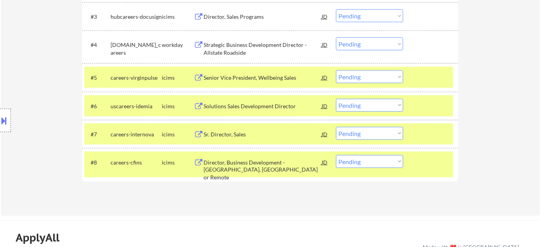
scroll to position [320, 0]
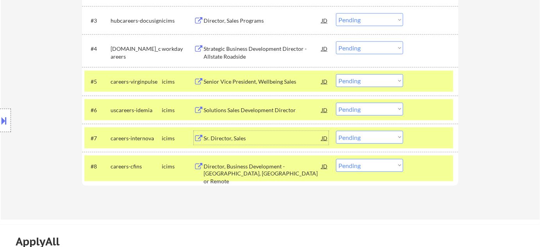
click at [236, 134] on div "Sr. Director, Sales" at bounding box center [263, 138] width 118 height 8
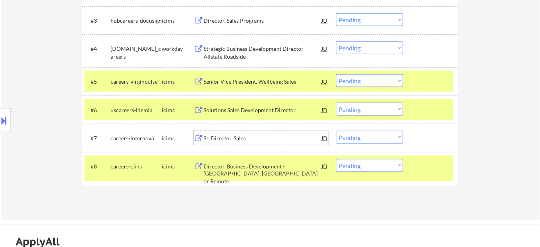
click at [241, 78] on div "Senior Vice President, Wellbeing Sales" at bounding box center [263, 82] width 118 height 8
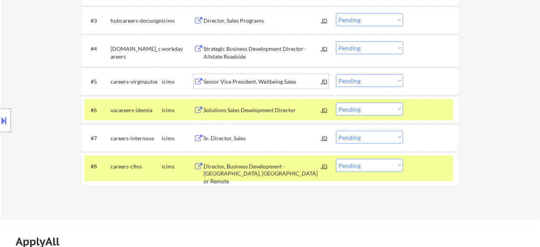
click at [365, 131] on select "Choose an option... Pending Applied Excluded (Questions) Excluded (Expired) Exc…" at bounding box center [369, 137] width 67 height 13
click at [336, 131] on select "Choose an option... Pending Applied Excluded (Questions) Excluded (Expired) Exc…" at bounding box center [369, 137] width 67 height 13
select select ""pending""
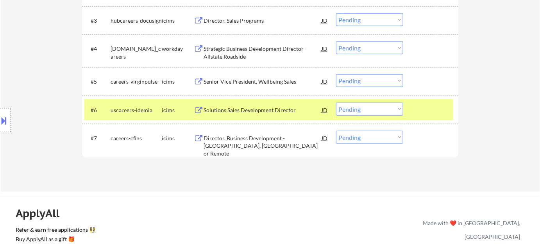
drag, startPoint x: 373, startPoint y: 74, endPoint x: 374, endPoint y: 79, distance: 5.1
click at [373, 74] on select "Choose an option... Pending Applied Excluded (Questions) Excluded (Expired) Exc…" at bounding box center [369, 80] width 67 height 13
click at [336, 74] on select "Choose an option... Pending Applied Excluded (Questions) Excluded (Expired) Exc…" at bounding box center [369, 80] width 67 height 13
select select ""pending""
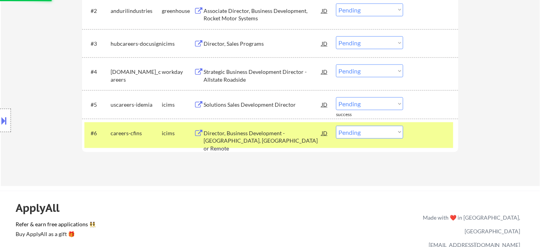
scroll to position [284, 0]
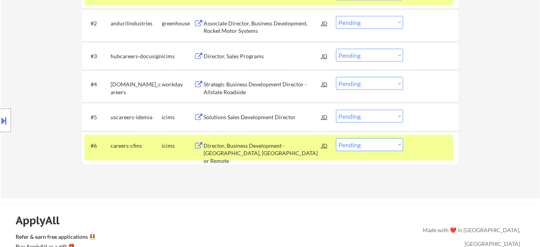
click at [231, 151] on div "Director, Business Development - Eatontown, NJ or Remote" at bounding box center [263, 153] width 118 height 23
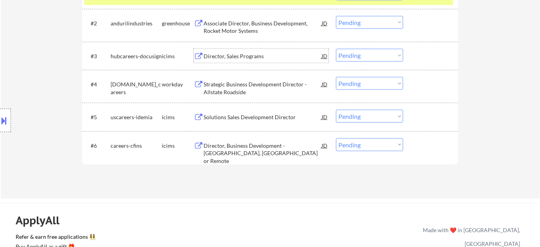
click at [223, 55] on div "Director, Sales Programs" at bounding box center [263, 56] width 118 height 8
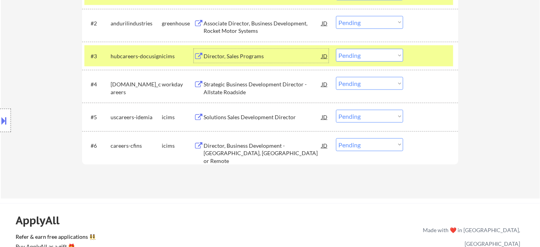
click at [350, 58] on select "Choose an option... Pending Applied Excluded (Questions) Excluded (Expired) Exc…" at bounding box center [369, 55] width 67 height 13
click at [336, 49] on select "Choose an option... Pending Applied Excluded (Questions) Excluded (Expired) Exc…" at bounding box center [369, 55] width 67 height 13
select select ""pending""
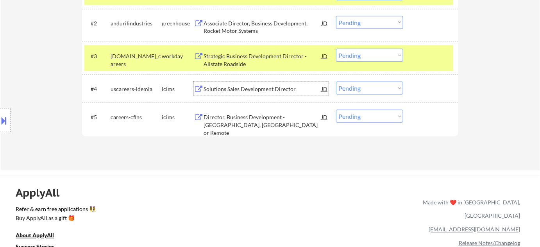
click at [259, 87] on div "Solutions Sales Development Director" at bounding box center [263, 89] width 118 height 8
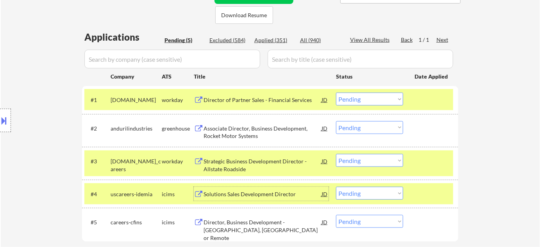
scroll to position [177, 0]
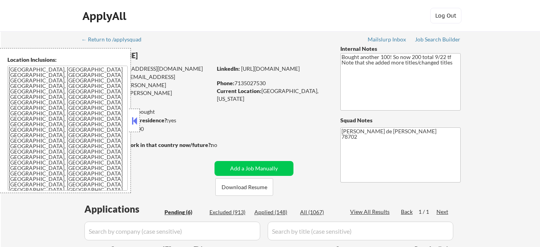
select select ""pending""
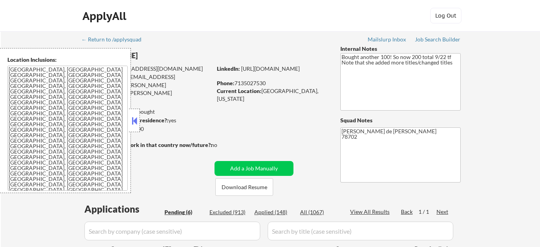
select select ""pending""
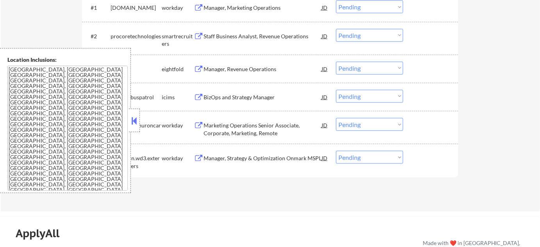
scroll to position [355, 0]
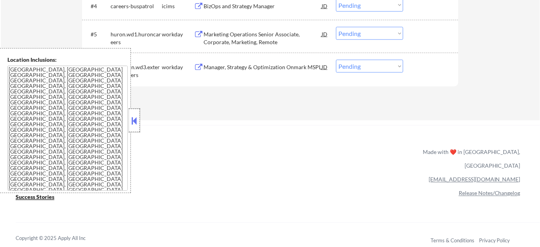
click at [136, 127] on div at bounding box center [134, 120] width 11 height 23
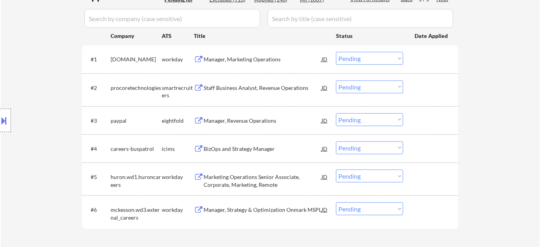
scroll to position [177, 0]
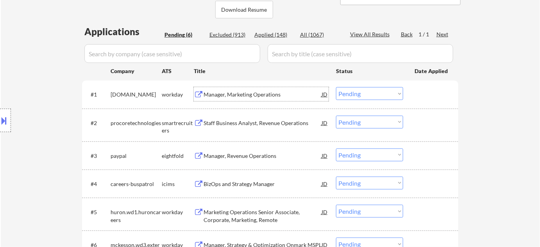
click at [247, 94] on div "Manager, Marketing Operations" at bounding box center [263, 95] width 118 height 8
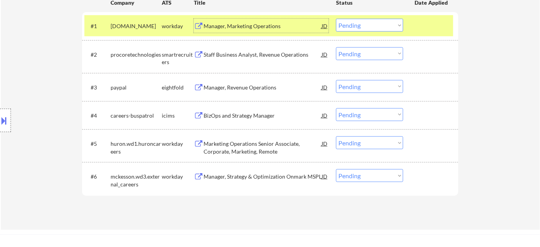
scroll to position [248, 0]
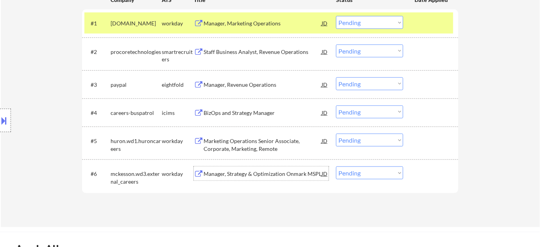
click at [293, 175] on div "Manager, Strategy & Optimization Onmark MSPL" at bounding box center [263, 174] width 118 height 8
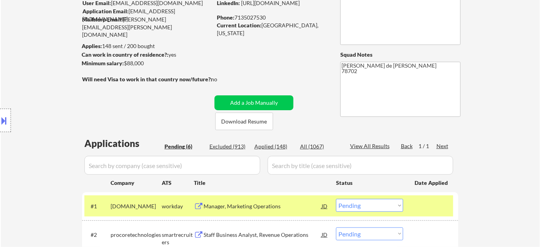
scroll to position [35, 0]
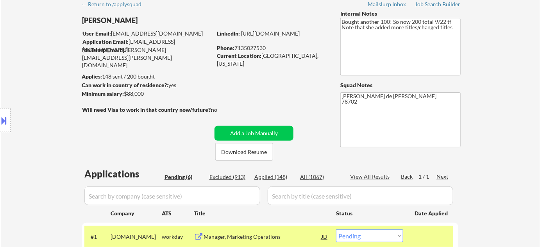
drag, startPoint x: 235, startPoint y: 47, endPoint x: 268, endPoint y: 49, distance: 32.5
click at [268, 49] on div "Phone: 7135027530" at bounding box center [272, 48] width 111 height 8
copy div "7135027530"
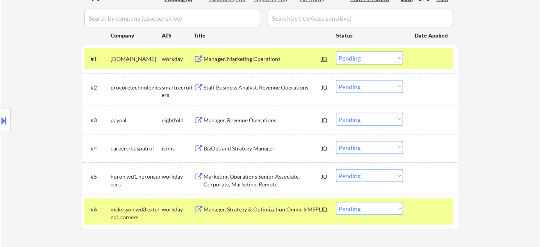
click at [269, 58] on div "Manager, Marketing Operations" at bounding box center [263, 59] width 118 height 8
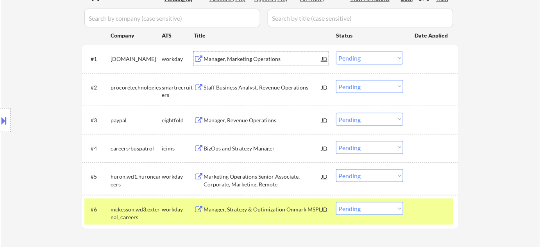
click at [336, 60] on select "Choose an option... Pending Applied Excluded (Questions) Excluded (Expired) Exc…" at bounding box center [369, 58] width 67 height 13
click at [336, 52] on select "Choose an option... Pending Applied Excluded (Questions) Excluded (Expired) Exc…" at bounding box center [369, 58] width 67 height 13
select select ""pending""
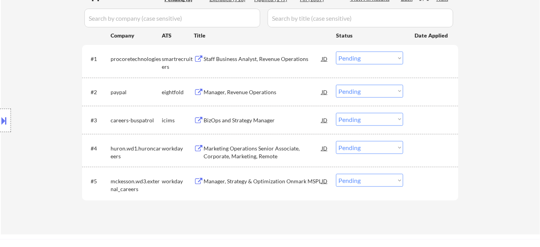
click at [245, 90] on div "Manager, Revenue Operations" at bounding box center [263, 92] width 118 height 8
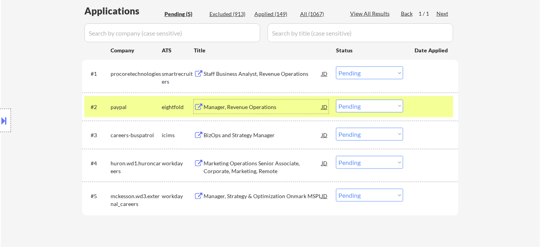
scroll to position [71, 0]
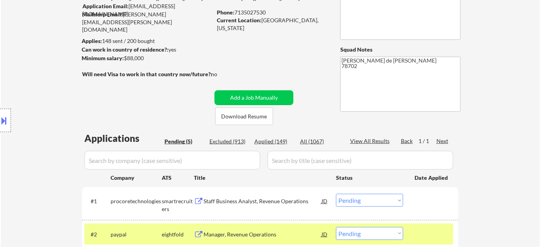
drag, startPoint x: 235, startPoint y: 12, endPoint x: 273, endPoint y: 11, distance: 37.9
click at [273, 11] on div "Phone: 7135027530" at bounding box center [272, 13] width 111 height 8
copy div "7135027530"
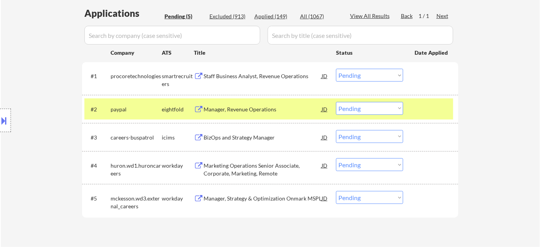
scroll to position [213, 0]
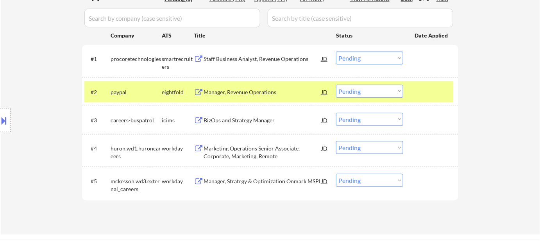
click at [359, 181] on select "Choose an option... Pending Applied Excluded (Questions) Excluded (Expired) Exc…" at bounding box center [369, 180] width 67 height 13
select select ""applied""
click at [336, 174] on select "Choose an option... Pending Applied Excluded (Questions) Excluded (Expired) Exc…" at bounding box center [369, 180] width 67 height 13
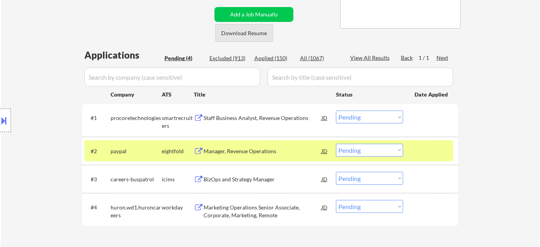
scroll to position [248, 0]
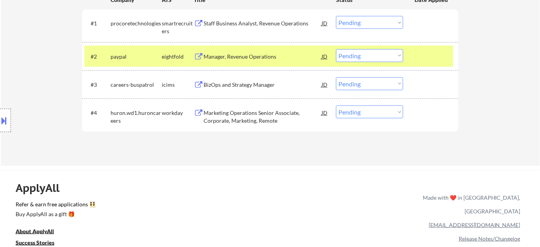
click at [232, 83] on div "BizOps and Strategy Manager" at bounding box center [263, 85] width 118 height 8
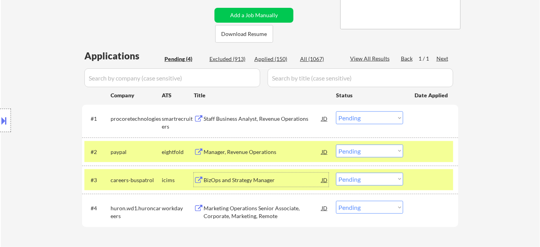
scroll to position [142, 0]
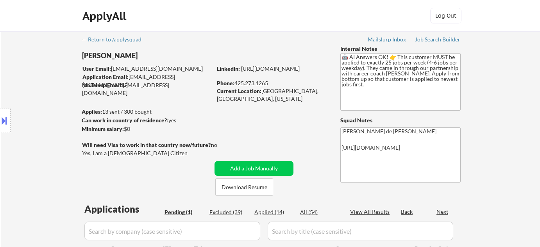
select select ""pending""
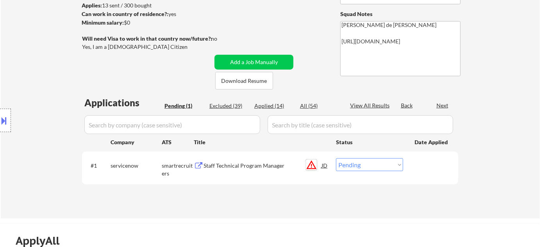
click at [310, 165] on button "warning_amber" at bounding box center [311, 164] width 11 height 11
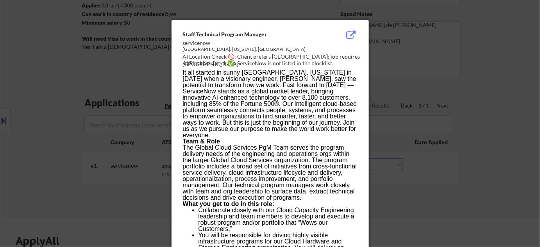
click at [410, 181] on div at bounding box center [270, 123] width 540 height 247
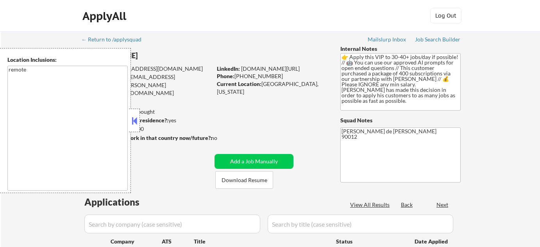
select select ""pending""
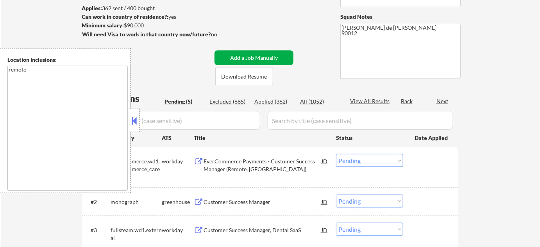
scroll to position [106, 0]
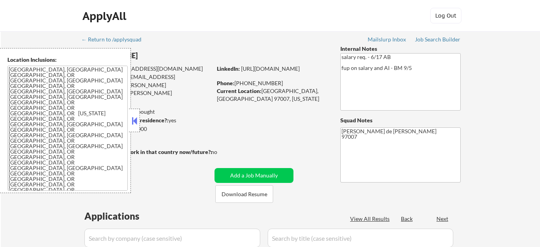
select select ""pending""
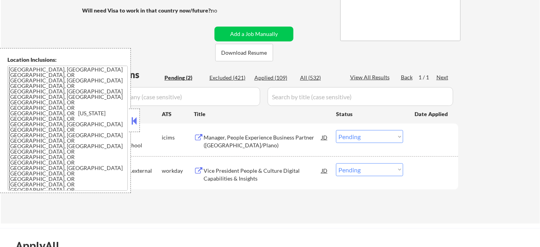
scroll to position [142, 0]
click at [132, 116] on button at bounding box center [134, 121] width 9 height 12
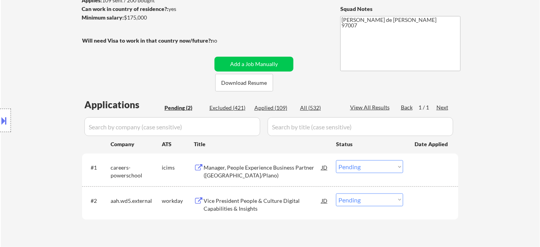
scroll to position [213, 0]
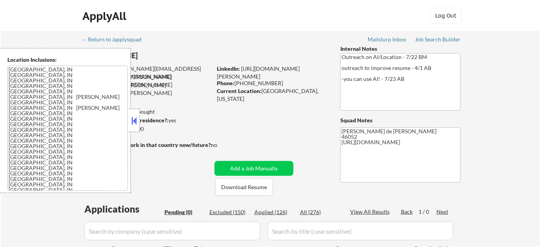
scroll to position [142, 0]
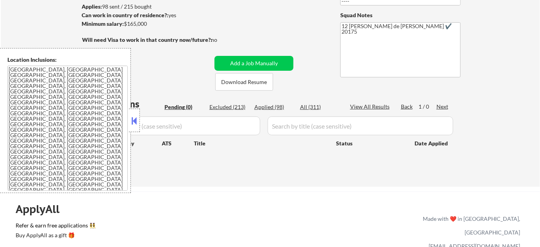
scroll to position [106, 0]
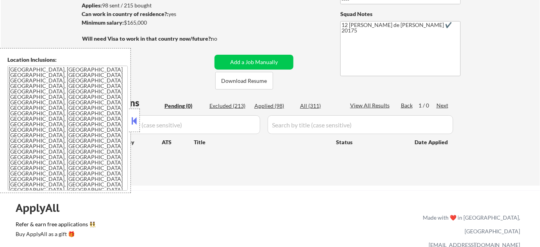
click at [136, 118] on button at bounding box center [134, 121] width 9 height 12
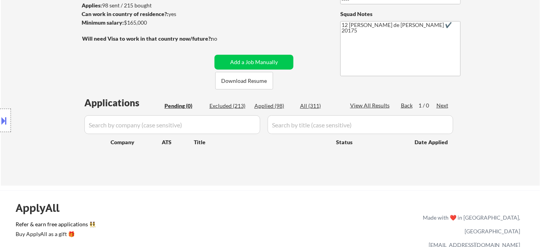
click at [316, 103] on div "All (311)" at bounding box center [319, 106] width 39 height 8
click at [202, 124] on input "input" at bounding box center [172, 124] width 176 height 19
select select ""applied""
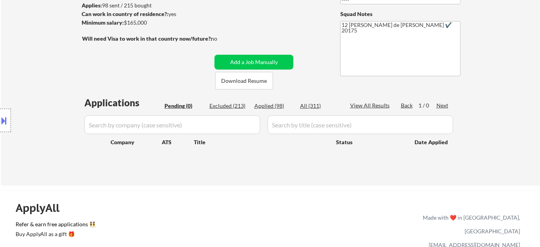
select select ""applied""
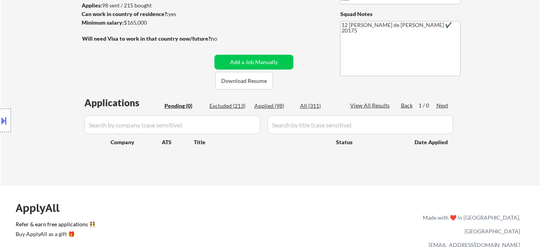
select select ""applied""
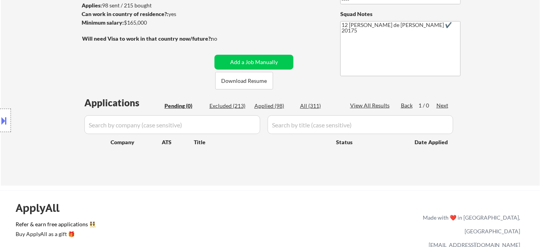
select select ""applied""
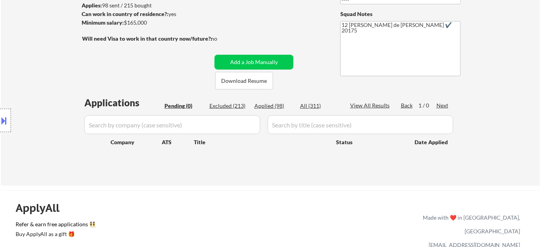
select select ""applied""
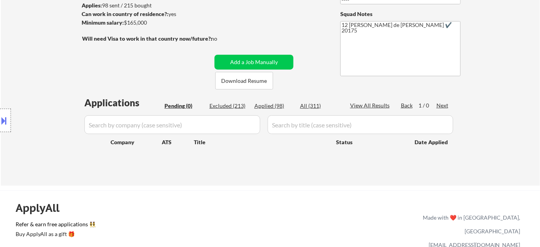
select select ""applied""
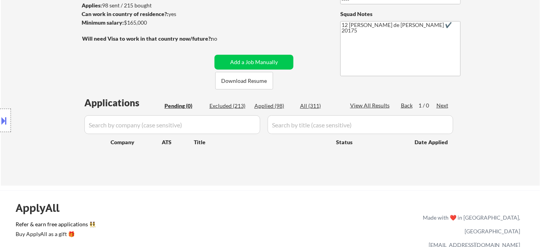
select select ""applied""
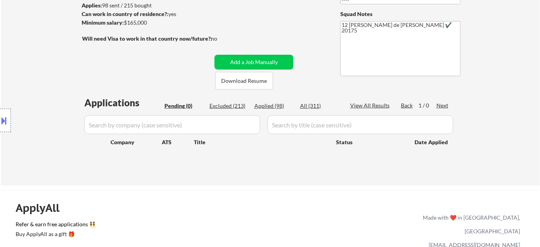
select select ""applied""
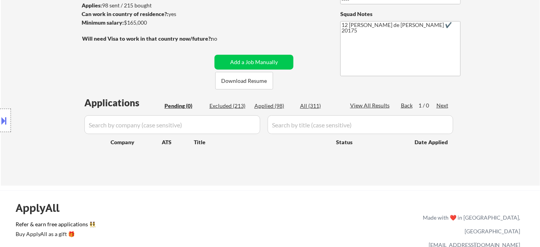
select select ""applied""
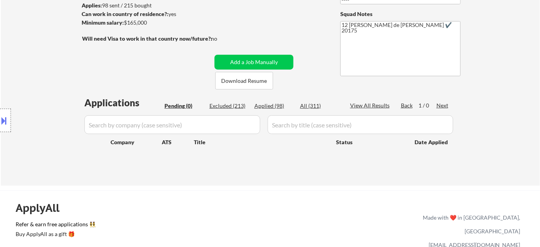
select select ""applied""
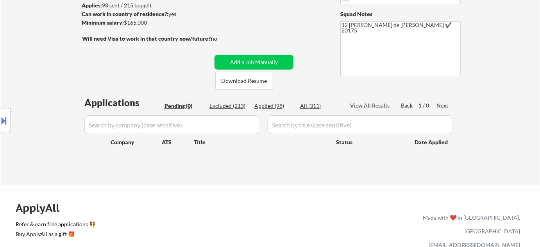
select select ""applied""
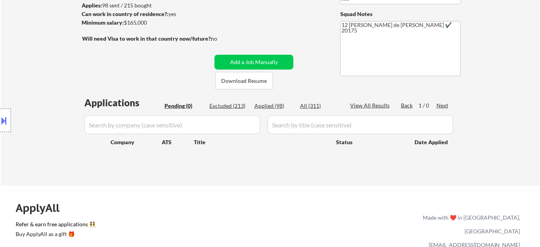
select select ""applied""
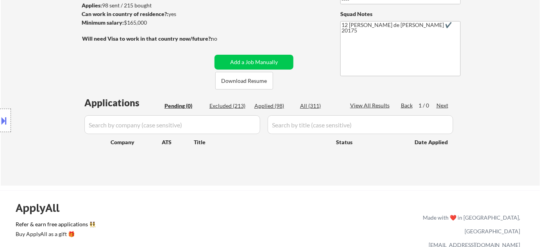
select select ""applied""
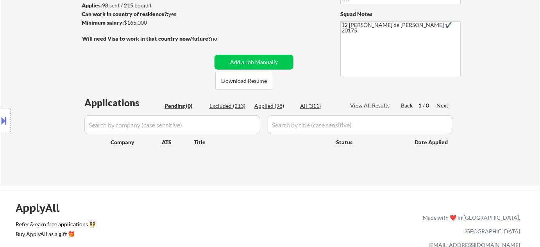
select select ""applied""
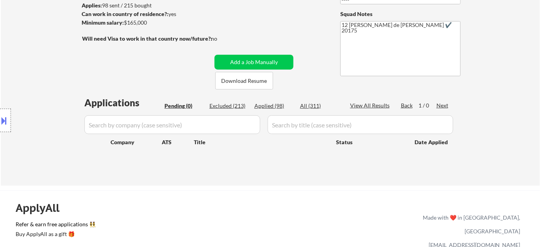
select select ""applied""
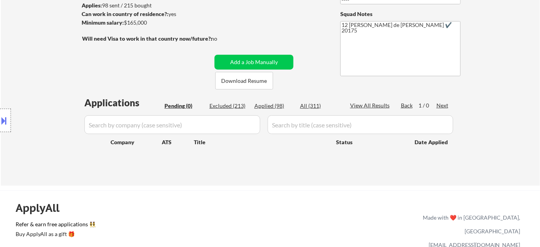
select select ""applied""
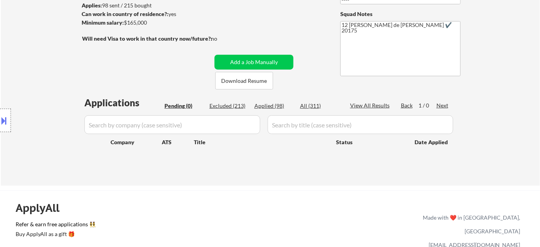
select select ""applied""
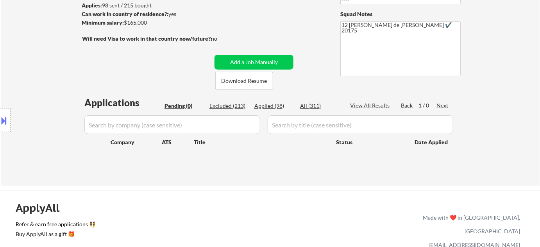
select select ""applied""
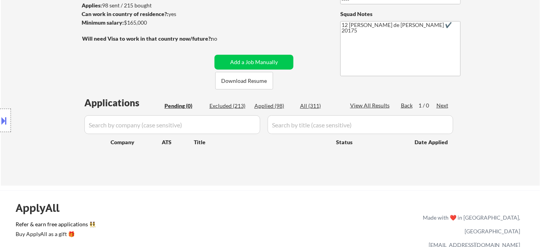
select select ""applied""
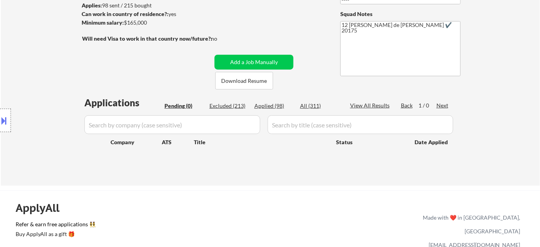
select select ""applied""
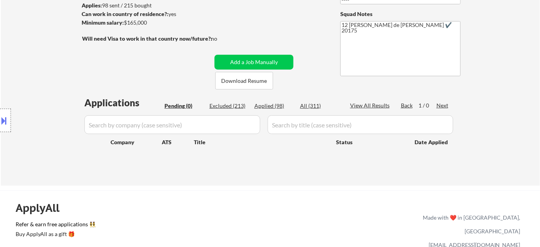
select select ""excluded__expired_""
select select ""excluded__bad_match_""
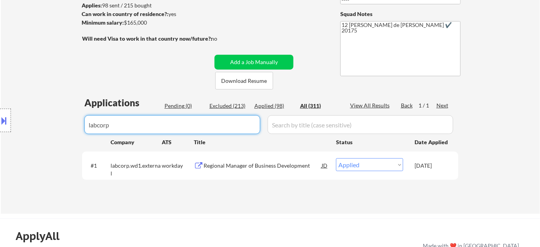
type input "labcorp"
drag, startPoint x: 180, startPoint y: 123, endPoint x: 11, endPoint y: 128, distance: 168.9
click at [52, 127] on body "← Return to /applysquad Mailslurp Inbox Job Search Builder Avista [GEOGRAPHIC_D…" at bounding box center [270, 17] width 540 height 247
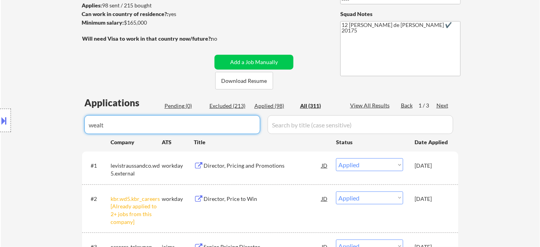
type input "wealth"
select select ""excluded__other_""
select select ""excluded__bad_match_""
select select ""excluded__other_""
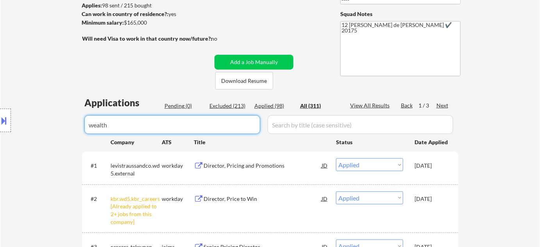
select select ""excluded__expired_""
select select ""excluded__blocklist_""
select select ""excluded__expired_""
select select ""excluded__blocklist_""
select select ""excluded__expired_""
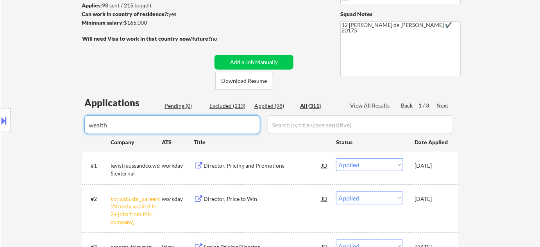
select select ""excluded__blocklist_""
select select ""excluded__location_""
select select ""excluded__expired_""
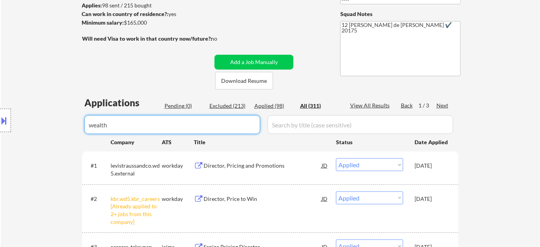
select select ""excluded""
select select ""excluded__salary_""
select select ""excluded__other_""
select select ""excluded__location_""
select select ""excluded__bad_match_""
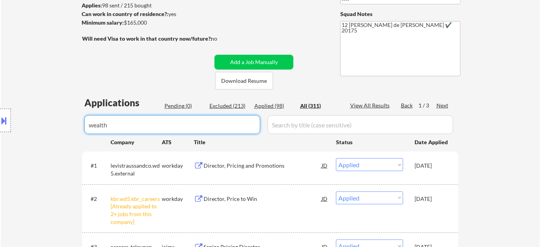
select select ""excluded__location_""
select select ""excluded__bad_match_""
select select ""excluded__blocklist_""
select select ""excluded__bad_match_""
select select ""excluded__blocklist_""
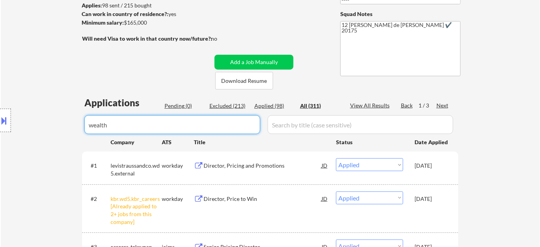
select select ""excluded__blocklist_""
select select ""excluded__salary_""
select select ""excluded__location_""
select select ""excluded__blocklist_""
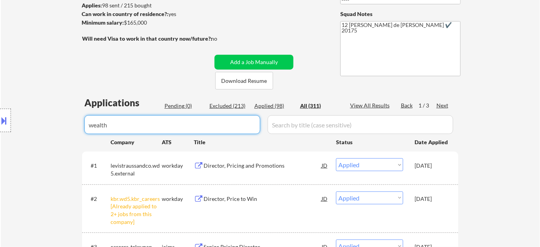
select select ""excluded__location_""
select select ""excluded__blocklist_""
select select ""excluded__expired_""
select select ""excluded__other_""
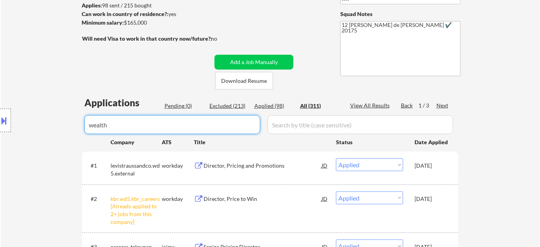
select select ""excluded__salary_""
select select ""excluded__location_""
select select ""excluded__salary_""
select select ""excluded__location_""
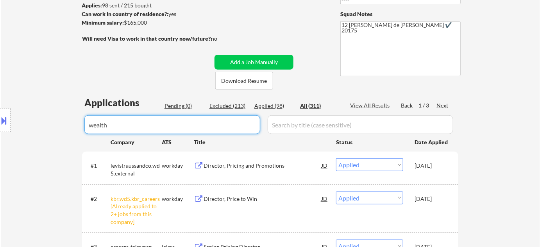
select select ""excluded__salary_""
select select ""excluded__expired_""
select select ""excluded__bad_match_""
select select ""excluded__expired_""
select select ""excluded__other_""
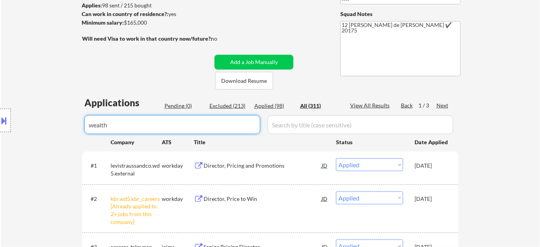
select select ""excluded__location_""
select select ""excluded""
select select ""excluded__salary_""
select select ""excluded__location_""
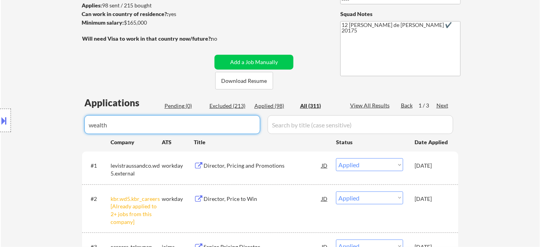
select select ""excluded__location_""
select select ""excluded__salary_""
select select ""excluded__expired_""
select select ""excluded__location_""
select select ""excluded__bad_match_""
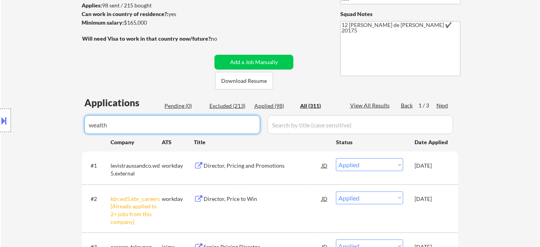
select select ""excluded__salary_""
select select ""excluded__location_""
select select ""excluded__salary_""
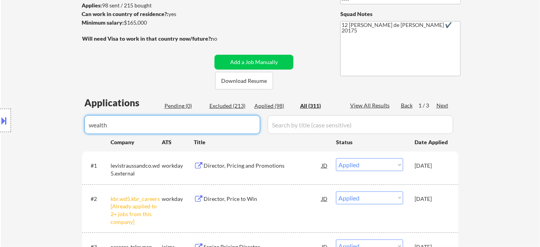
select select ""excluded__other_""
select select ""excluded__salary_""
select select ""excluded__location_""
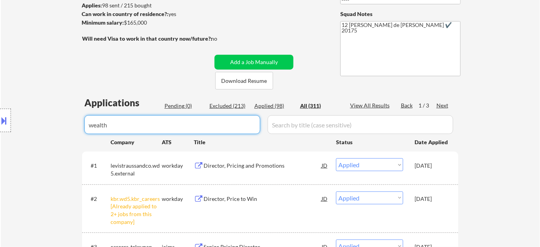
select select ""excluded__other_""
select select ""excluded__location_""
select select ""excluded__other_""
select select ""excluded""
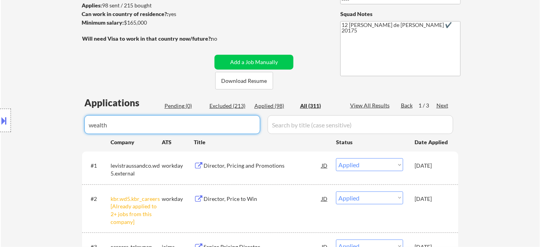
select select ""excluded__salary_""
select select ""excluded__location_""
select select ""excluded__salary_""
select select ""excluded__location_""
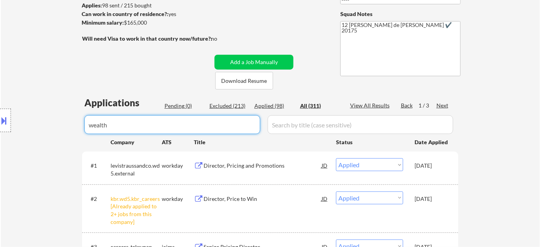
select select ""excluded__location_""
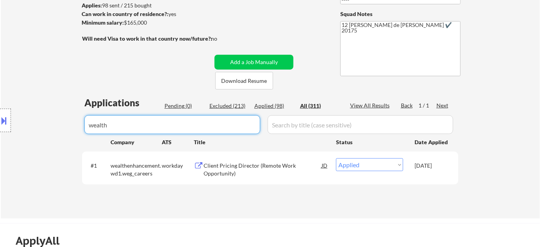
drag, startPoint x: 126, startPoint y: 123, endPoint x: 0, endPoint y: 97, distance: 129.1
click at [0, 110] on body "← Return to /applysquad Mailslurp Inbox Job Search Builder Avista [GEOGRAPHIC_D…" at bounding box center [270, 17] width 540 height 247
type input "alimentob"
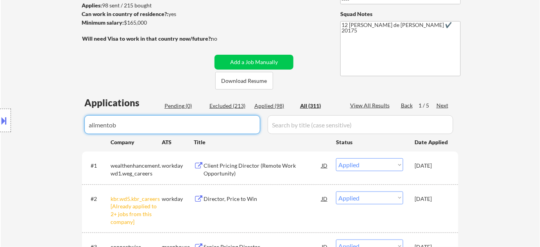
select select ""applied""
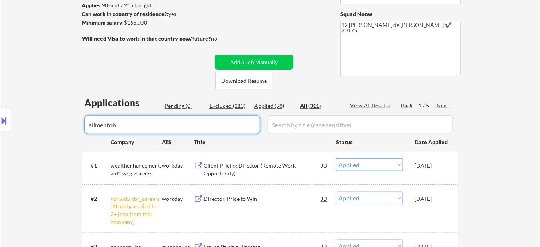
select select ""applied""
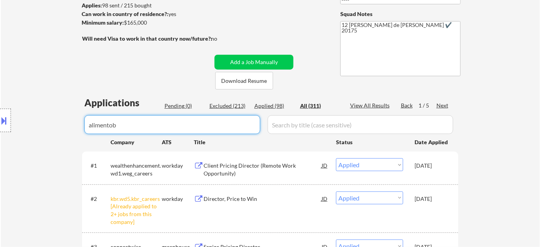
select select ""applied""
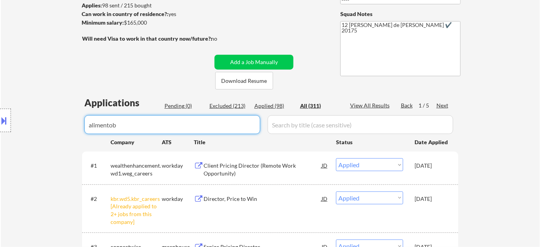
select select ""applied""
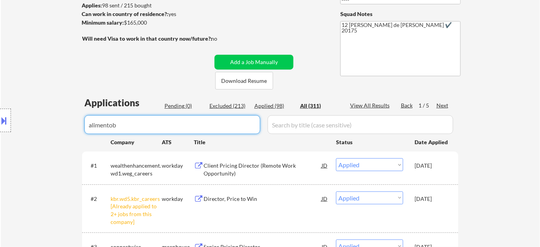
select select ""applied""
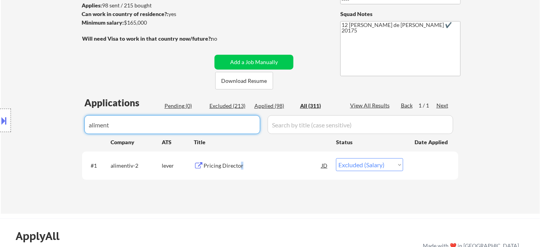
click at [241, 166] on div "Pricing Director" at bounding box center [263, 166] width 118 height 8
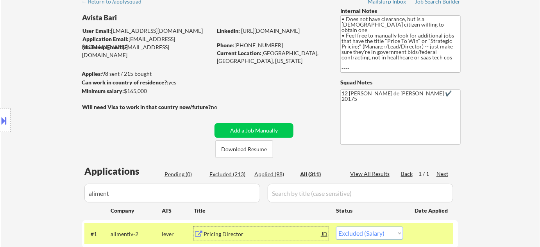
scroll to position [35, 0]
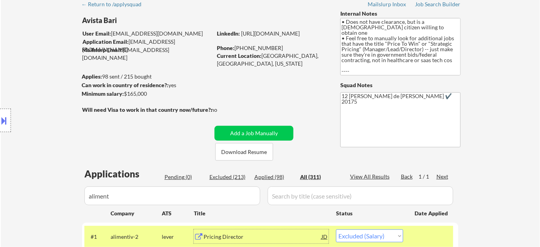
drag, startPoint x: 192, startPoint y: 200, endPoint x: 84, endPoint y: 190, distance: 108.7
click at [84, 190] on body "← Return to /applysquad Mailslurp Inbox Job Search Builder Avista [GEOGRAPHIC_D…" at bounding box center [270, 88] width 540 height 247
